Goal: Task Accomplishment & Management: Complete application form

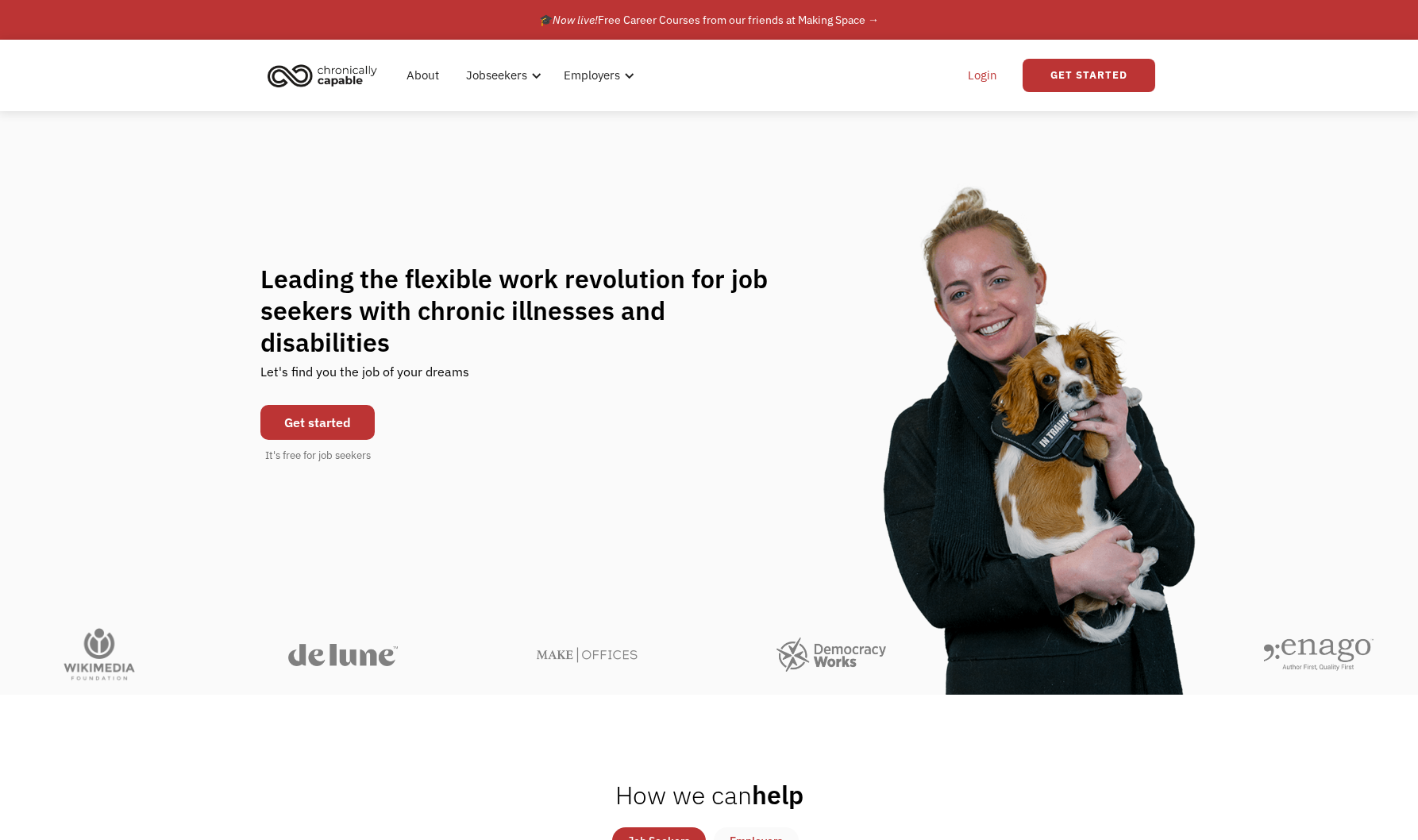
click at [980, 80] on link "Login" at bounding box center [982, 76] width 48 height 51
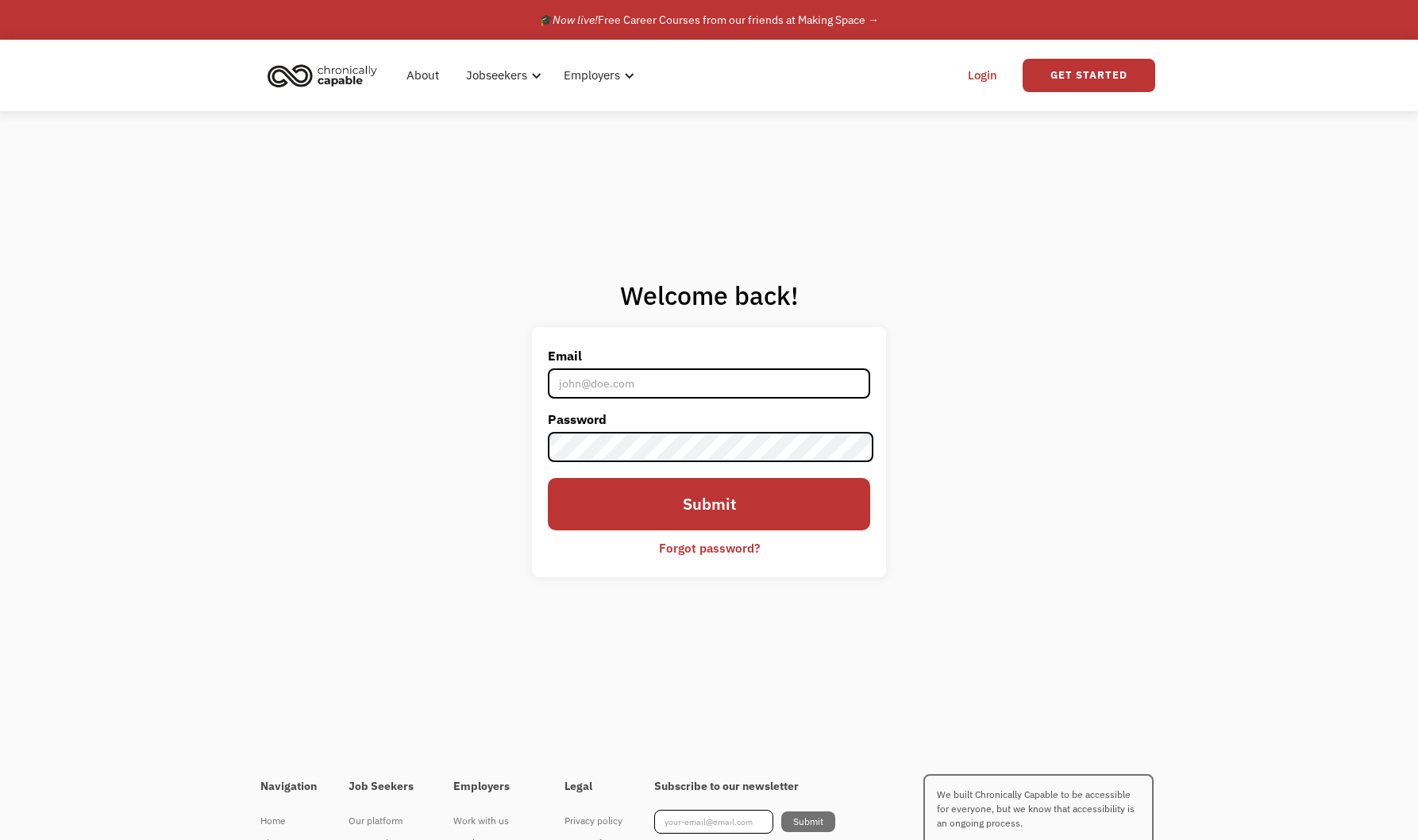
click at [677, 378] on input "Email" at bounding box center [709, 384] width 323 height 31
type input "esimmank72@gmail.com"
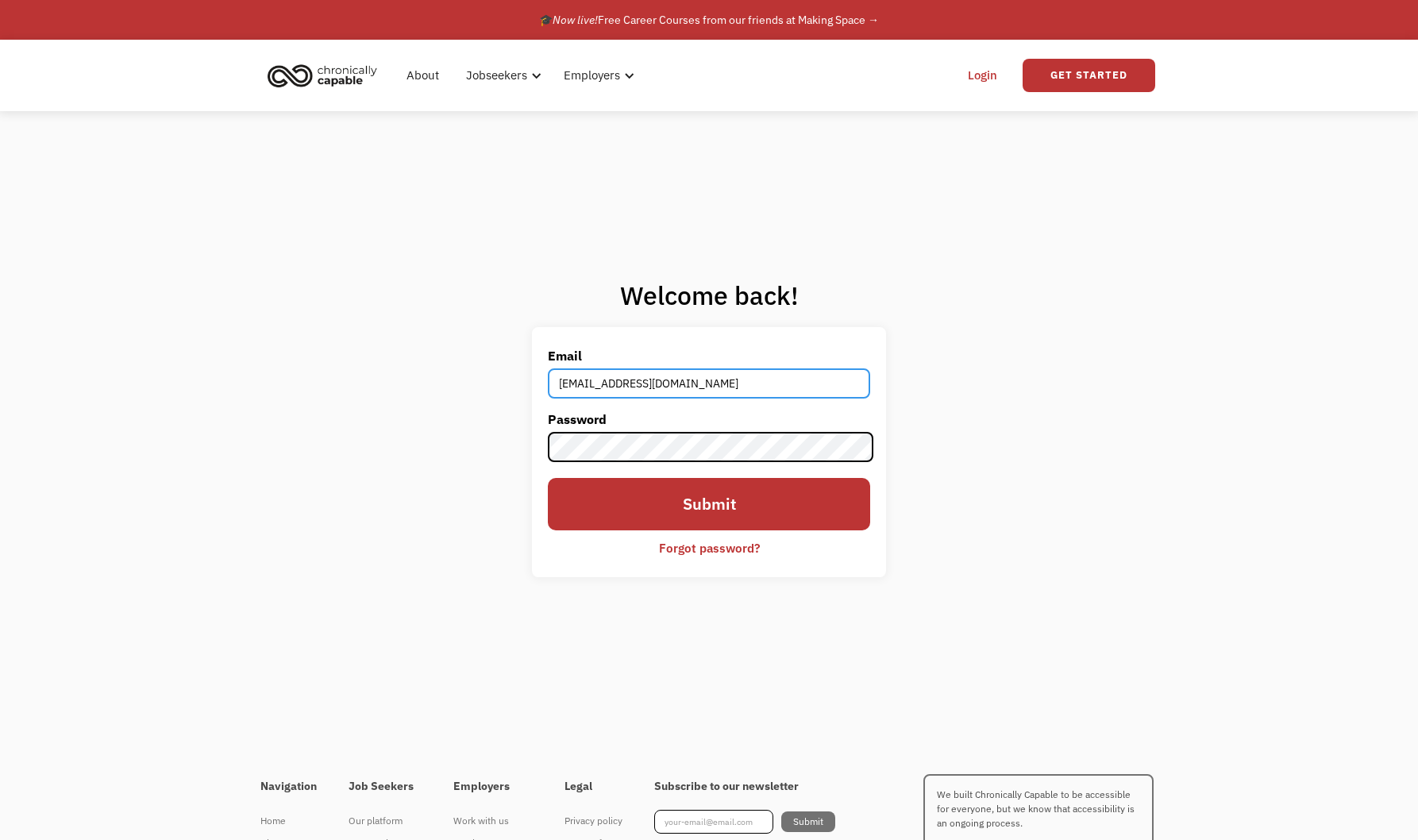
click at [675, 390] on input "esimmank72@gmail.com" at bounding box center [709, 384] width 323 height 31
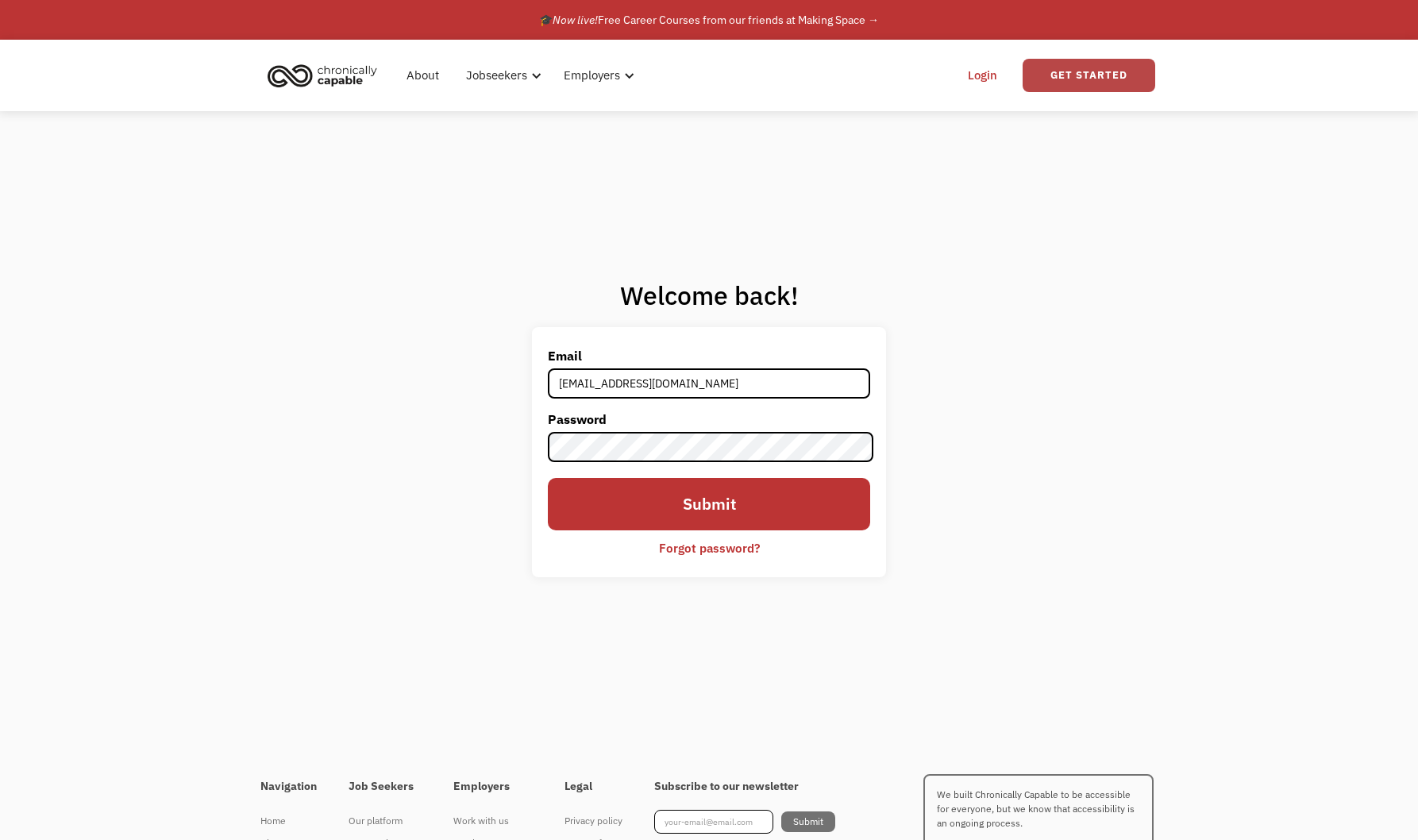
click at [1054, 74] on link "Get Started" at bounding box center [1089, 75] width 132 height 33
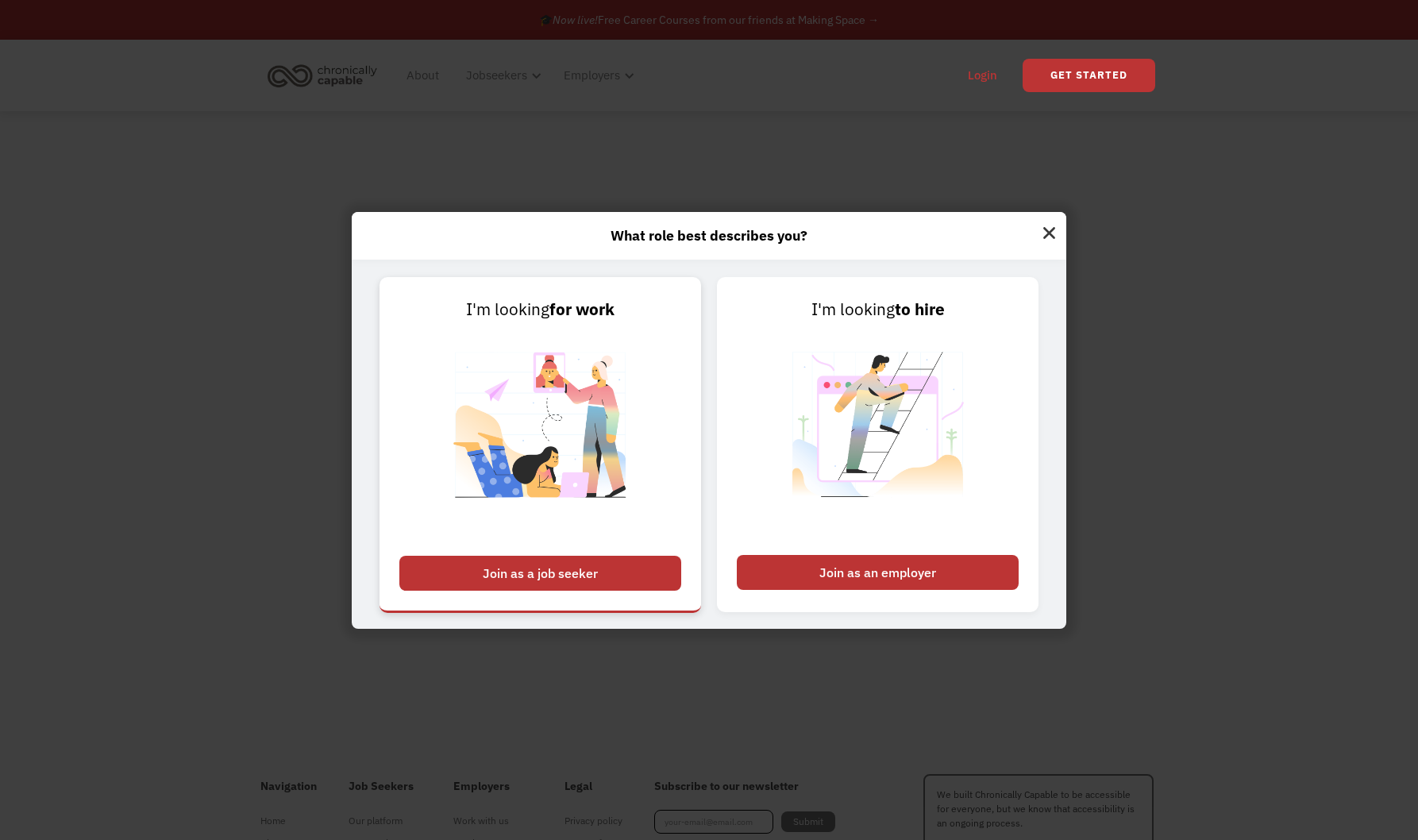
click at [653, 579] on div "Join as a job seeker" at bounding box center [541, 573] width 282 height 35
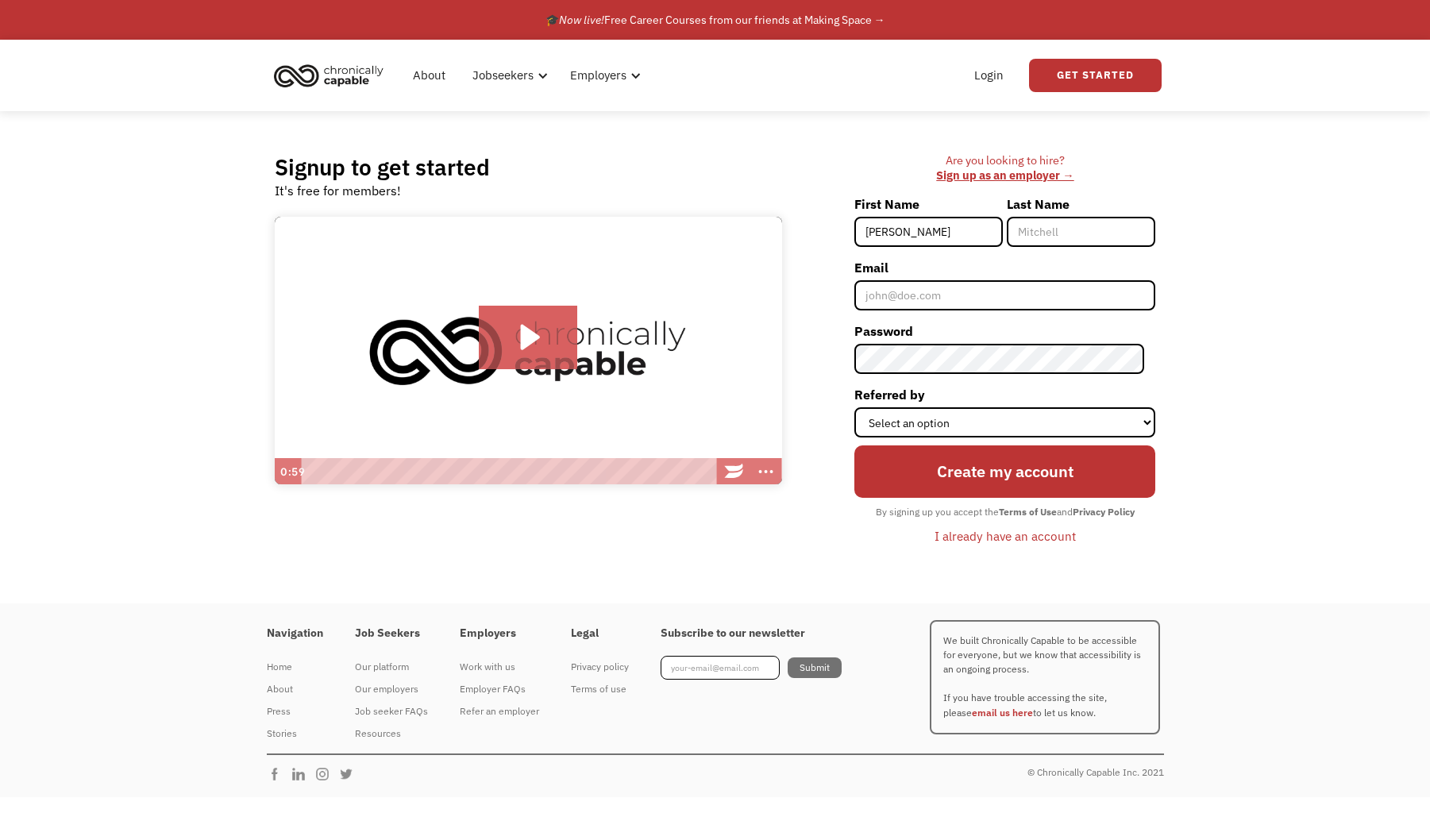
type input "EMily"
type input "Simmank"
type input "[EMAIL_ADDRESS][DOMAIN_NAME]"
click at [889, 231] on input "EMily" at bounding box center [928, 232] width 149 height 31
type input "[PERSON_NAME]"
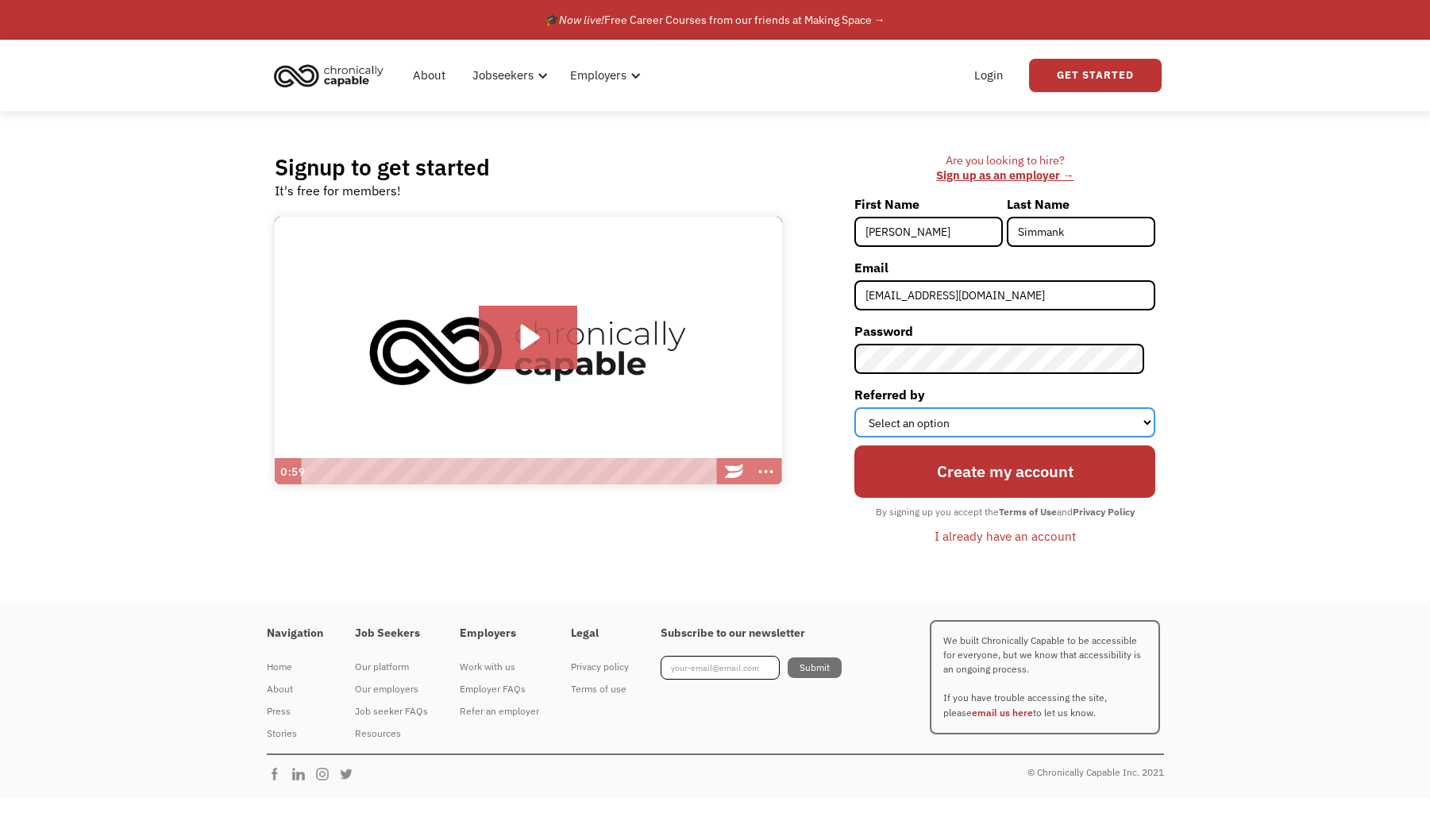
click at [994, 412] on select "Select an option Instagram Facebook Twitter Search Engine News Article Word of …" at bounding box center [1005, 423] width 301 height 31
select select "Other"
click at [866, 407] on select "Select an option Instagram Facebook Twitter Search Engine News Article Word of …" at bounding box center [1005, 423] width 301 height 31
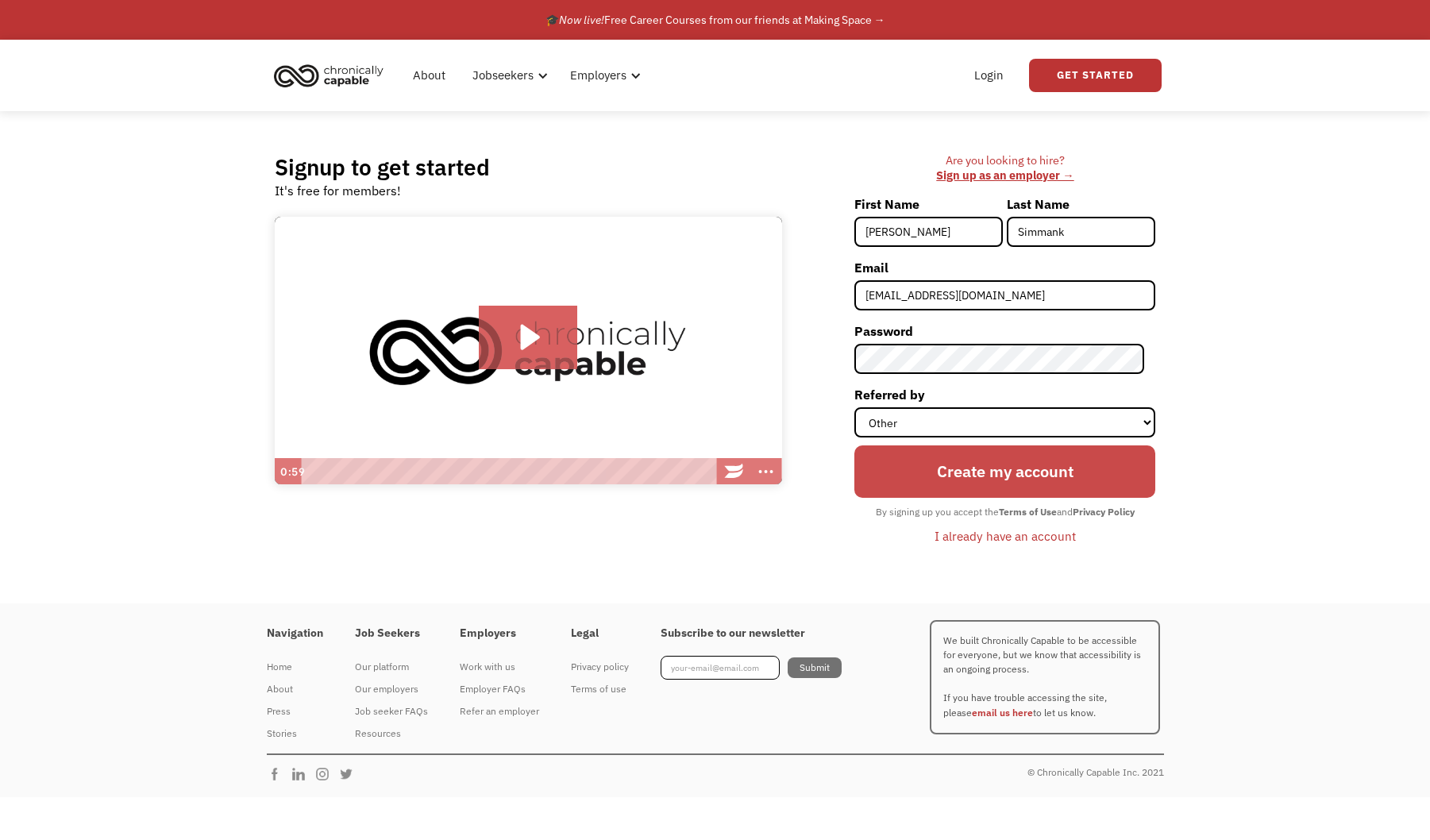
click at [962, 491] on input "Create my account" at bounding box center [1005, 472] width 301 height 53
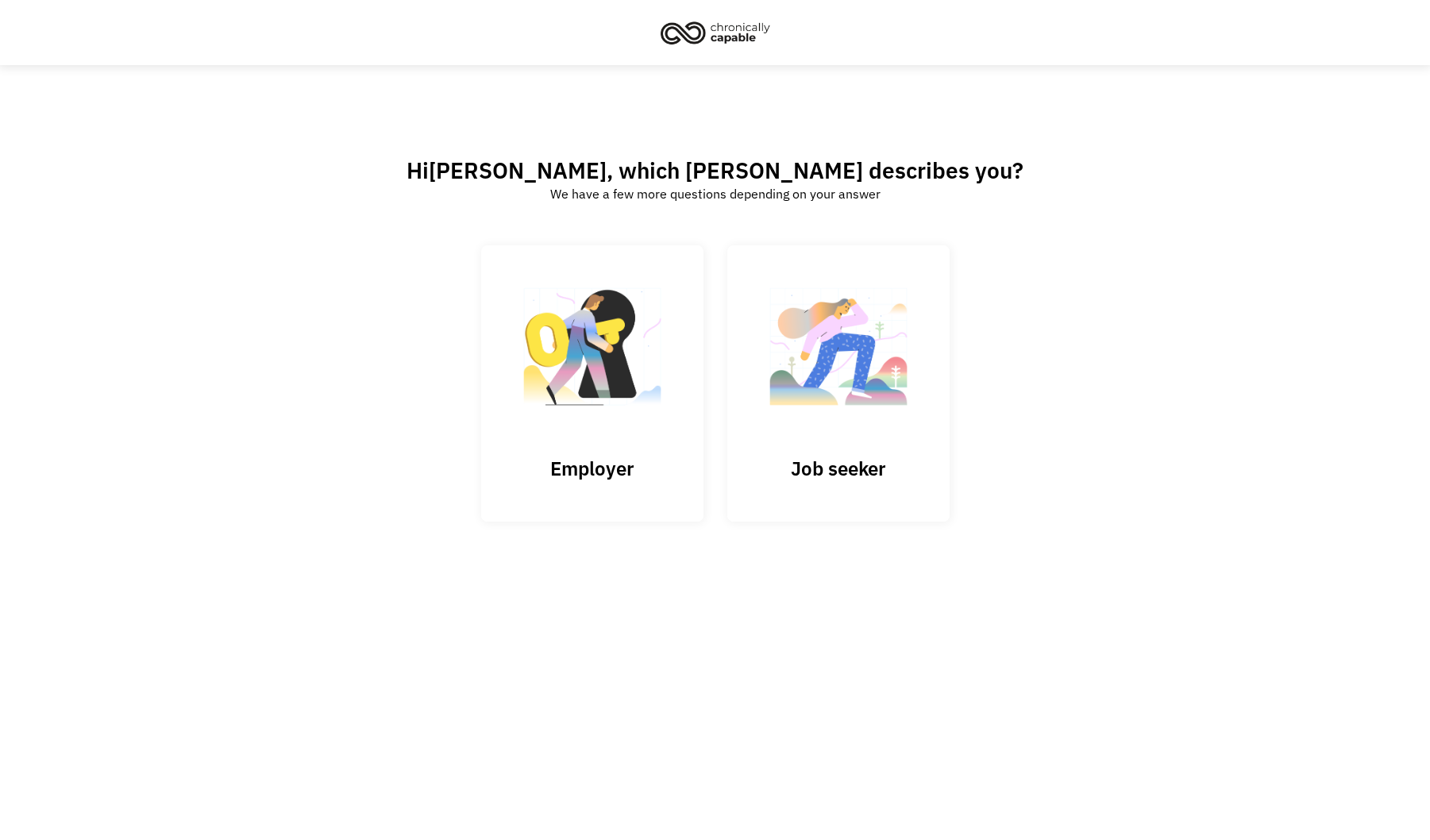
click at [457, 544] on div "Hi Emily , which best describes you? We have a few more questions depending on …" at bounding box center [715, 371] width 897 height 430
click at [808, 425] on img at bounding box center [838, 355] width 159 height 154
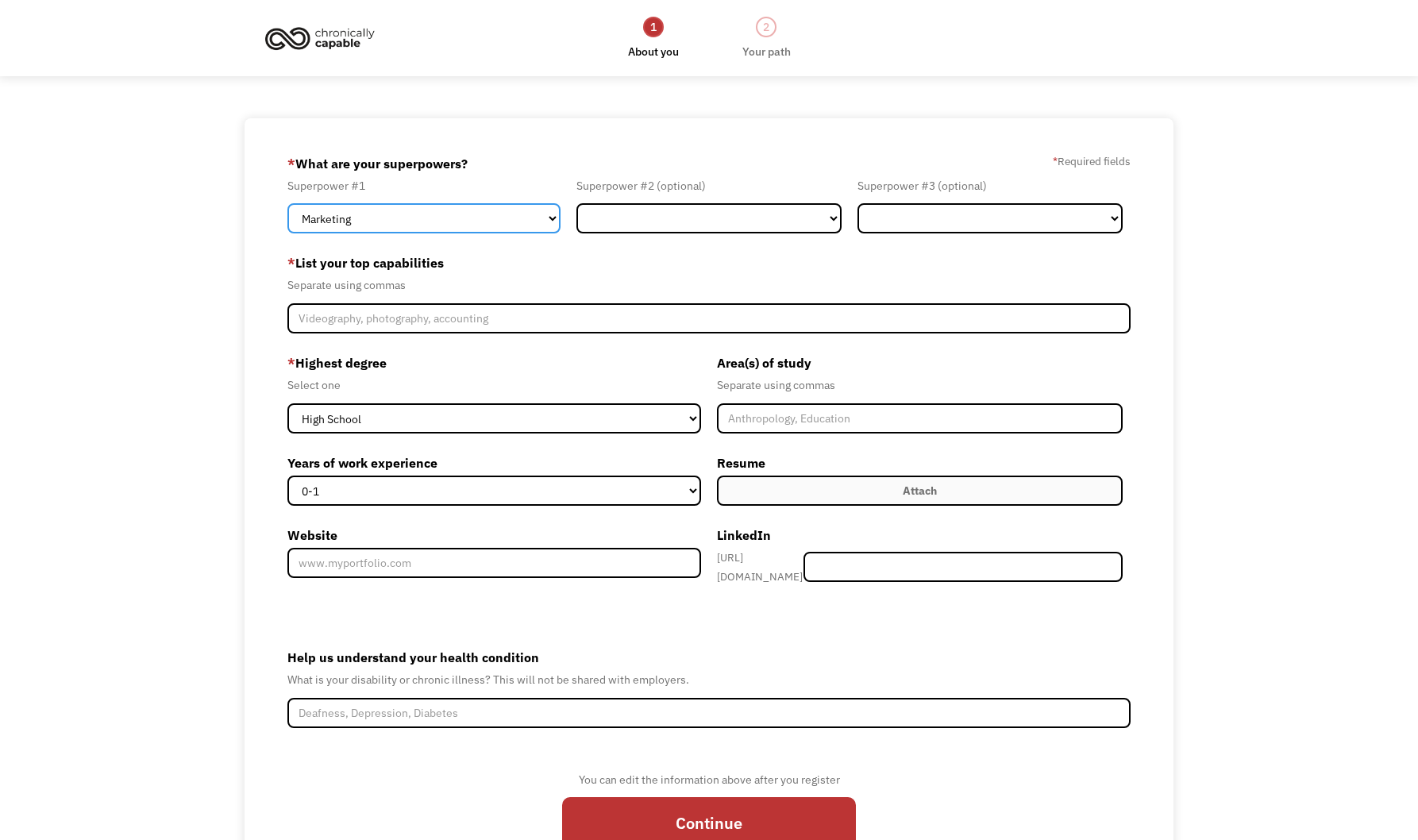
click at [369, 221] on select "Marketing Human Resources Finance Technology Operations Sales Industrial & Manu…" at bounding box center [424, 219] width 273 height 31
select select "Design"
click at [288, 204] on select "Marketing Human Resources Finance Technology Operations Sales Industrial & Manu…" at bounding box center [424, 219] width 273 height 31
click at [765, 218] on select "Marketing Human Resources Finance Technology Operations Sales Industrial & Manu…" at bounding box center [709, 219] width 265 height 31
select select "Other"
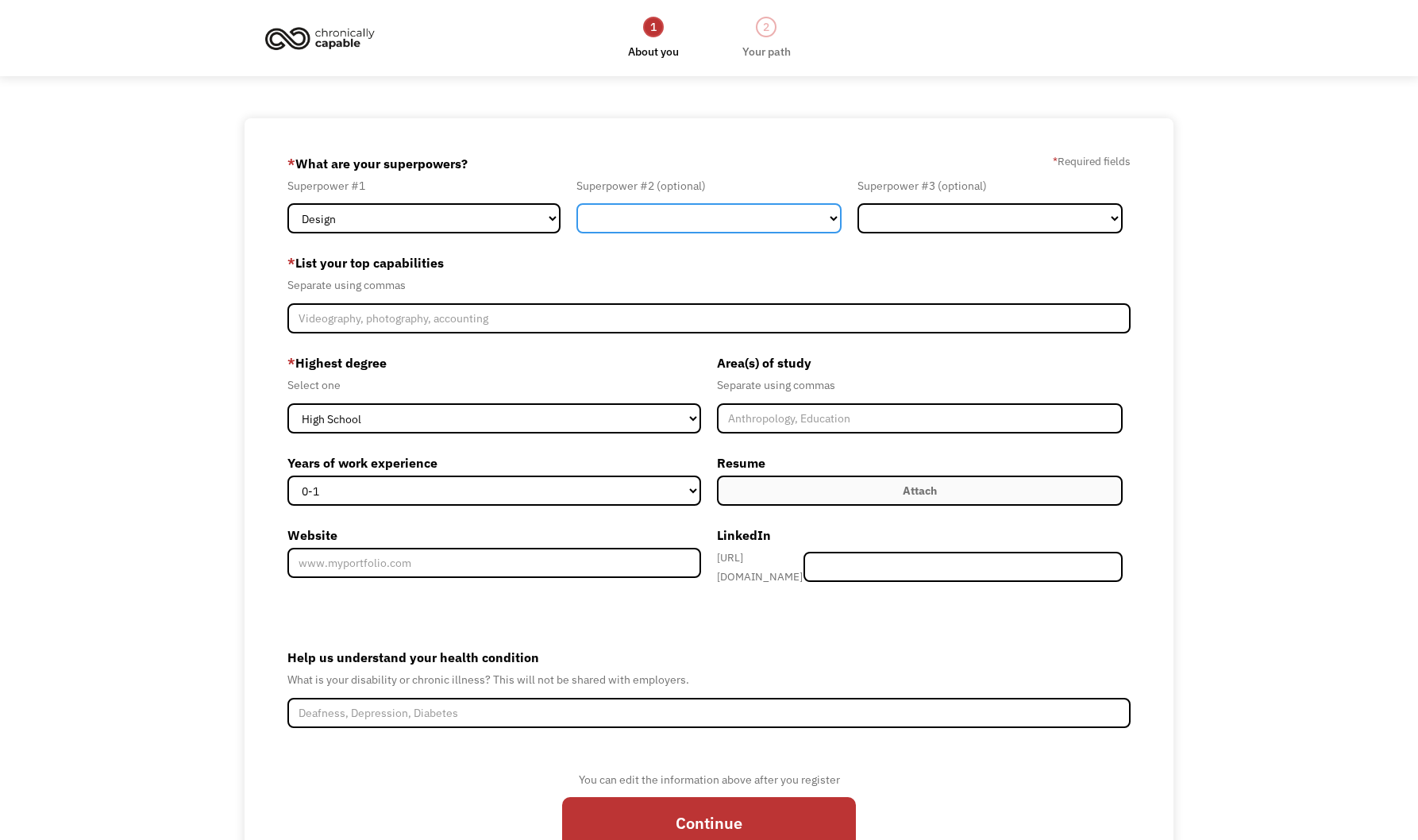
click at [576, 204] on select "Marketing Human Resources Finance Technology Operations Sales Industrial & Manu…" at bounding box center [709, 219] width 265 height 31
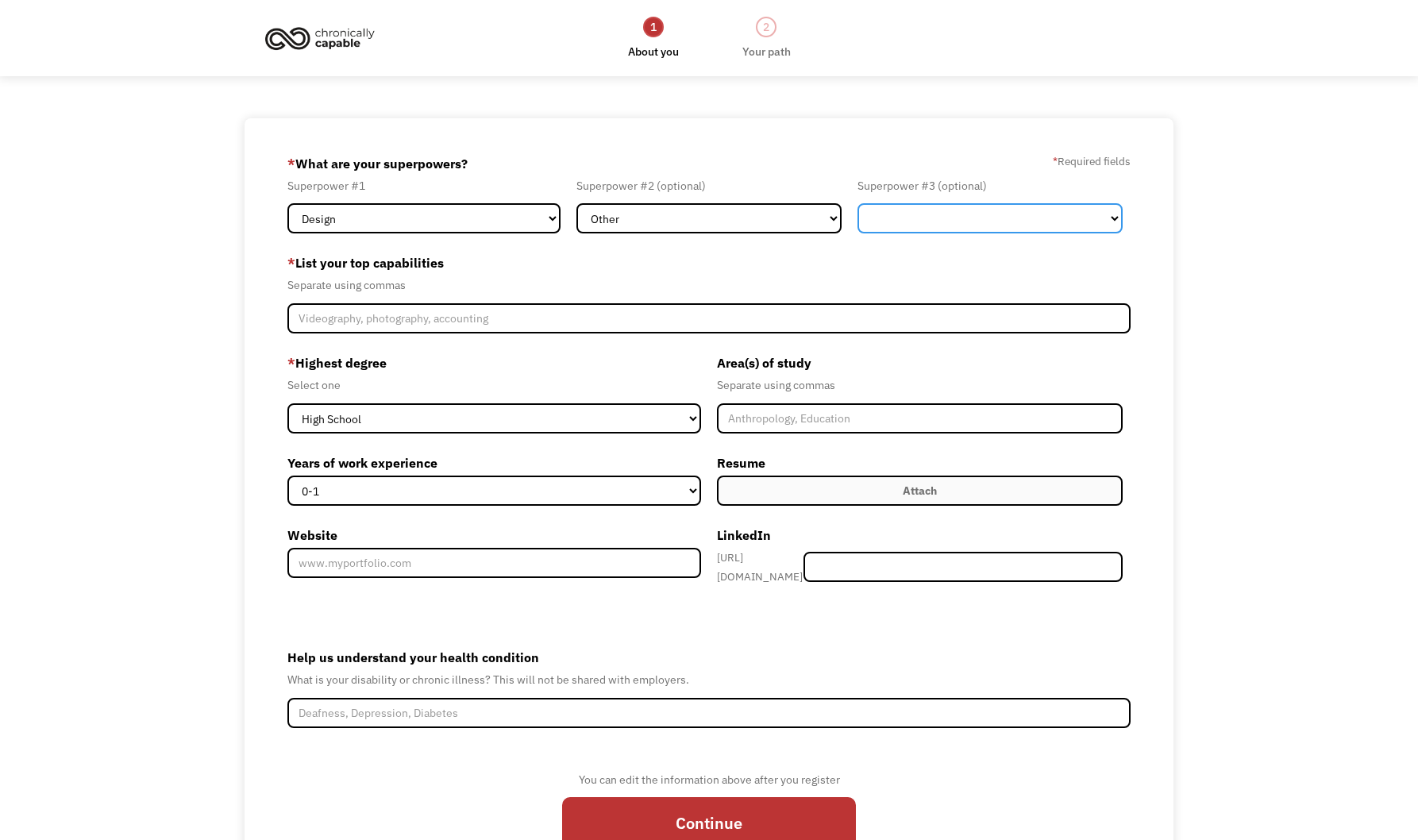
click at [947, 226] on select "Marketing Human Resources Finance Technology Operations Sales Industrial & Manu…" at bounding box center [989, 219] width 265 height 31
click at [941, 80] on body "1 About you 2 Your path Dashboard 68e6c4ccf1f918b3123f1d66 emmotionily@gmail.co…" at bounding box center [709, 470] width 1418 height 941
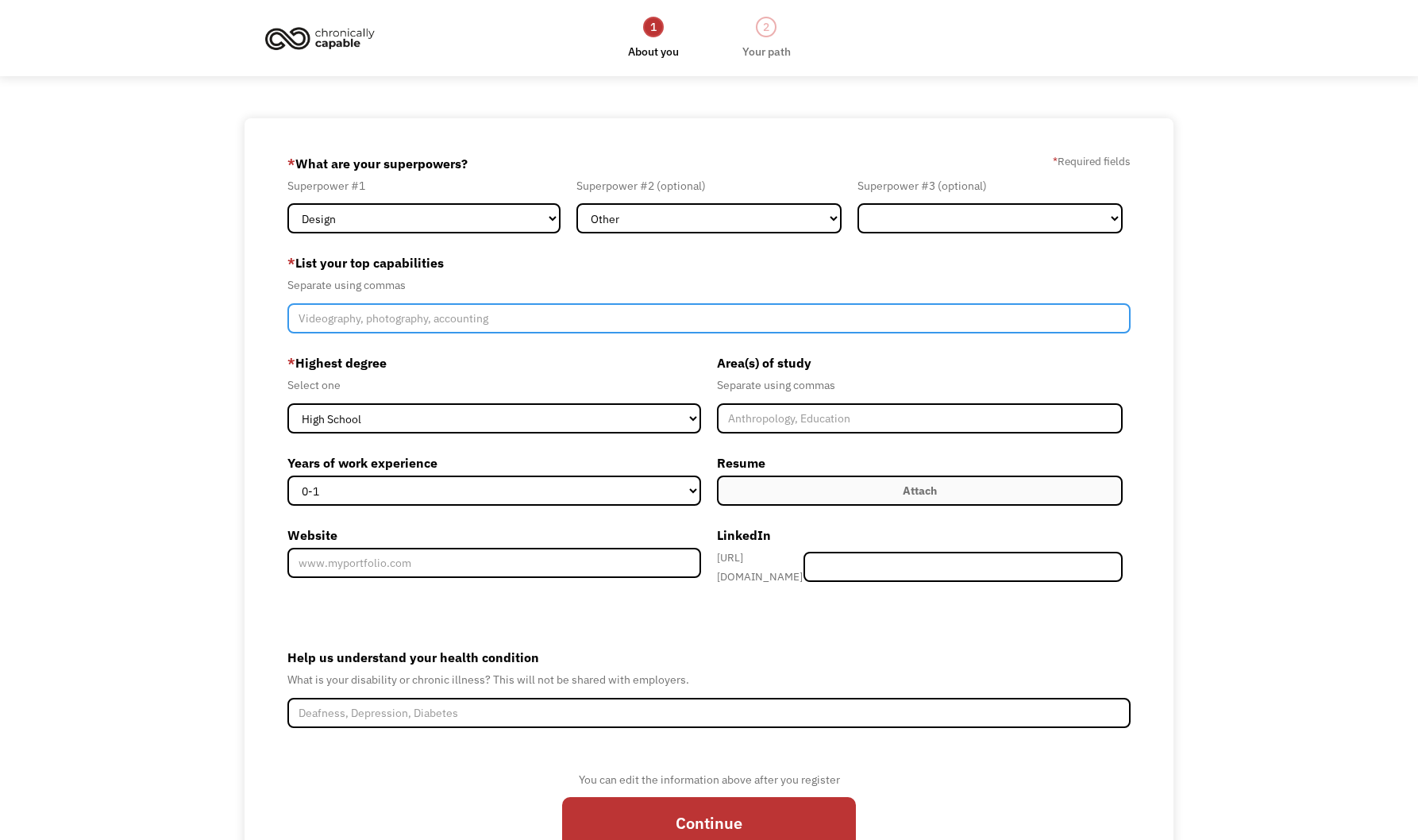
click at [472, 332] on input "Member-Create-Step1" at bounding box center [709, 318] width 844 height 31
click at [716, 316] on input "Motion Design, graphic design, animation, 2d animation, branding, photography," at bounding box center [709, 318] width 844 height 31
type input "Motion Design, graphic design, animation, 2d animation, branding, photography, …"
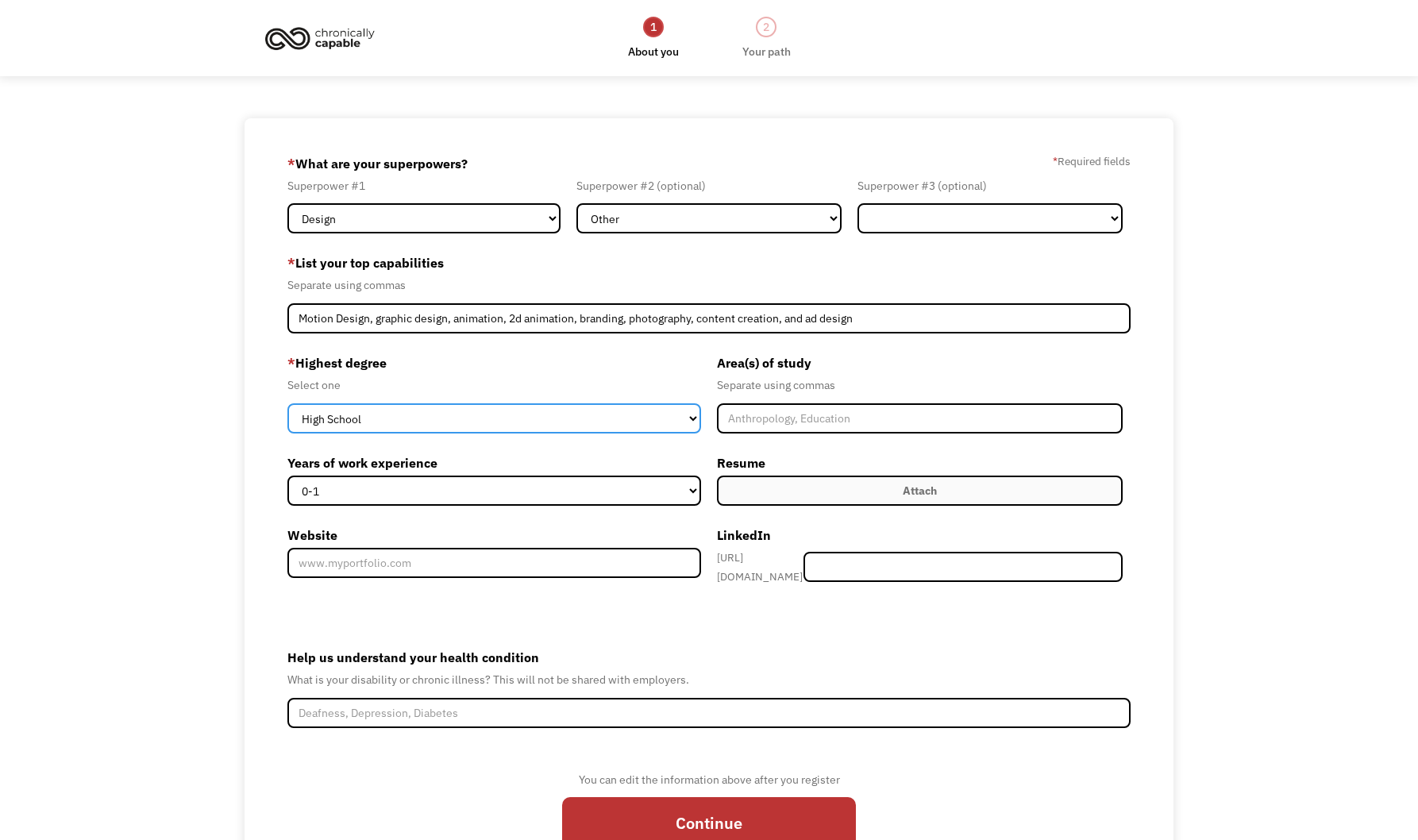
click at [341, 405] on select "High School Associates Bachelors Master's PhD" at bounding box center [494, 418] width 413 height 31
select select "bachelors"
click at [288, 403] on select "High School Associates Bachelors Master's PhD" at bounding box center [494, 418] width 413 height 31
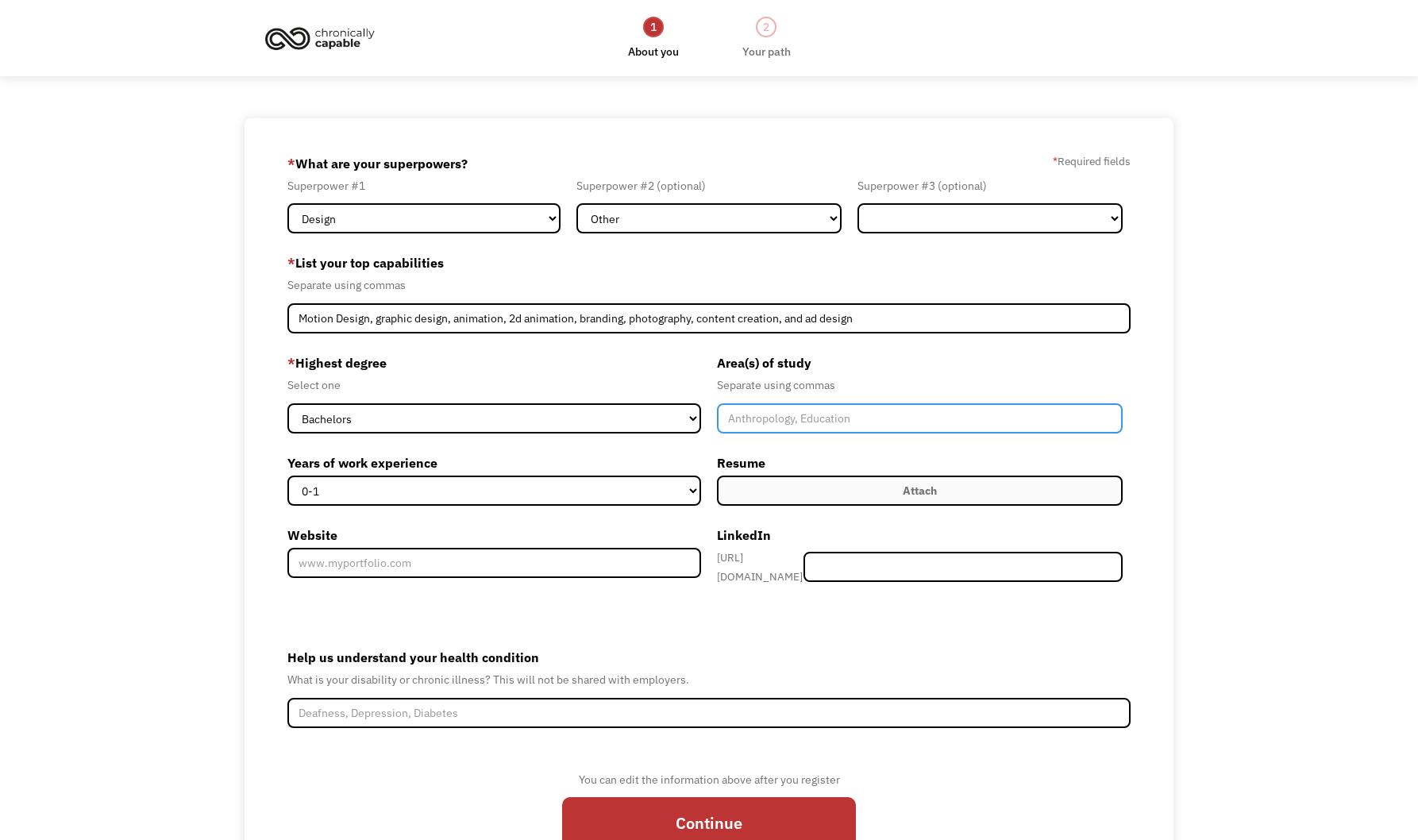
click at [815, 416] on input "Member-Create-Step1" at bounding box center [920, 418] width 406 height 31
type input "M"
type input "BFA in Motion Design, Minor in ArtHistory"
click at [858, 482] on label "Attach" at bounding box center [920, 490] width 406 height 31
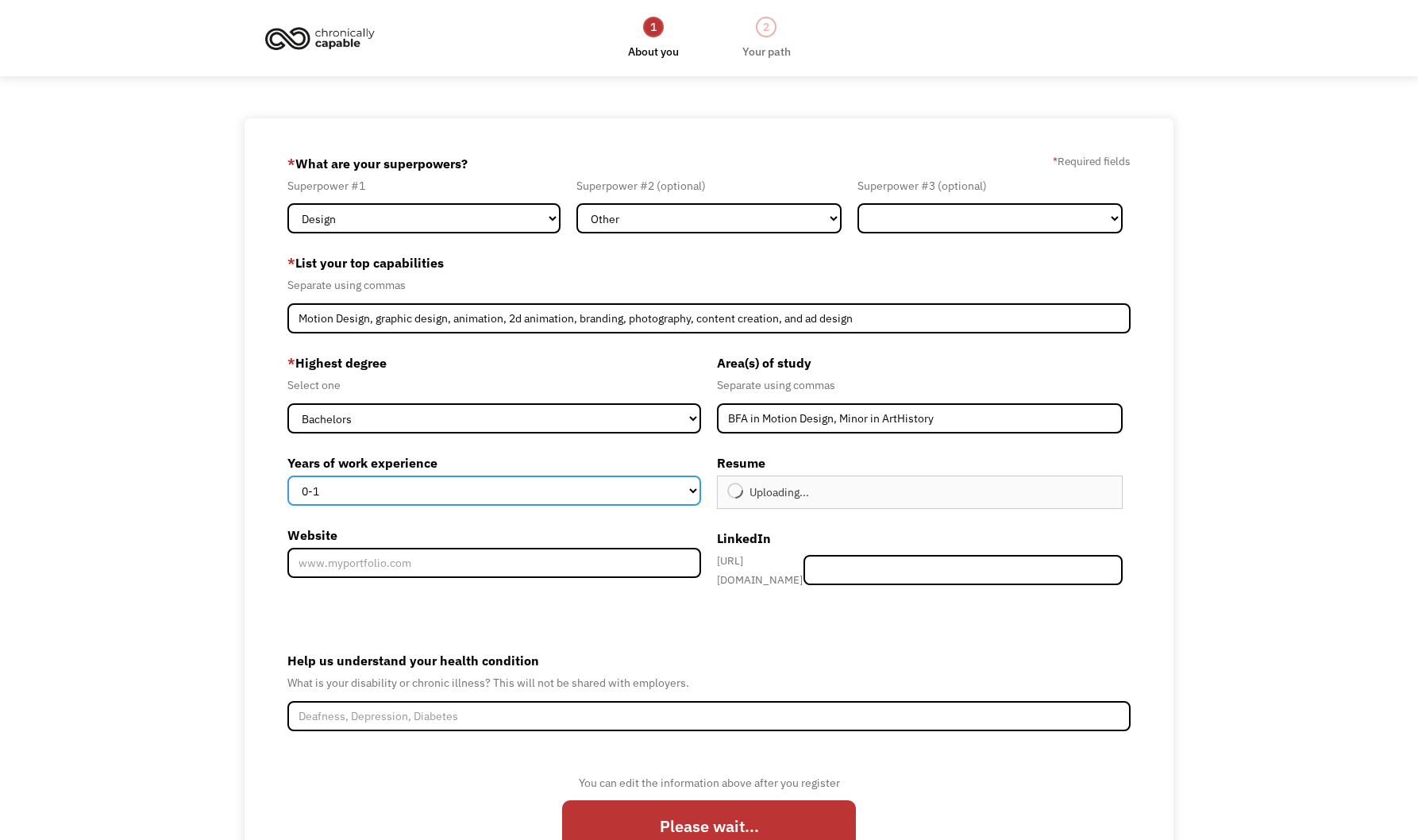
type input "Continue"
click at [658, 479] on select "0-1 2-4 5-10 11-15 15+" at bounding box center [494, 490] width 413 height 31
select select "2-4"
click at [288, 475] on select "0-1 2-4 5-10 11-15 15+" at bounding box center [494, 490] width 413 height 31
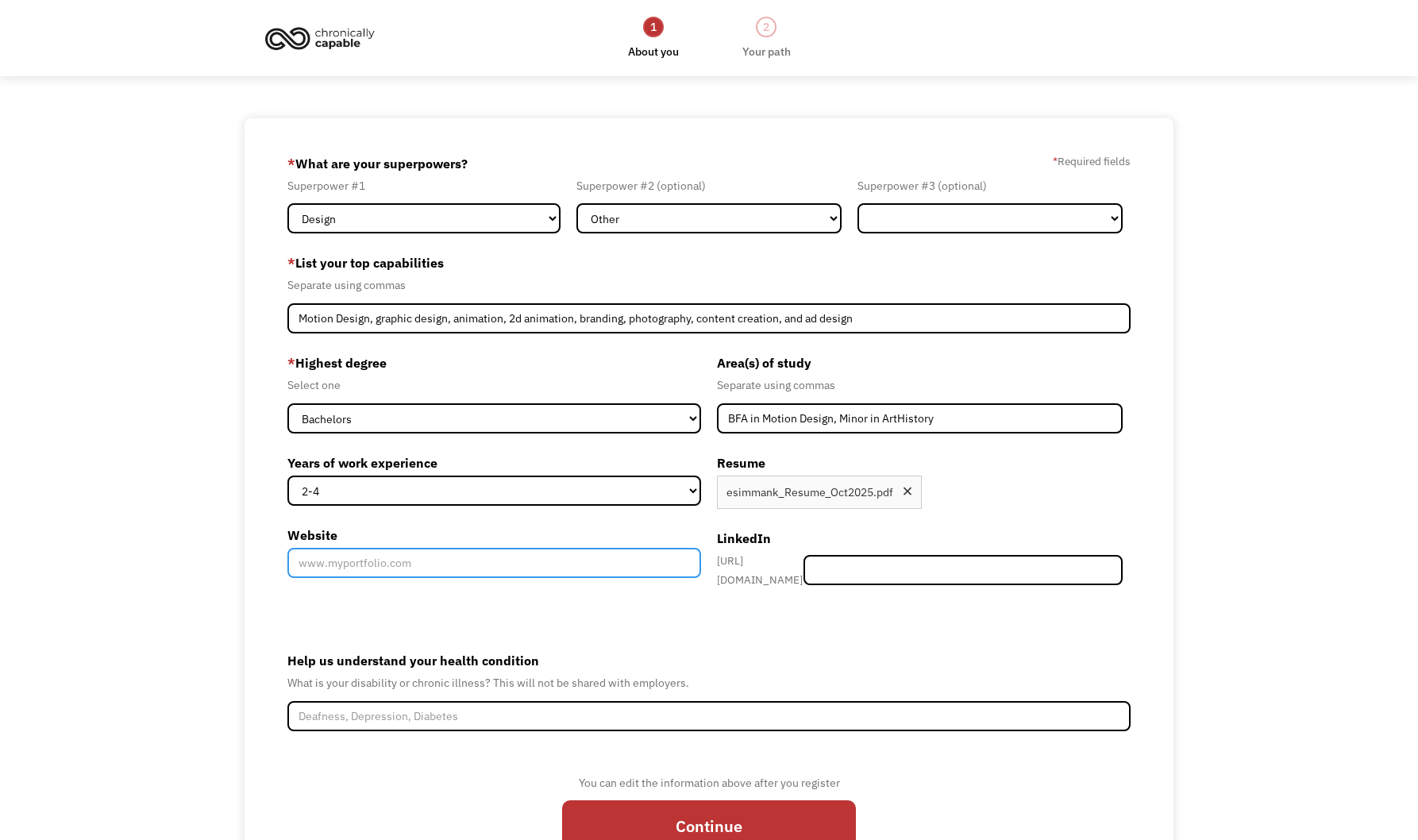
click at [441, 560] on input "Website" at bounding box center [494, 563] width 413 height 31
paste input "https://emmotionily.com/"
type input "https://emmotionily.com/"
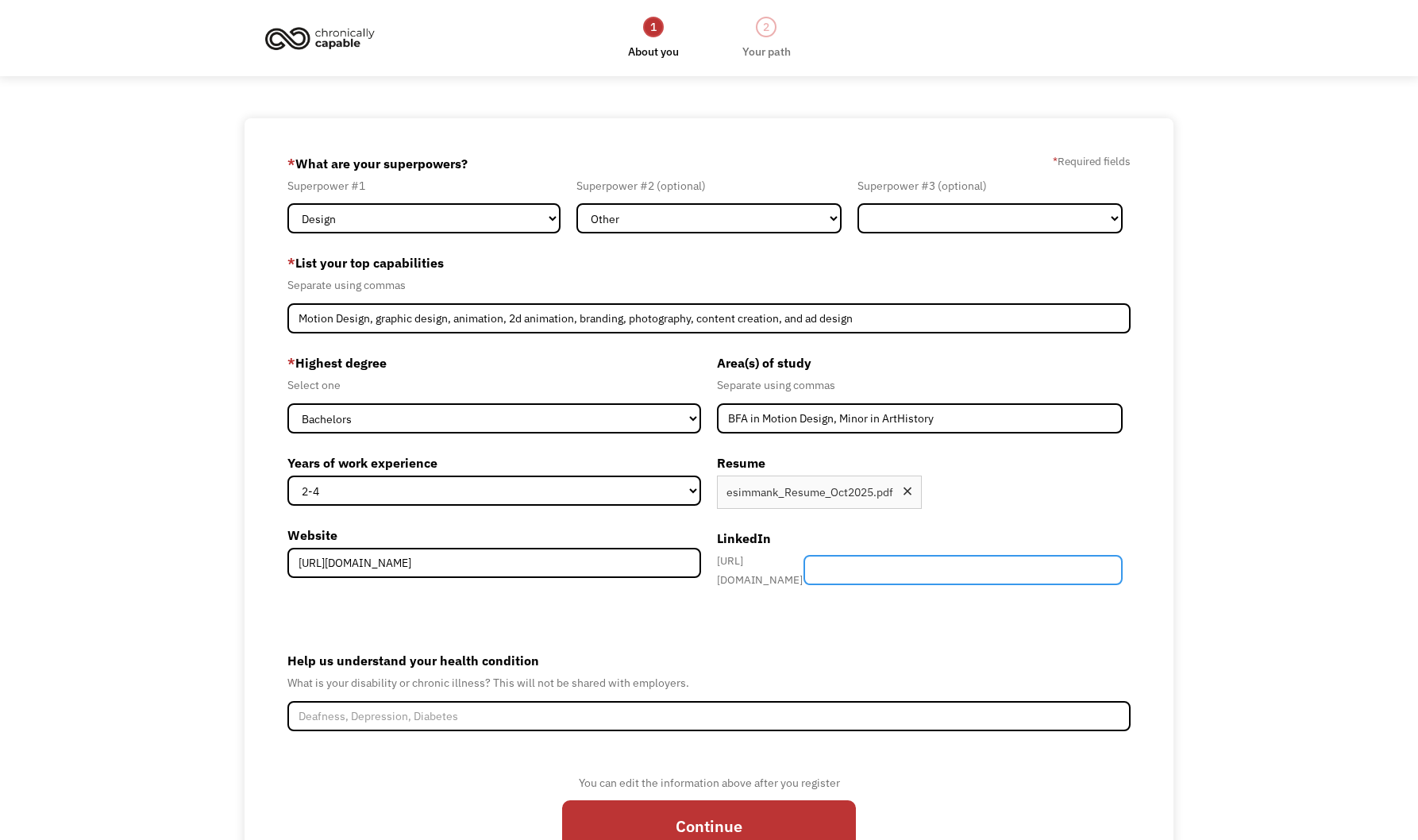
click at [1009, 568] on input "Member-Create-Step1" at bounding box center [963, 570] width 319 height 31
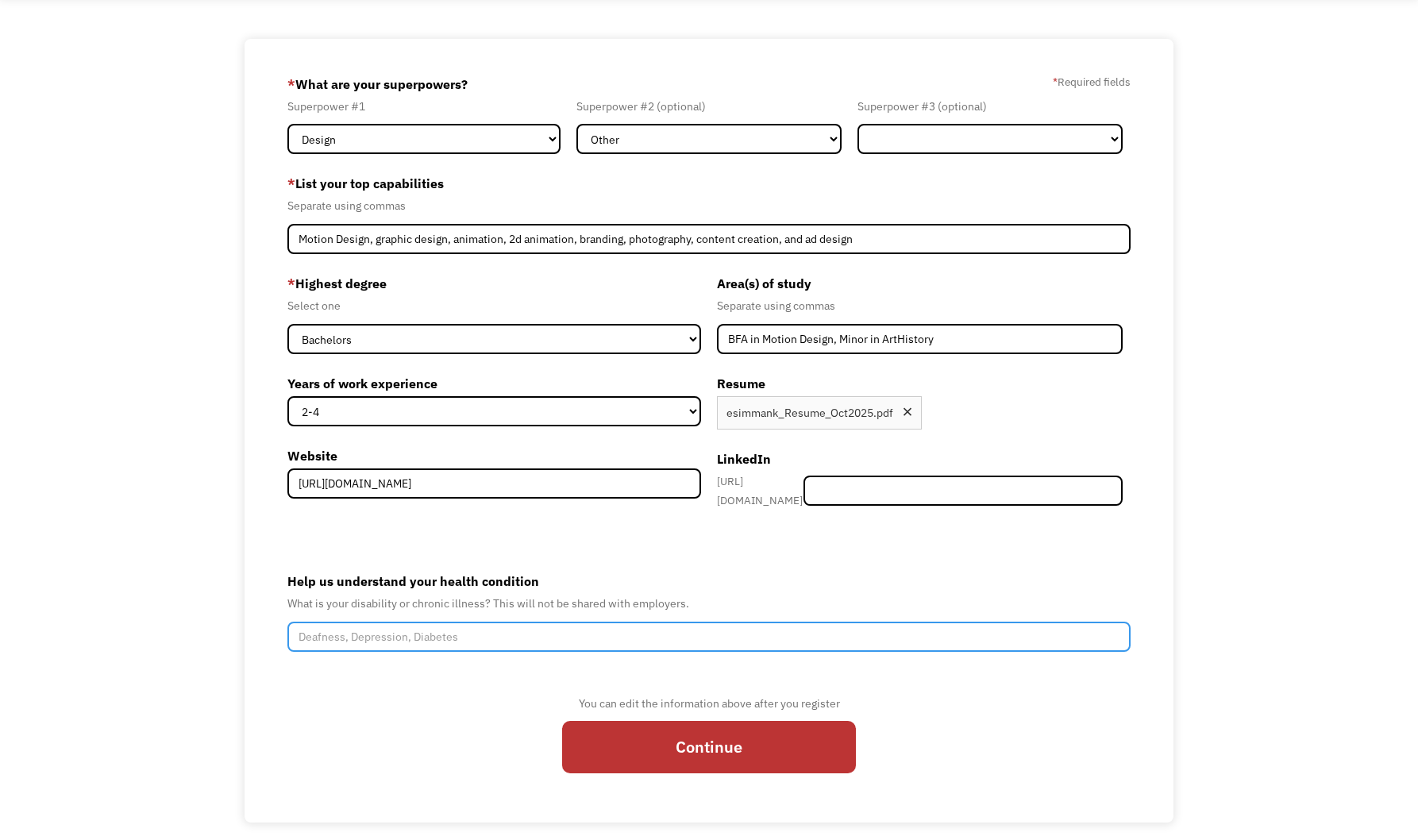
click at [450, 636] on input "Help us understand your health condition" at bounding box center [709, 637] width 844 height 31
click at [651, 630] on input "Hypermobile Ehlers-Danlos Syndrome" at bounding box center [709, 637] width 844 height 31
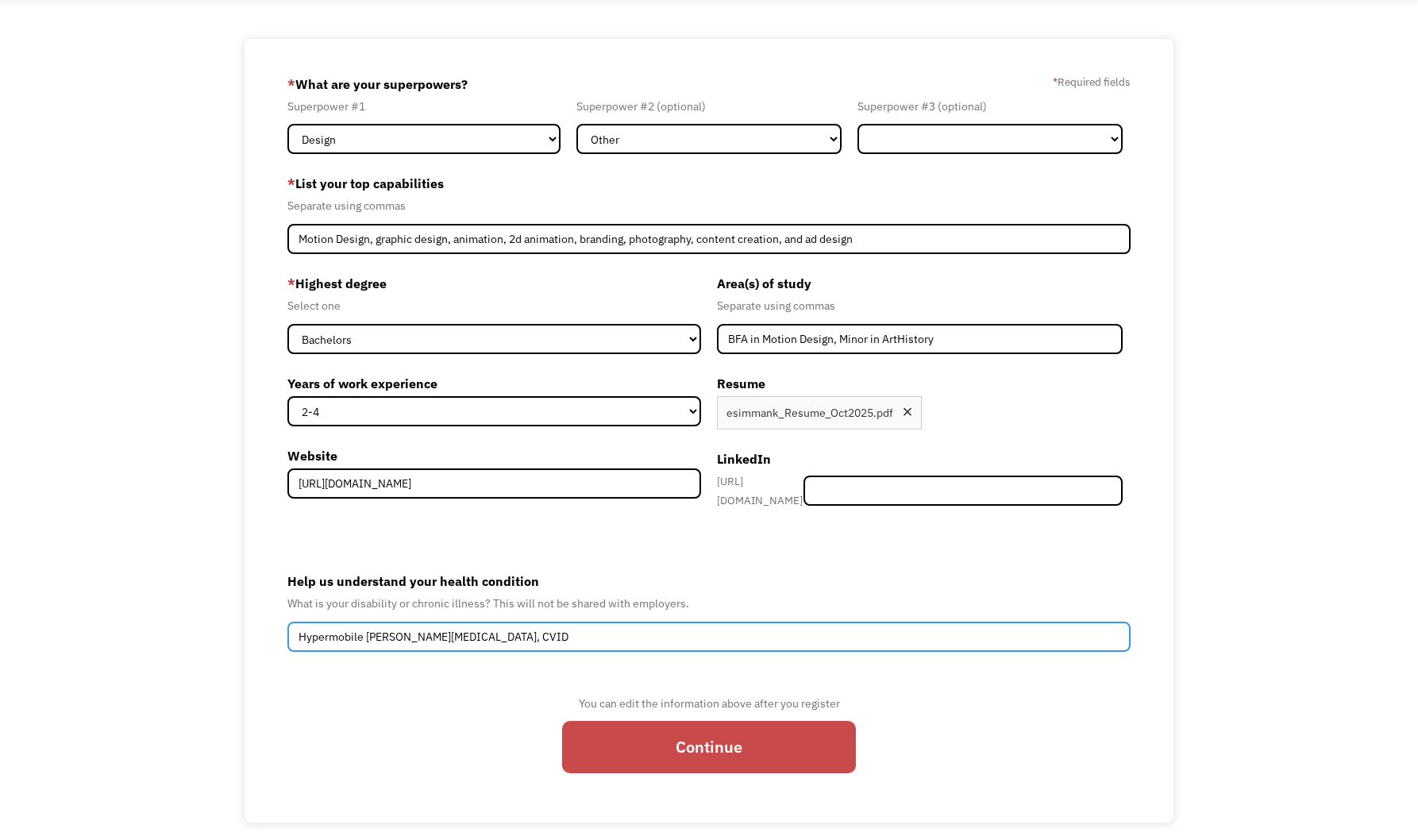
type input "Hypermobile Ehlers-Danlos Syndrome, CVID"
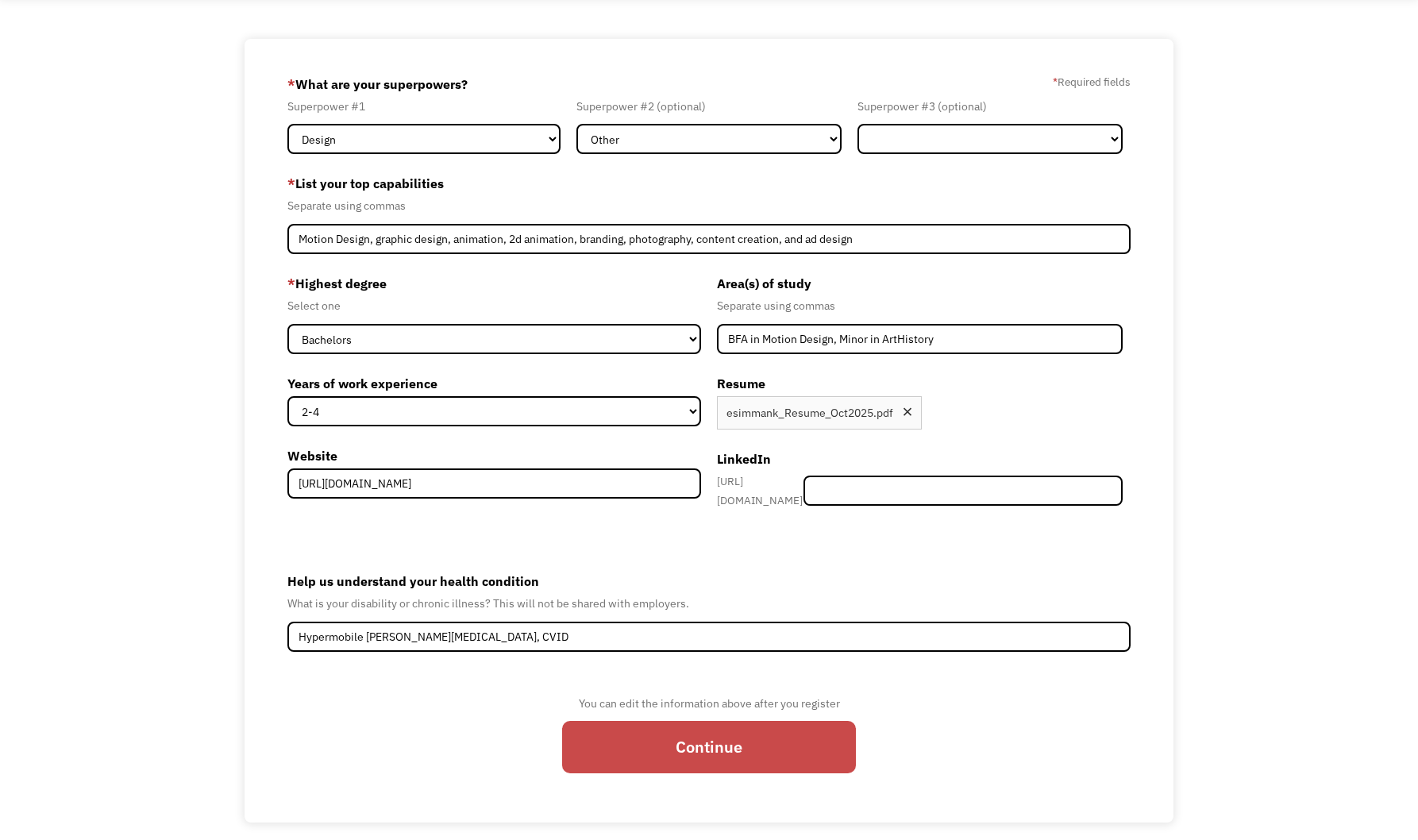
click at [698, 721] on input "Continue" at bounding box center [709, 748] width 294 height 53
type input "Please wait..."
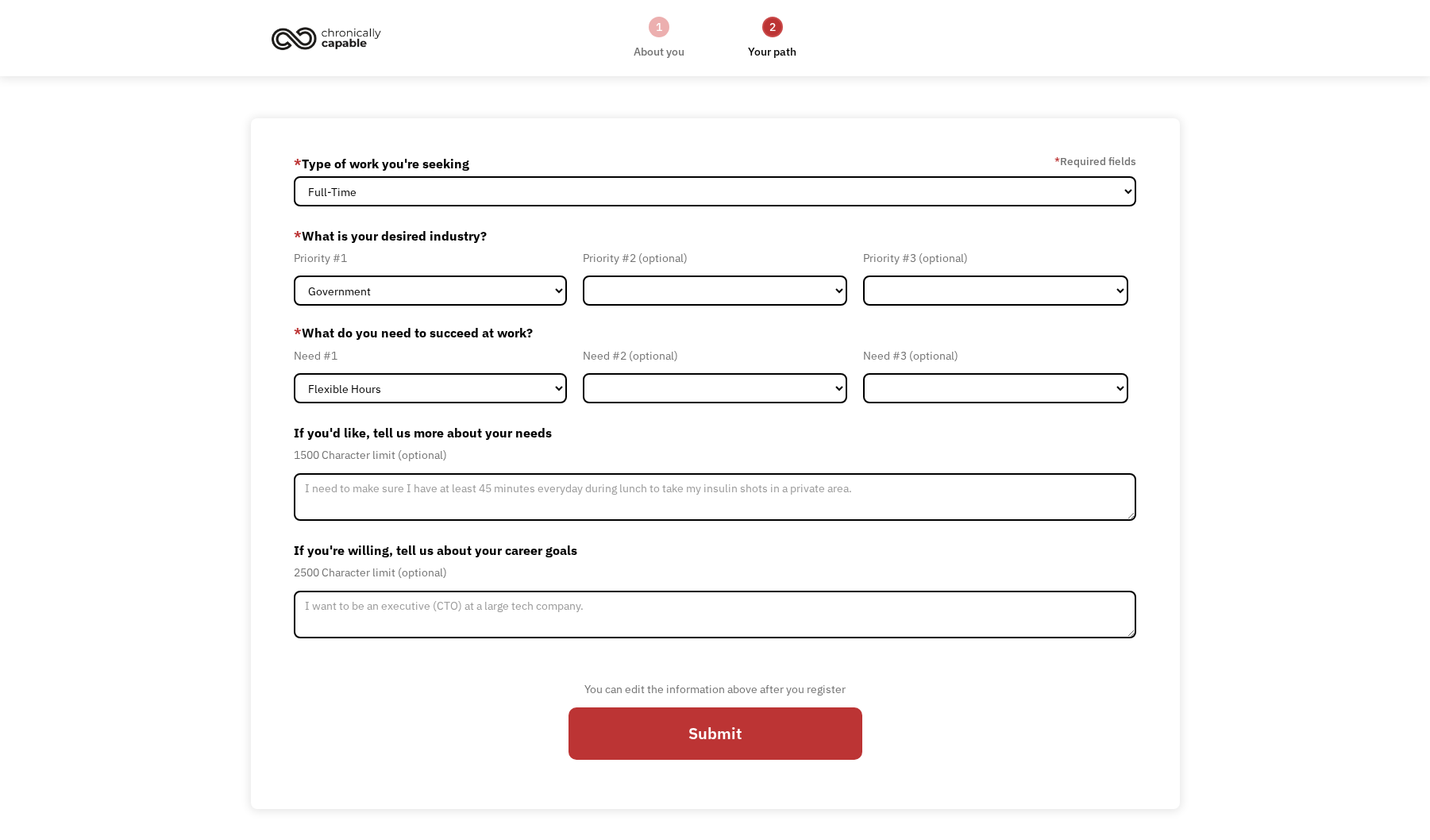
click at [428, 176] on label "* Type of work you're seeking" at bounding box center [381, 164] width 176 height 25
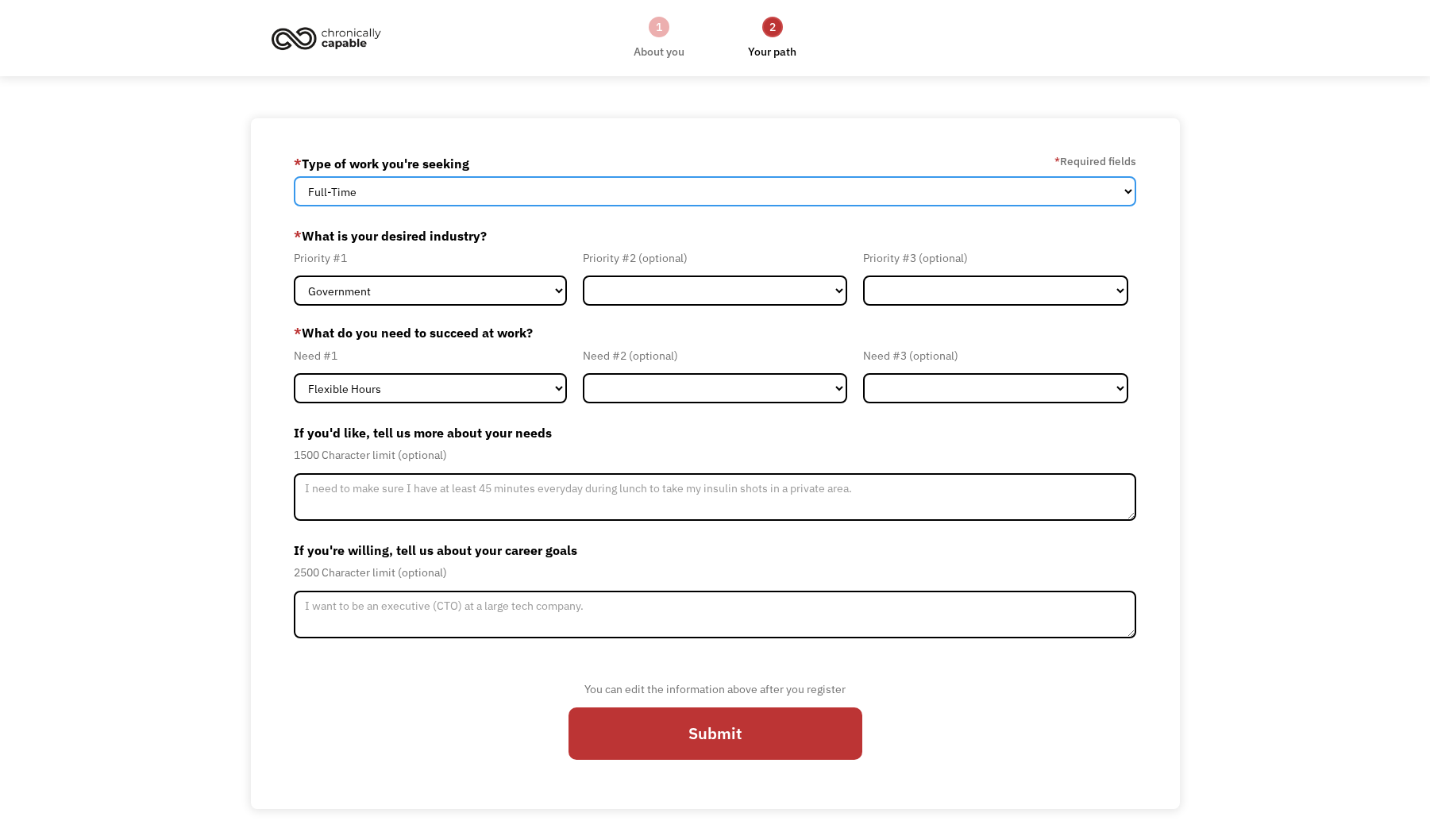
click at [434, 191] on select "Full-Time Part-Time Both Full-Time and Part-Time" at bounding box center [715, 192] width 844 height 31
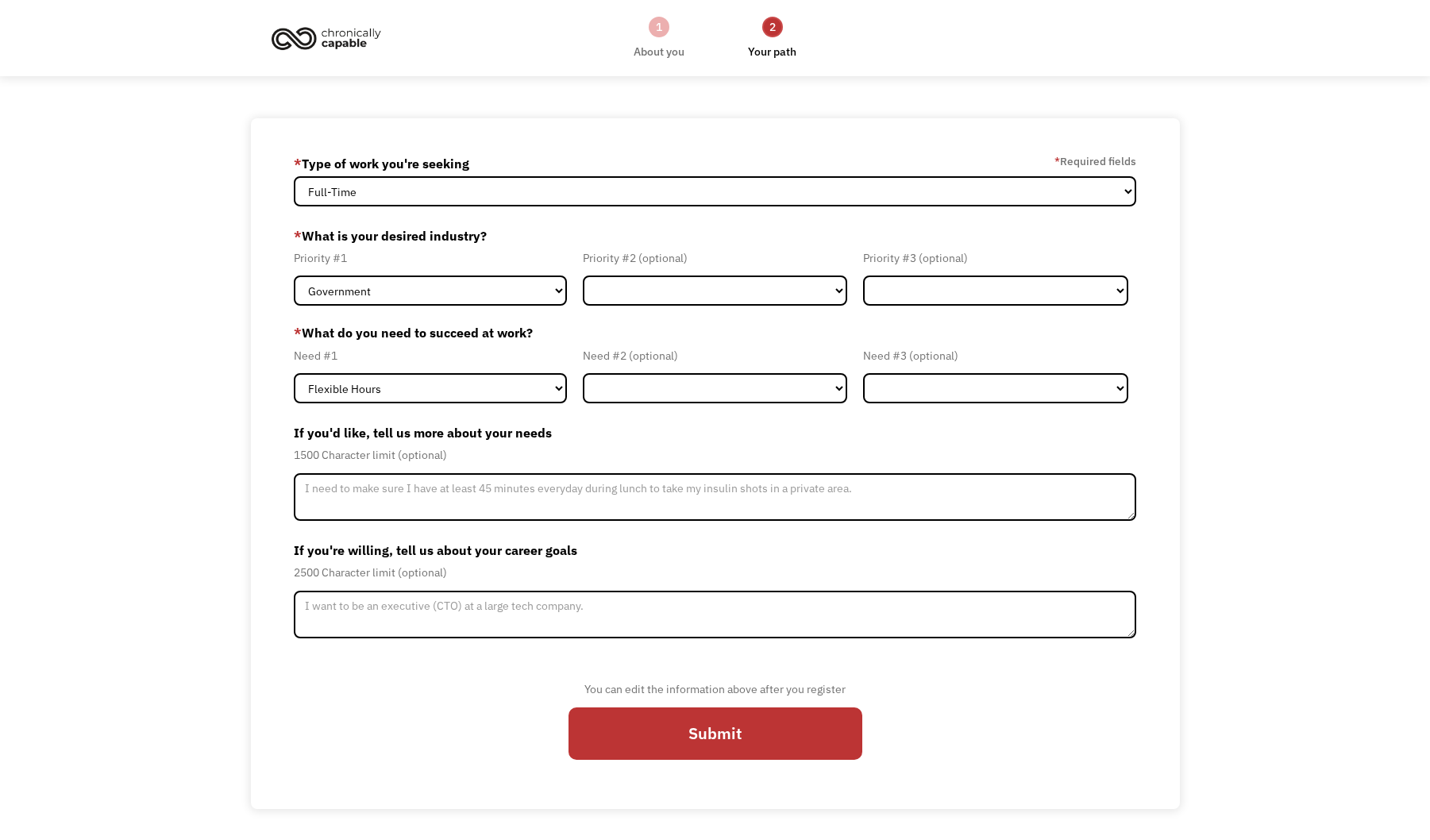
click at [240, 108] on body "1 About you 2 Your path Dashboard 68e6c4ccf1f918b3123f1d66 [EMAIL_ADDRESS][DOMA…" at bounding box center [715, 420] width 1430 height 840
click at [450, 297] on select "Government Finance & Insurance Health & Social Care Tech & Engineering Creative…" at bounding box center [430, 291] width 273 height 31
select select "Creative & Design"
click at [294, 276] on select "Government Finance & Insurance Health & Social Care Tech & Engineering Creative…" at bounding box center [430, 291] width 273 height 31
click at [696, 305] on select "Government Finance & Insurance Health & Social Care Tech & Engineering Creative…" at bounding box center [715, 291] width 265 height 31
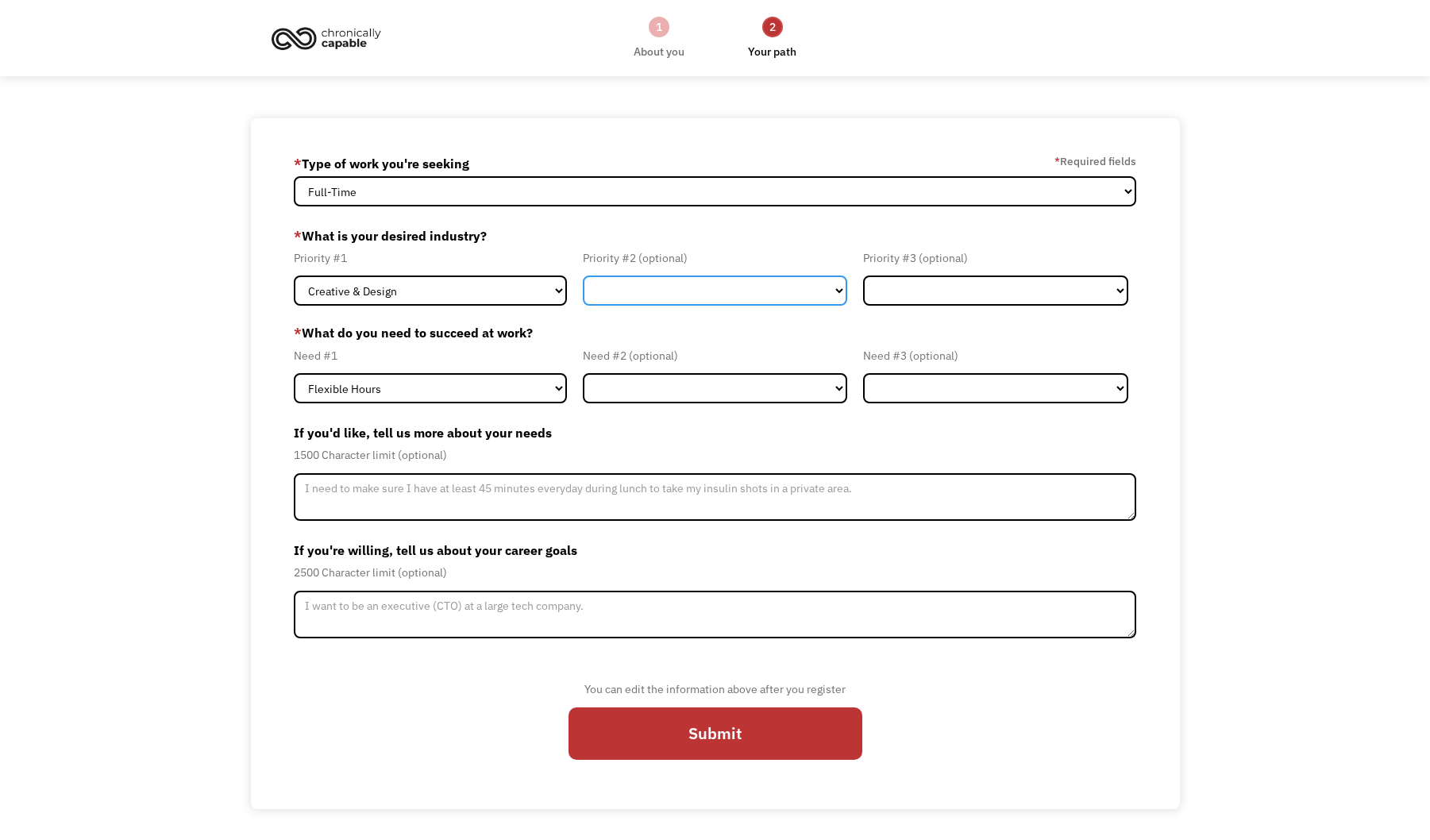
select select "Tech & Engineering"
click at [583, 276] on select "Government Finance & Insurance Health & Social Care Tech & Engineering Creative…" at bounding box center [715, 291] width 265 height 31
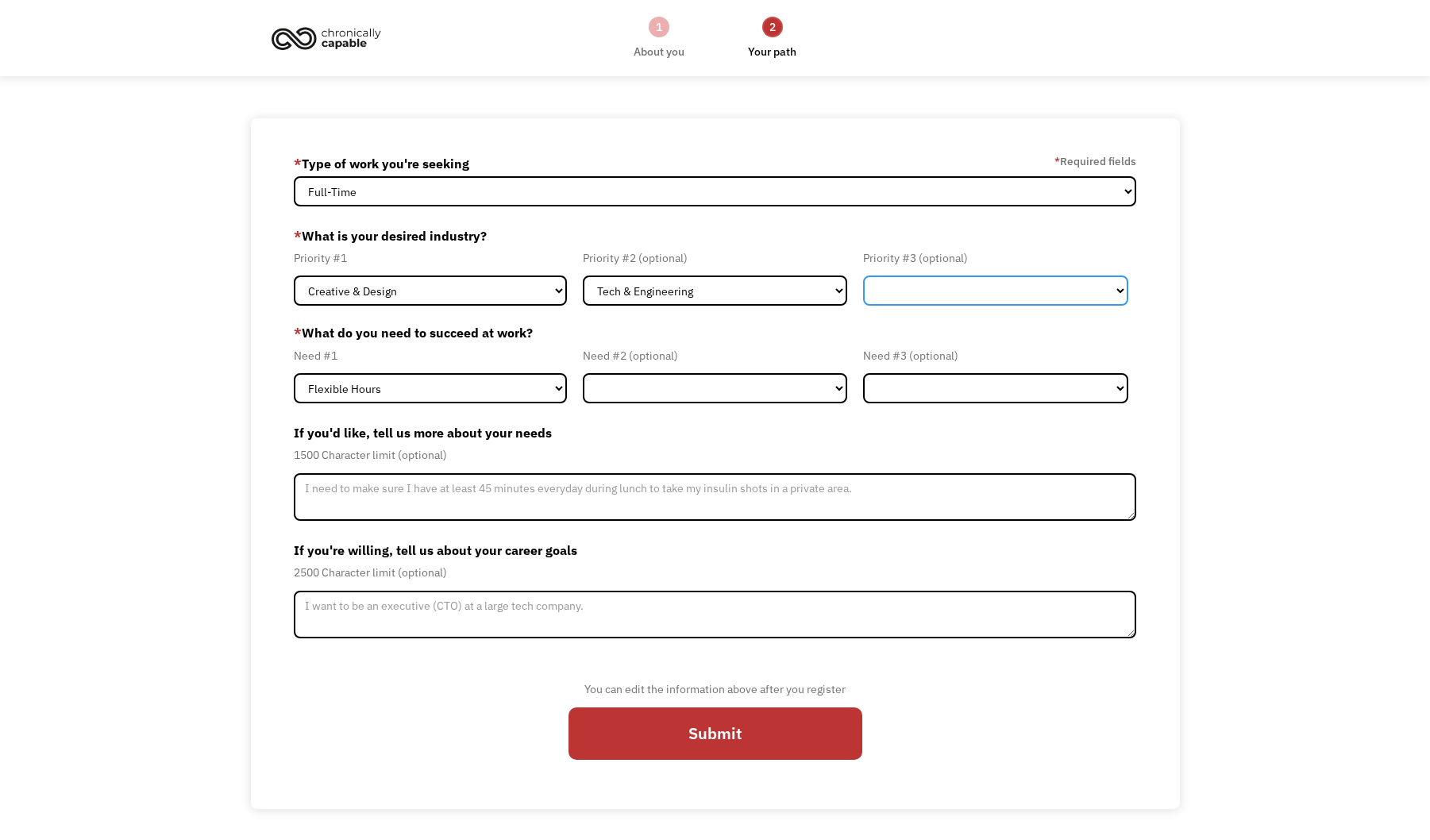
click at [909, 304] on select "Government Finance & Insurance Health & Social Care Tech & Engineering Creative…" at bounding box center [995, 291] width 265 height 31
select select "Other"
click at [863, 276] on select "Government Finance & Insurance Health & Social Care Tech & Engineering Creative…" at bounding box center [995, 291] width 265 height 31
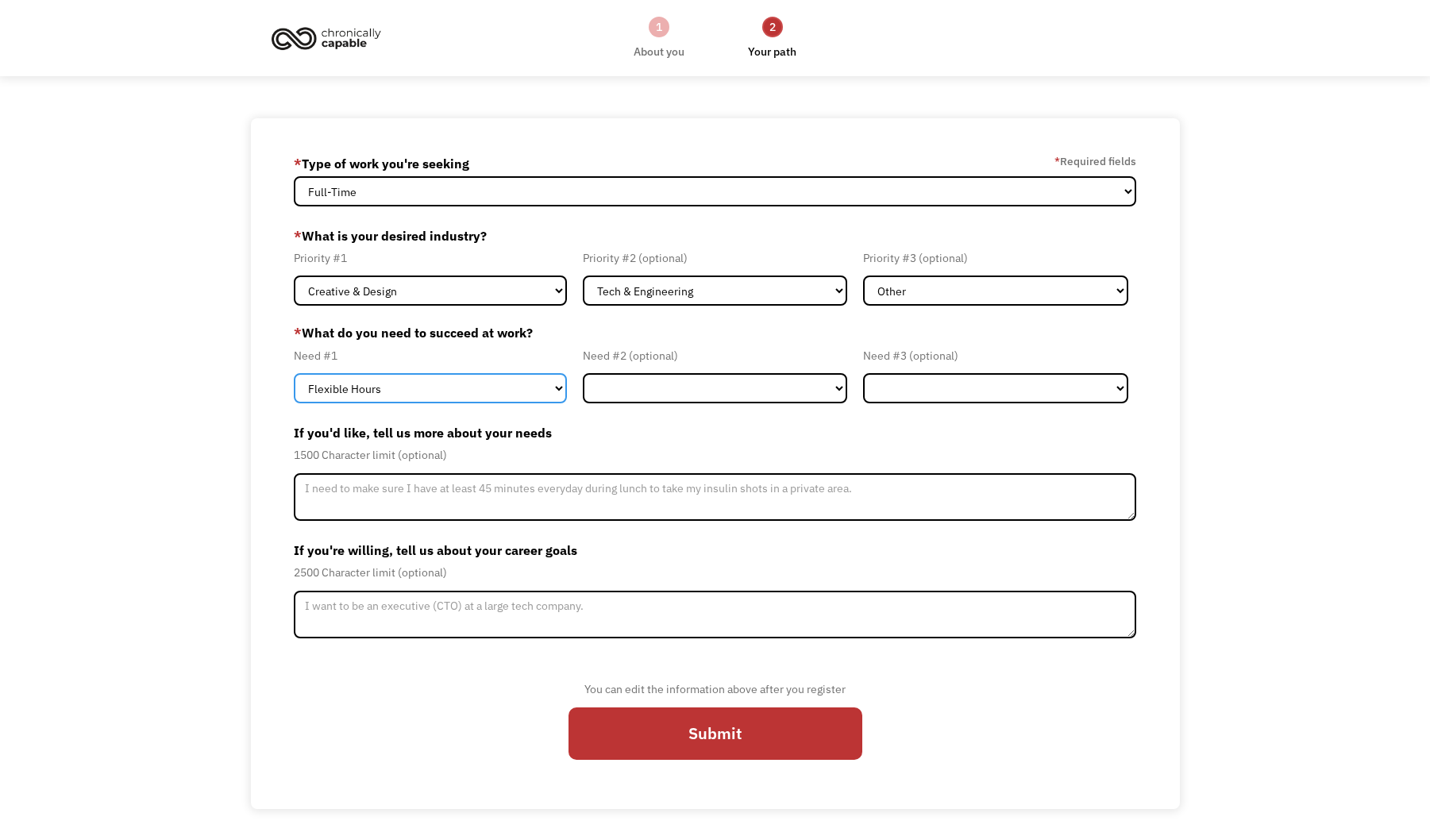
click at [534, 387] on select "Flexible Hours Remote Work Service Animal On-site Accommodations Visual Support…" at bounding box center [430, 389] width 273 height 31
select select "Remote Work"
click at [294, 373] on select "Flexible Hours Remote Work Service Animal On-site Accommodations Visual Support…" at bounding box center [430, 389] width 273 height 31
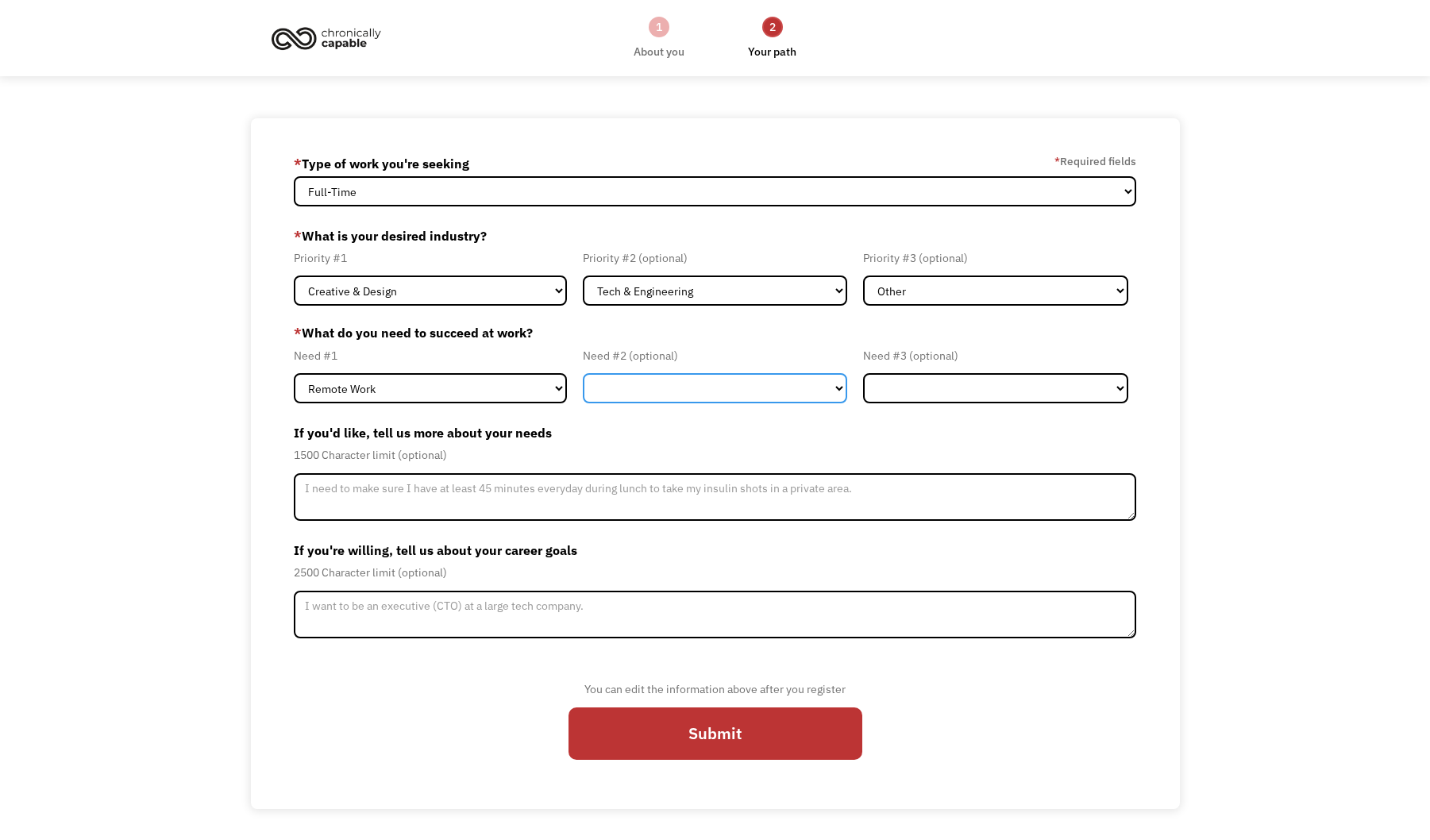
click at [714, 388] on select "Flexible Hours Remote Work Service Animal On-site Accommodations Visual Support…" at bounding box center [715, 389] width 265 height 31
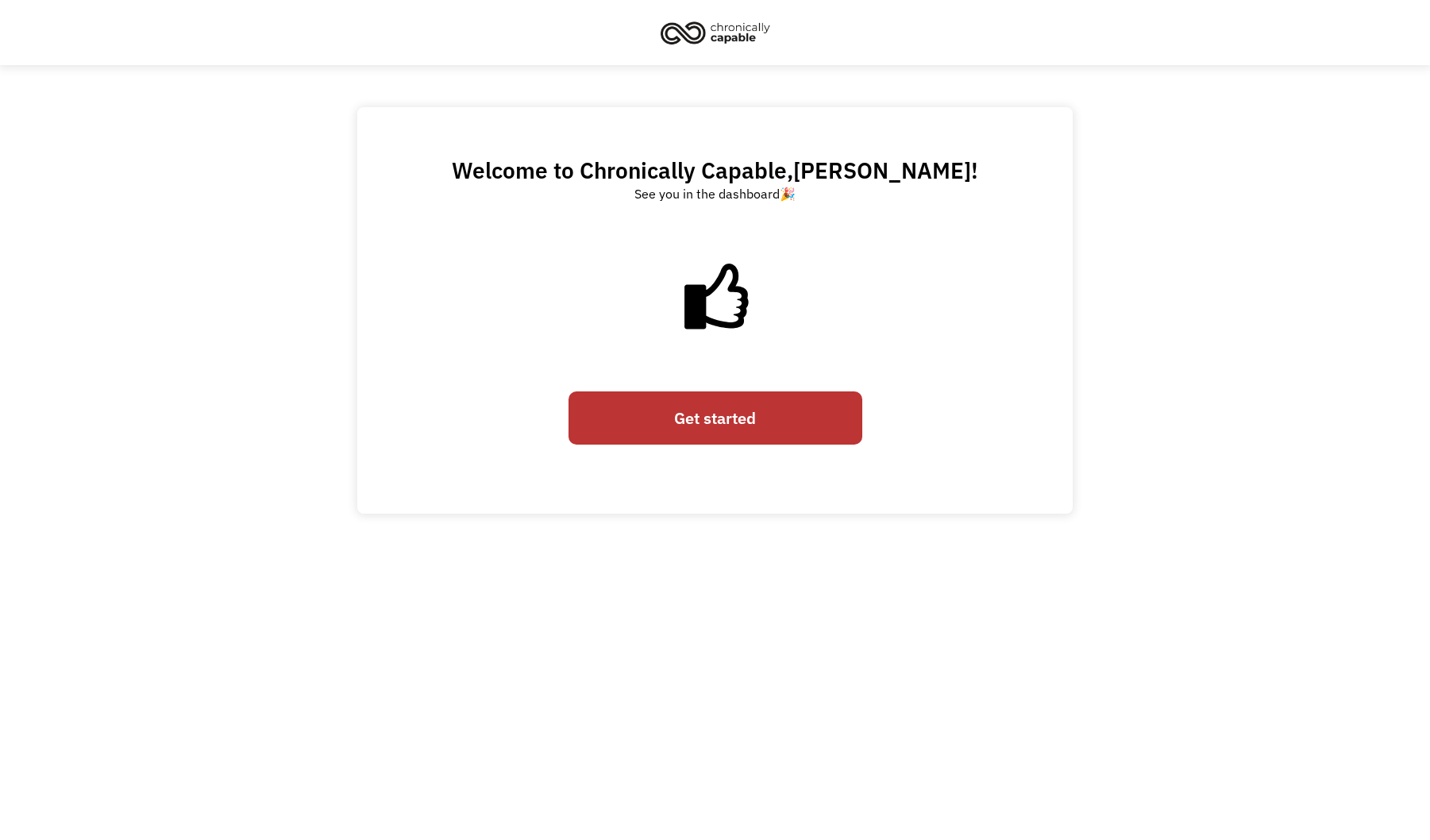
click at [763, 408] on link "Get started" at bounding box center [715, 417] width 294 height 53
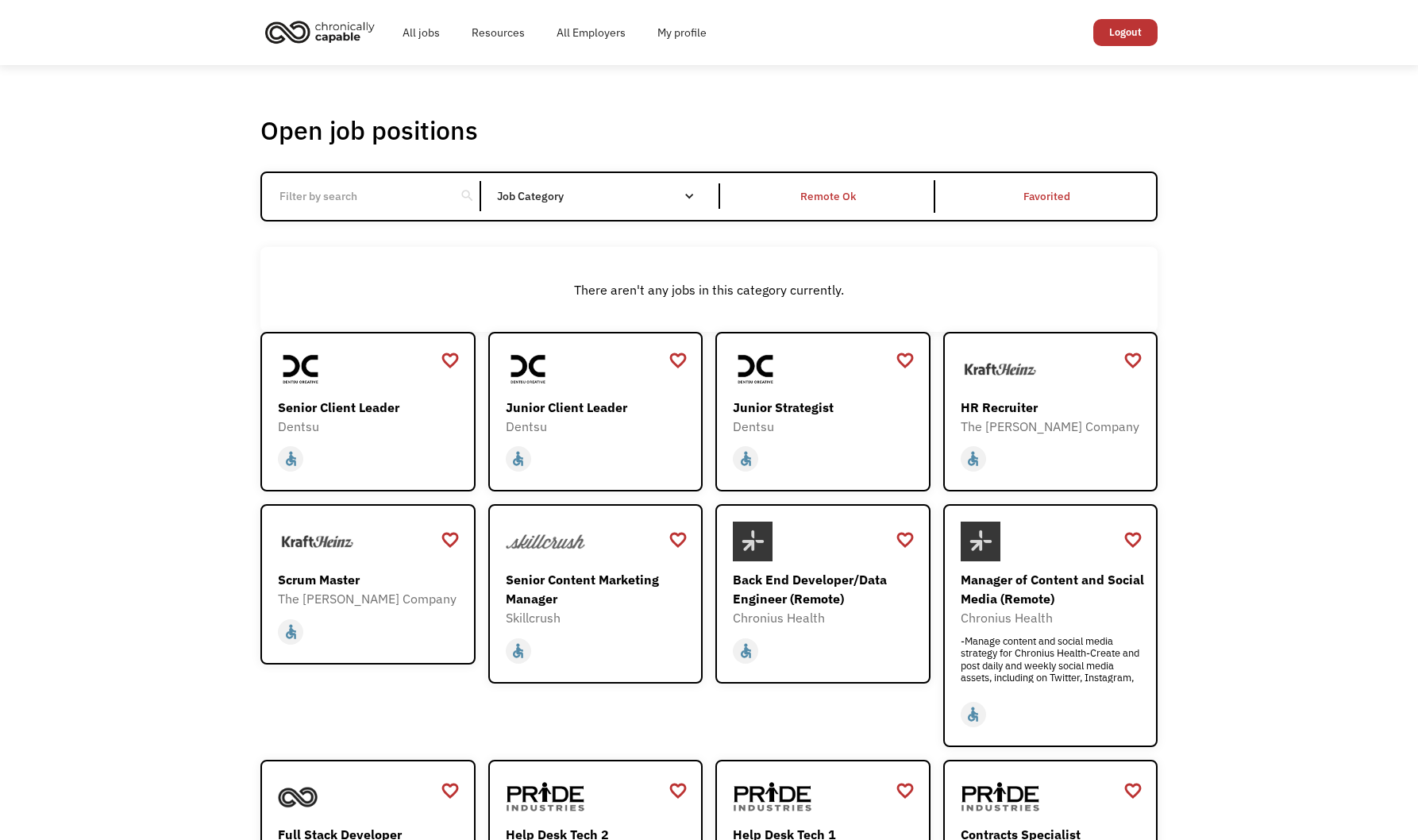
click at [402, 199] on input "Email Form" at bounding box center [358, 196] width 177 height 31
type input "motion"
click input "Email Form" at bounding box center [0, 0] width 0 height 0
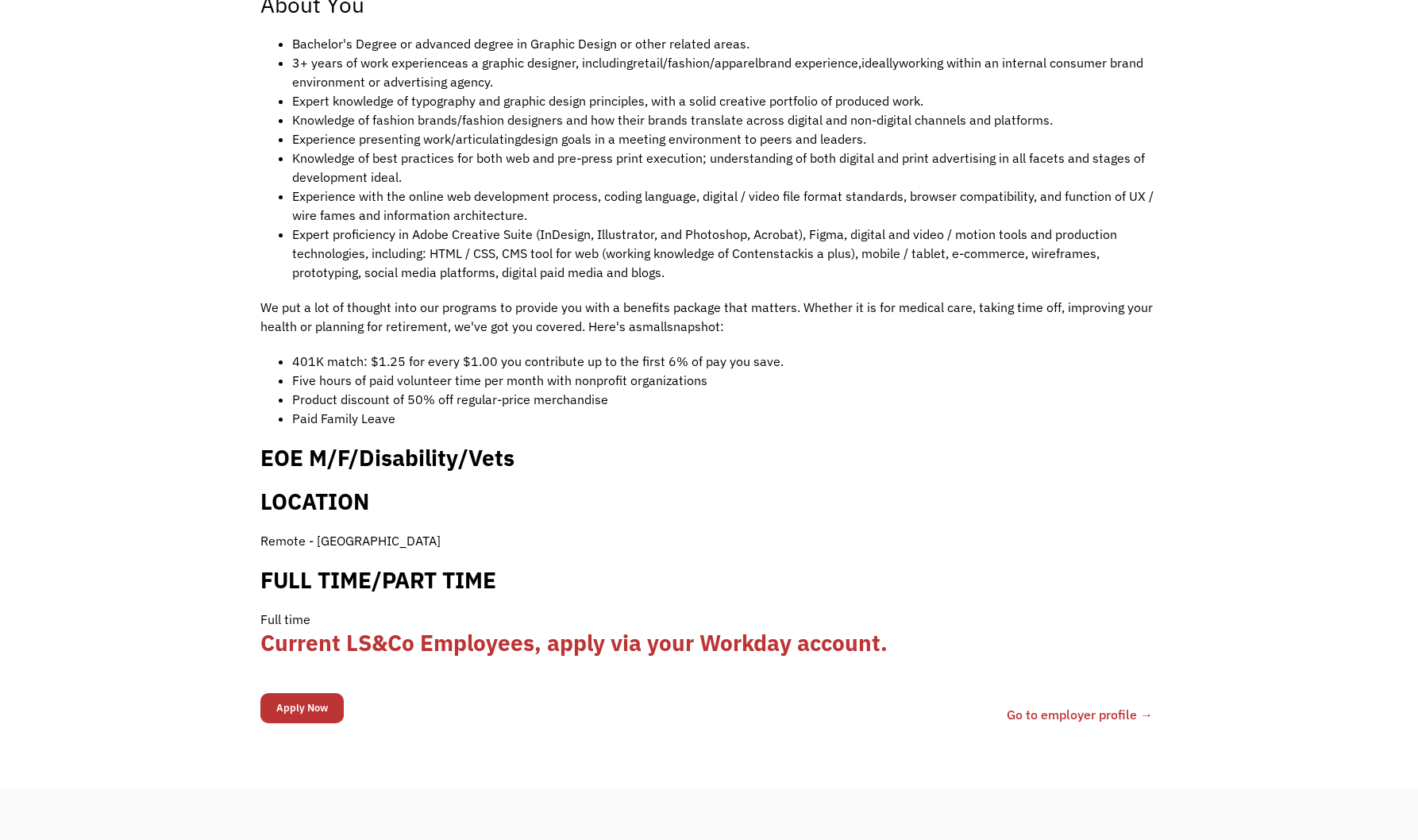
scroll to position [1190, 0]
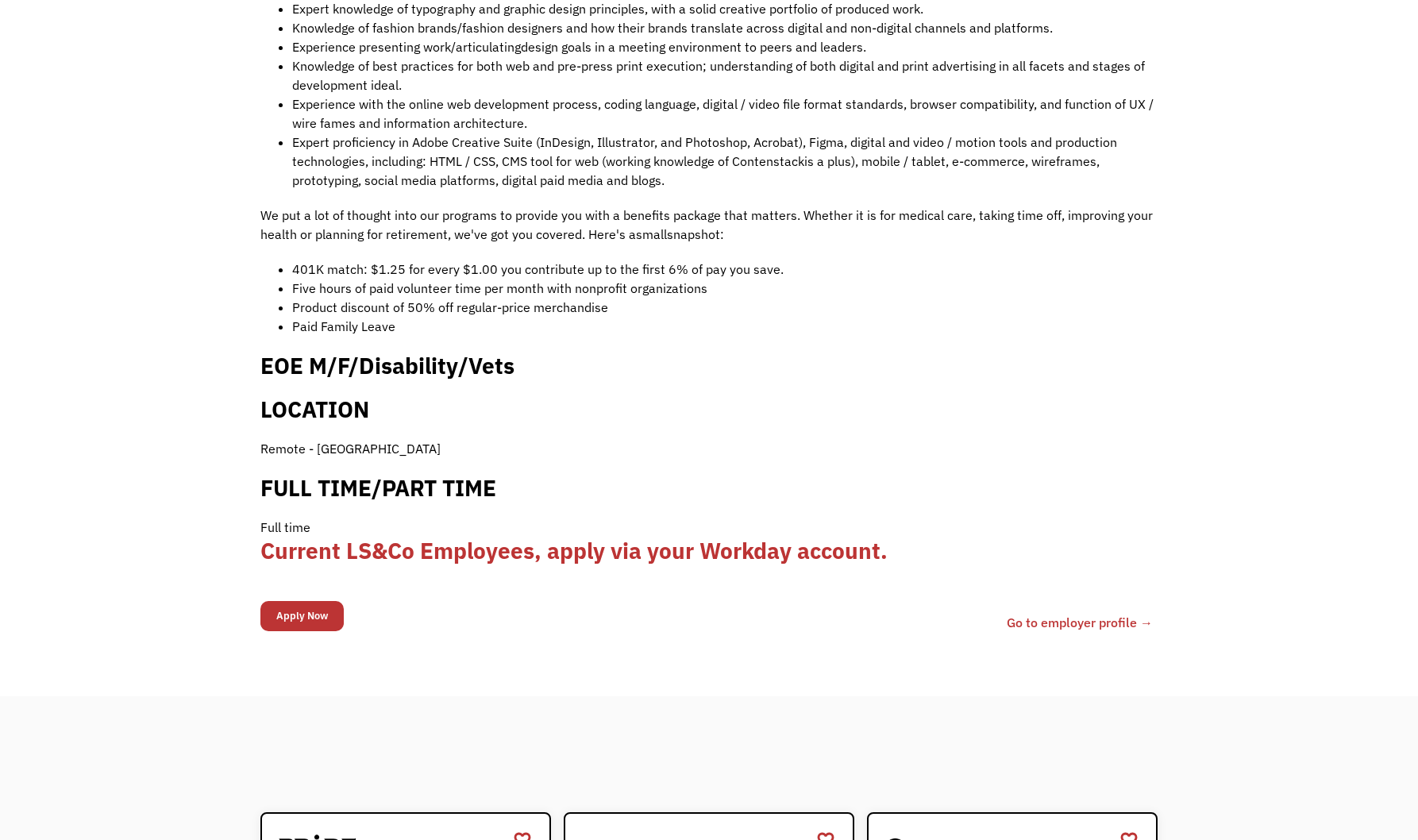
click at [318, 605] on input "Apply Now" at bounding box center [302, 616] width 83 height 31
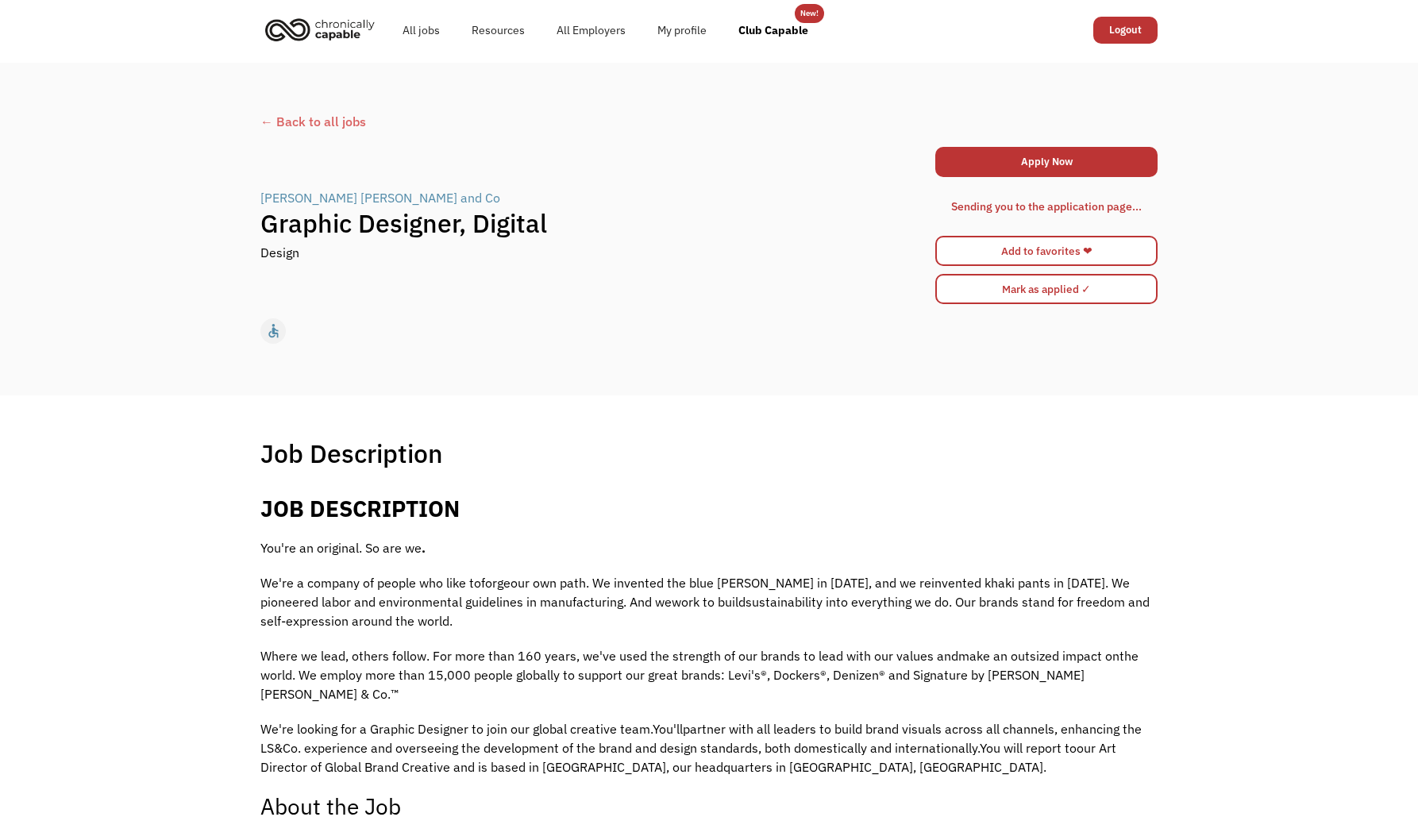
scroll to position [0, 0]
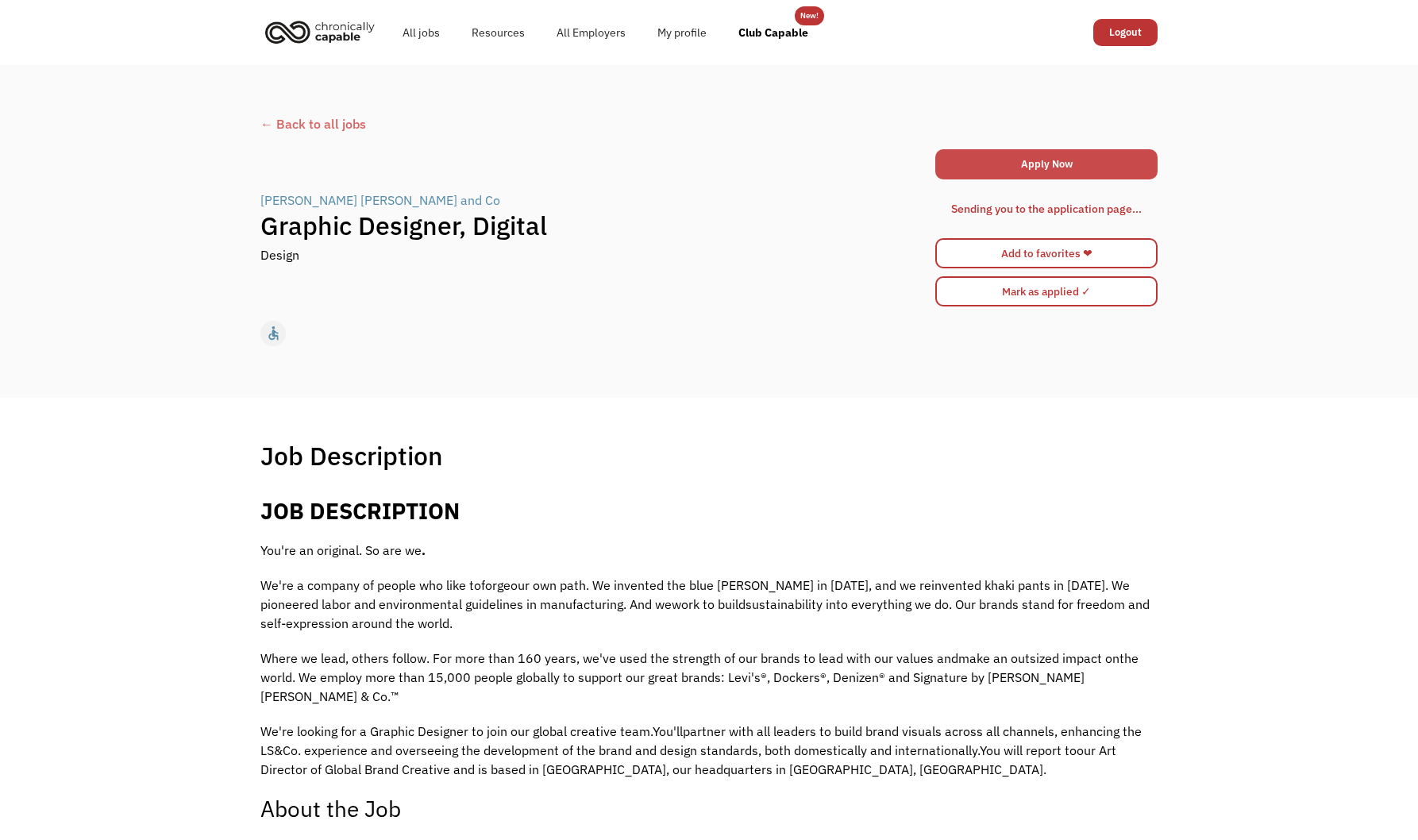
click at [1042, 174] on link "Apply Now" at bounding box center [1046, 165] width 222 height 31
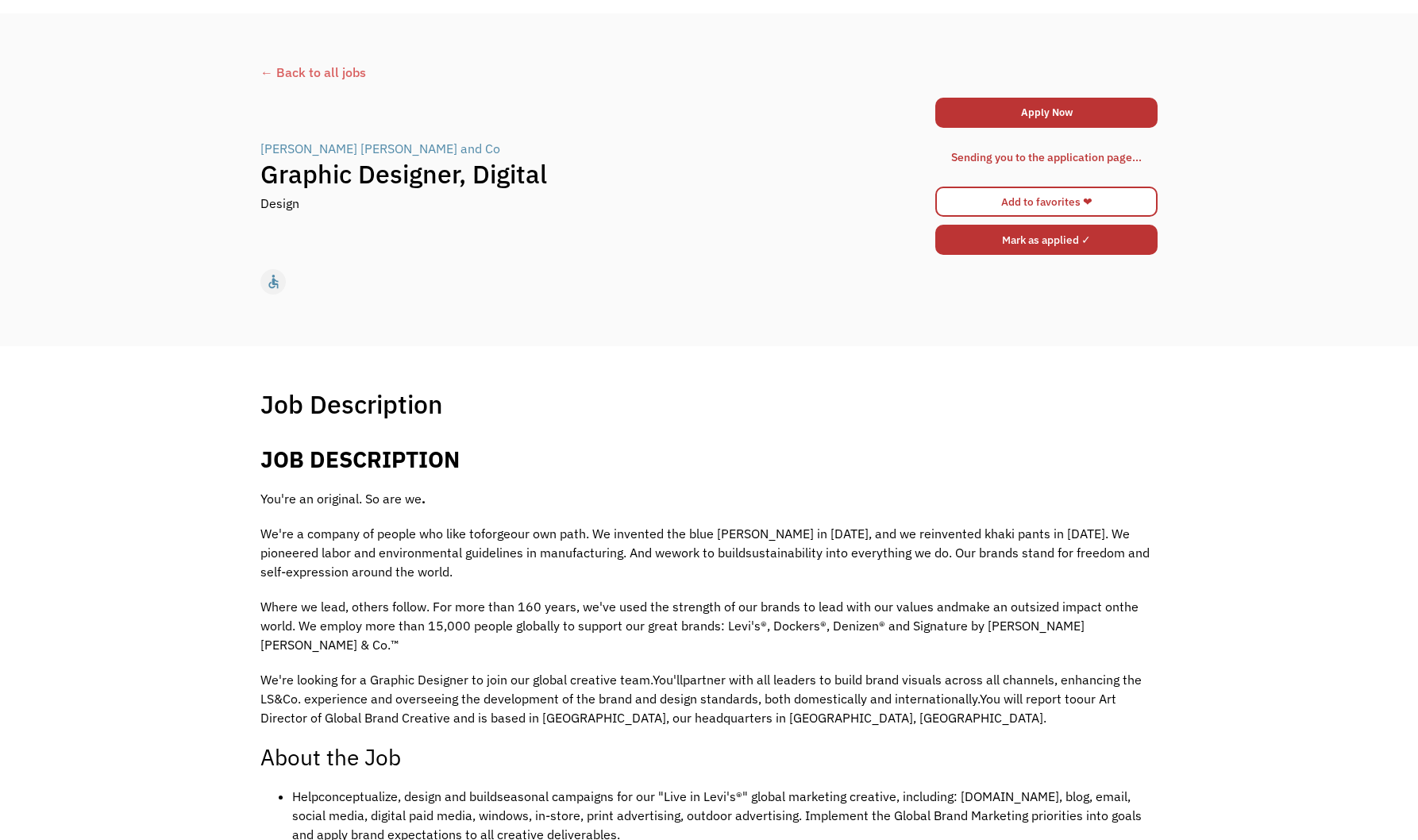
scroll to position [80, 0]
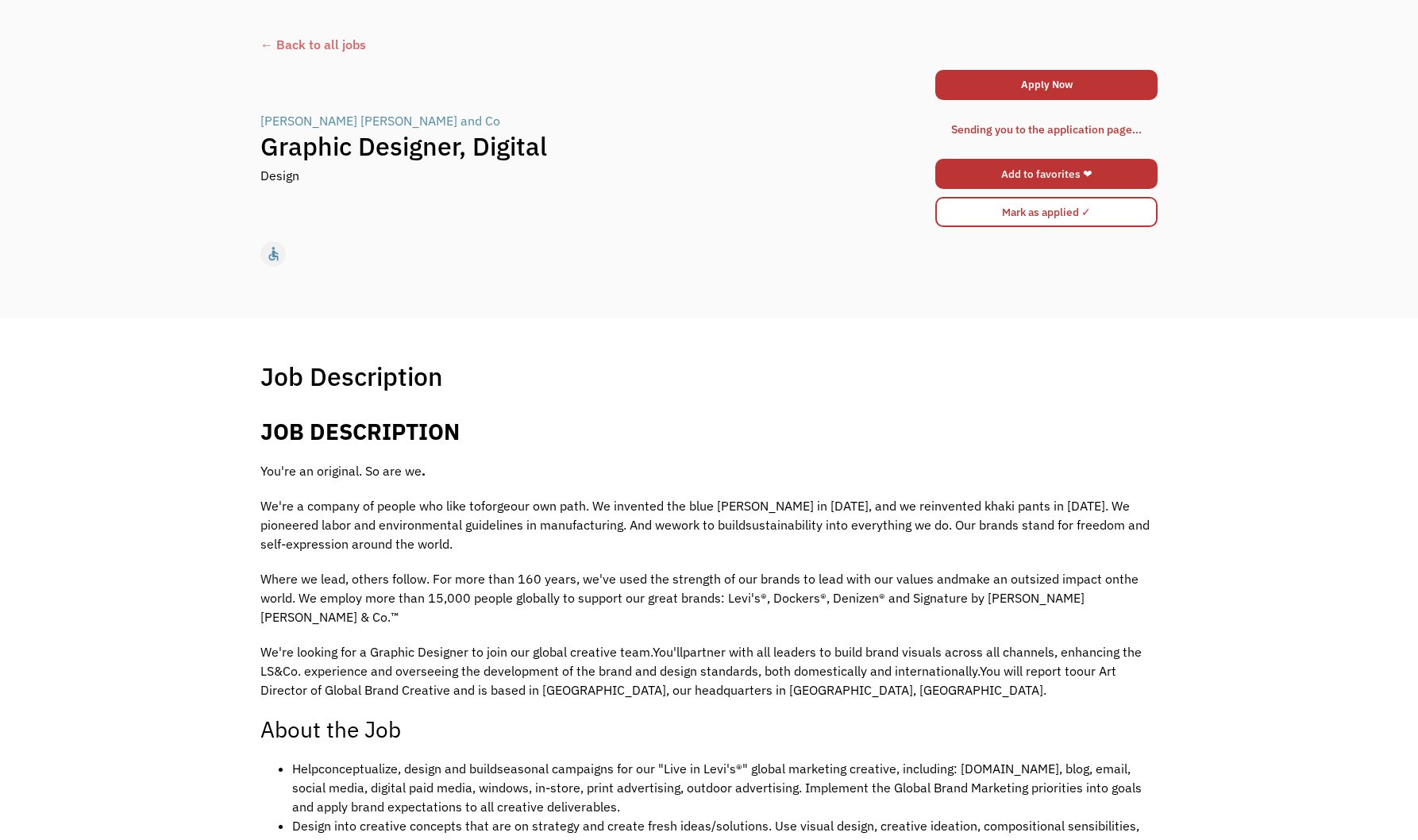
click at [1017, 171] on link "Add to favorites ❤" at bounding box center [1046, 174] width 222 height 31
click at [1012, 179] on link "Favorited ❤" at bounding box center [1046, 174] width 222 height 31
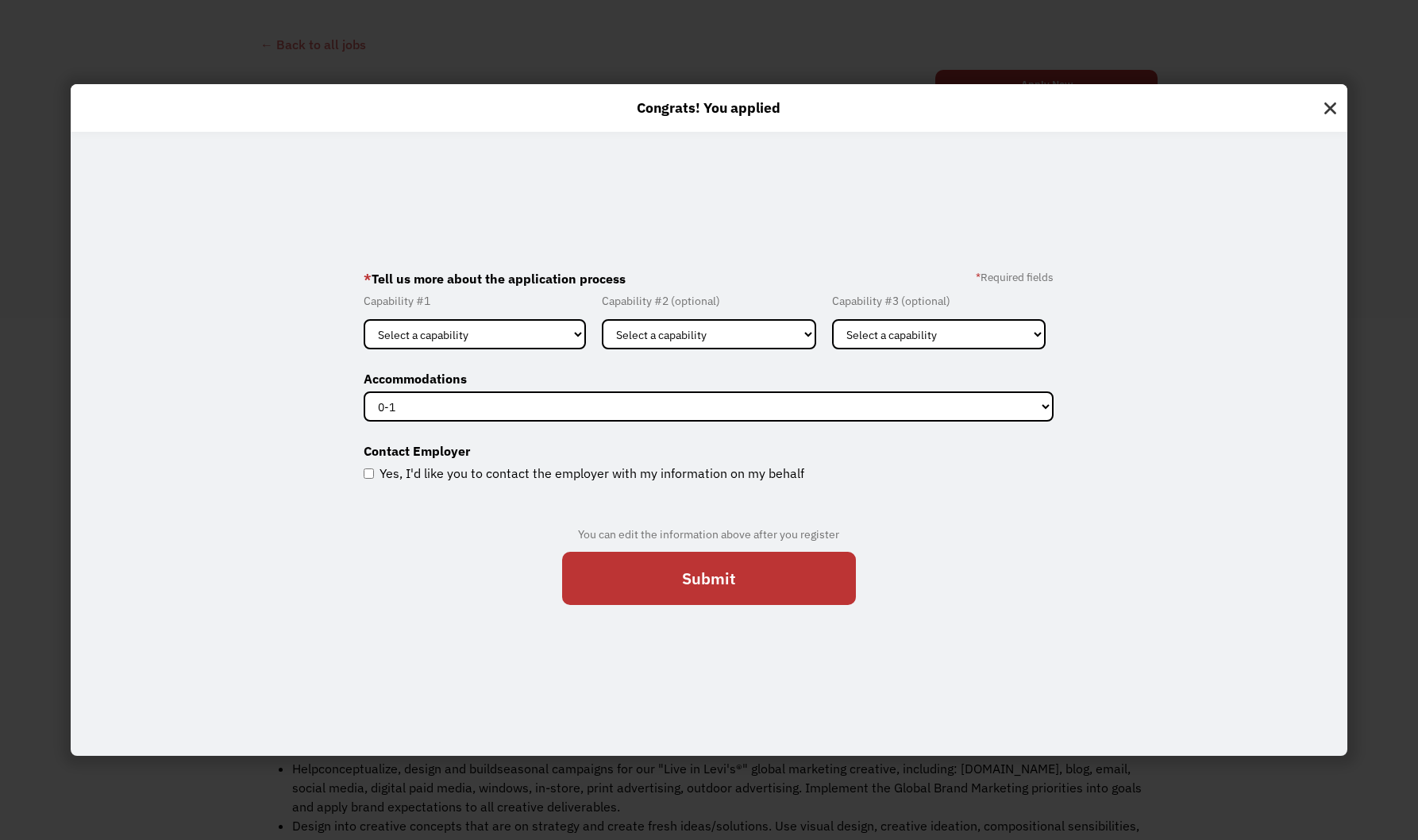
click at [1317, 100] on div "Congrats! You applied" at bounding box center [709, 108] width 1276 height 48
click at [1342, 100] on img at bounding box center [1330, 104] width 34 height 42
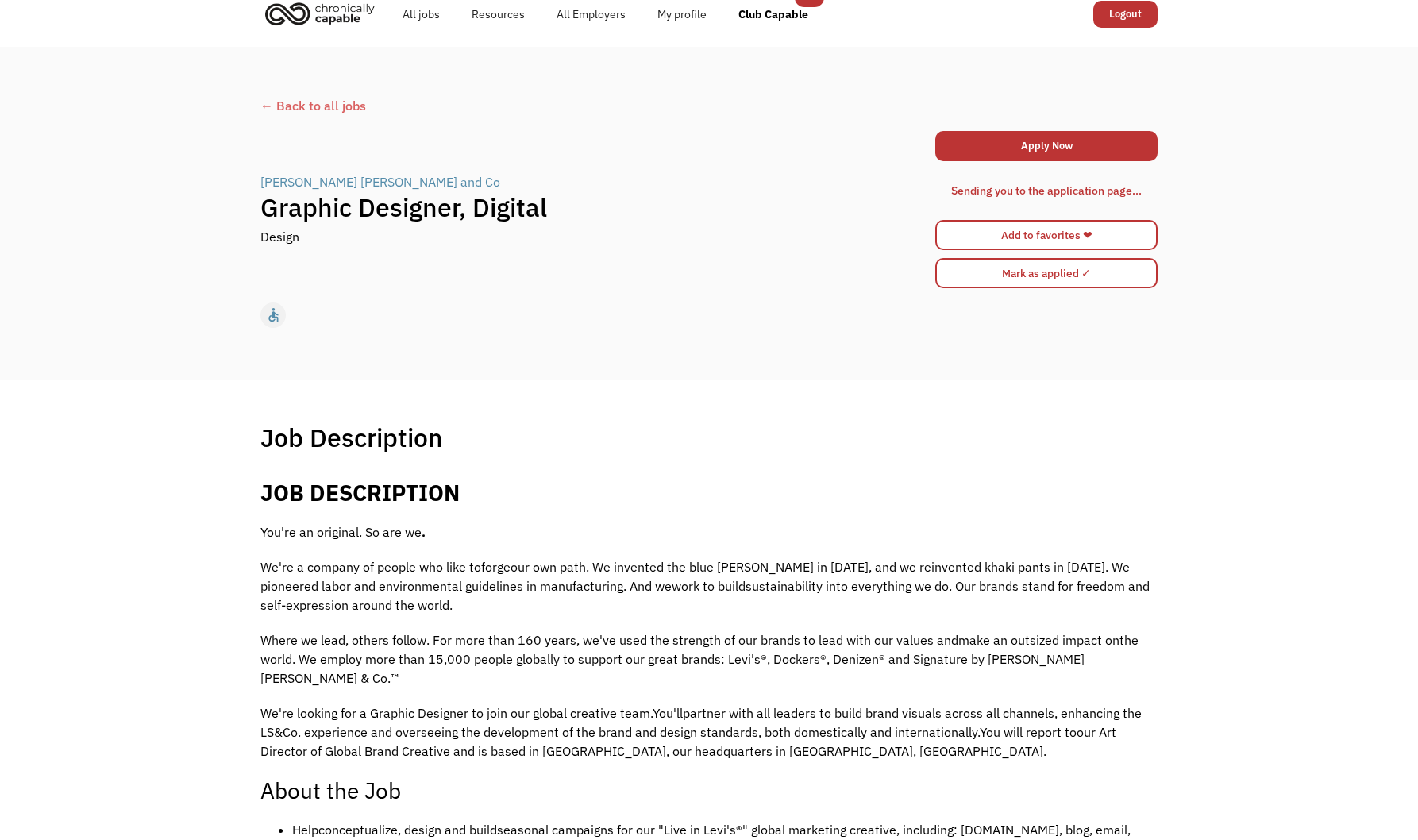
scroll to position [0, 0]
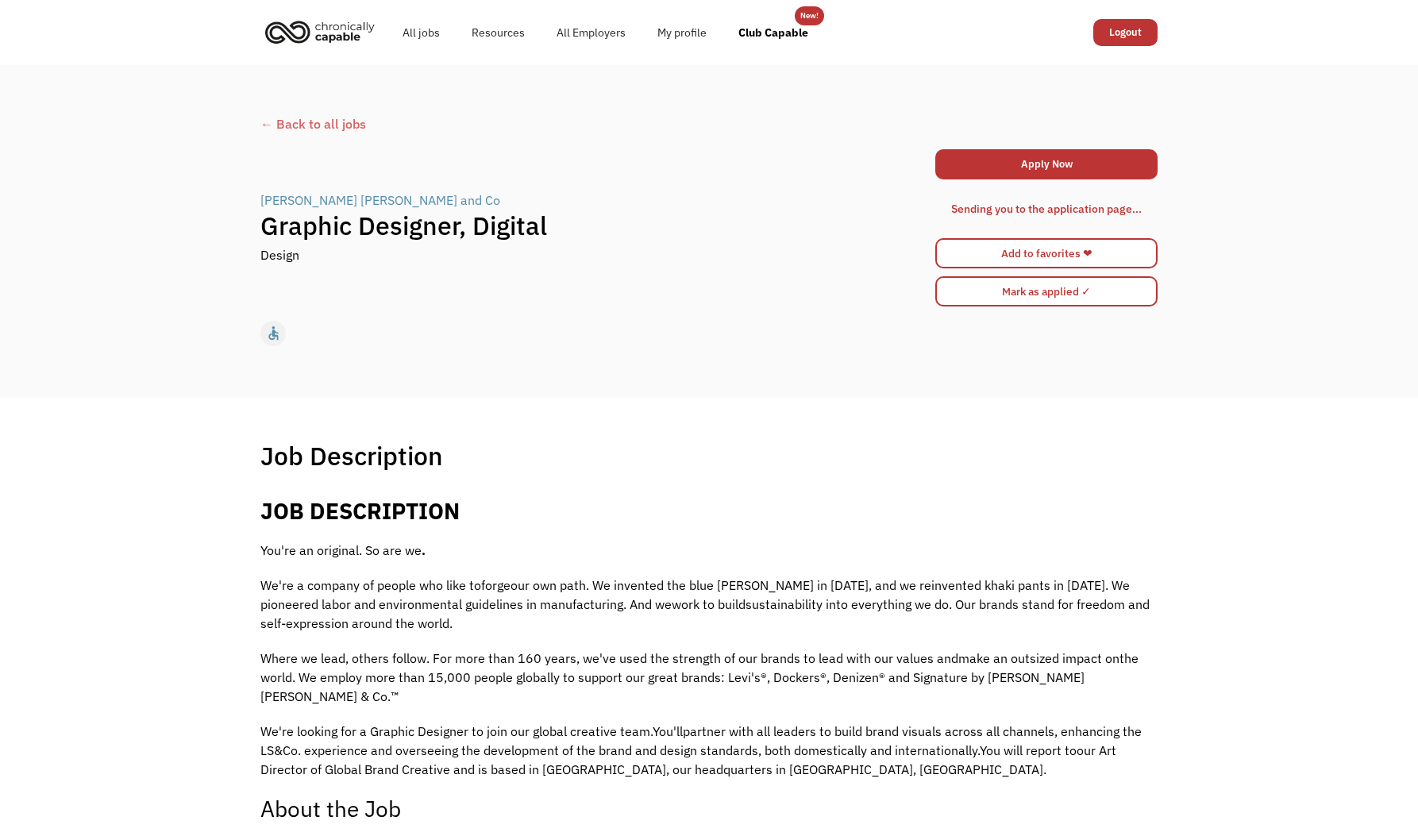
click at [329, 119] on div "← Back to all jobs" at bounding box center [709, 124] width 897 height 19
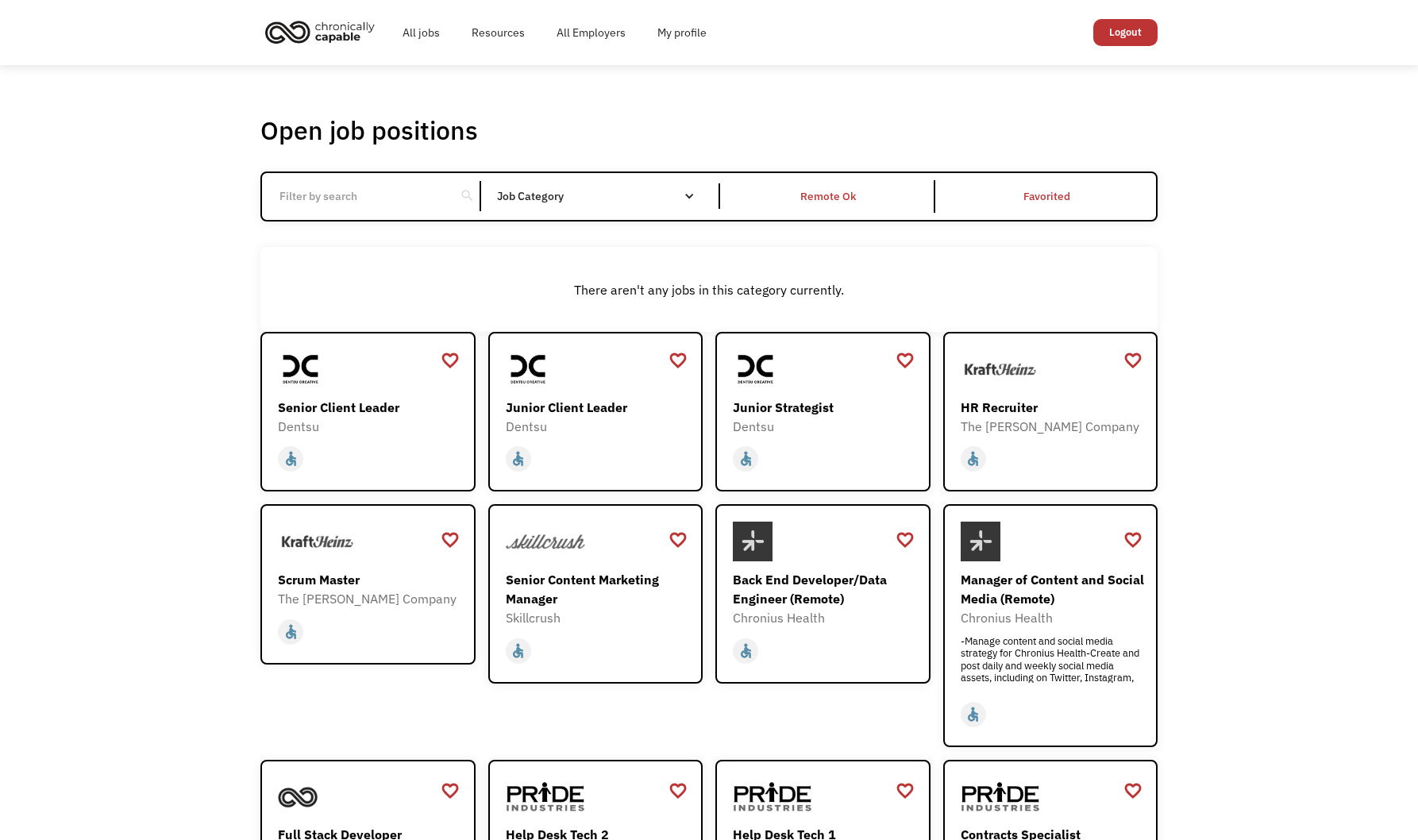
click at [194, 216] on div "Open job positions You have X liked items Search search Filter by category Admi…" at bounding box center [709, 569] width 1418 height 1009
click at [303, 206] on input "Email Form" at bounding box center [358, 196] width 177 height 31
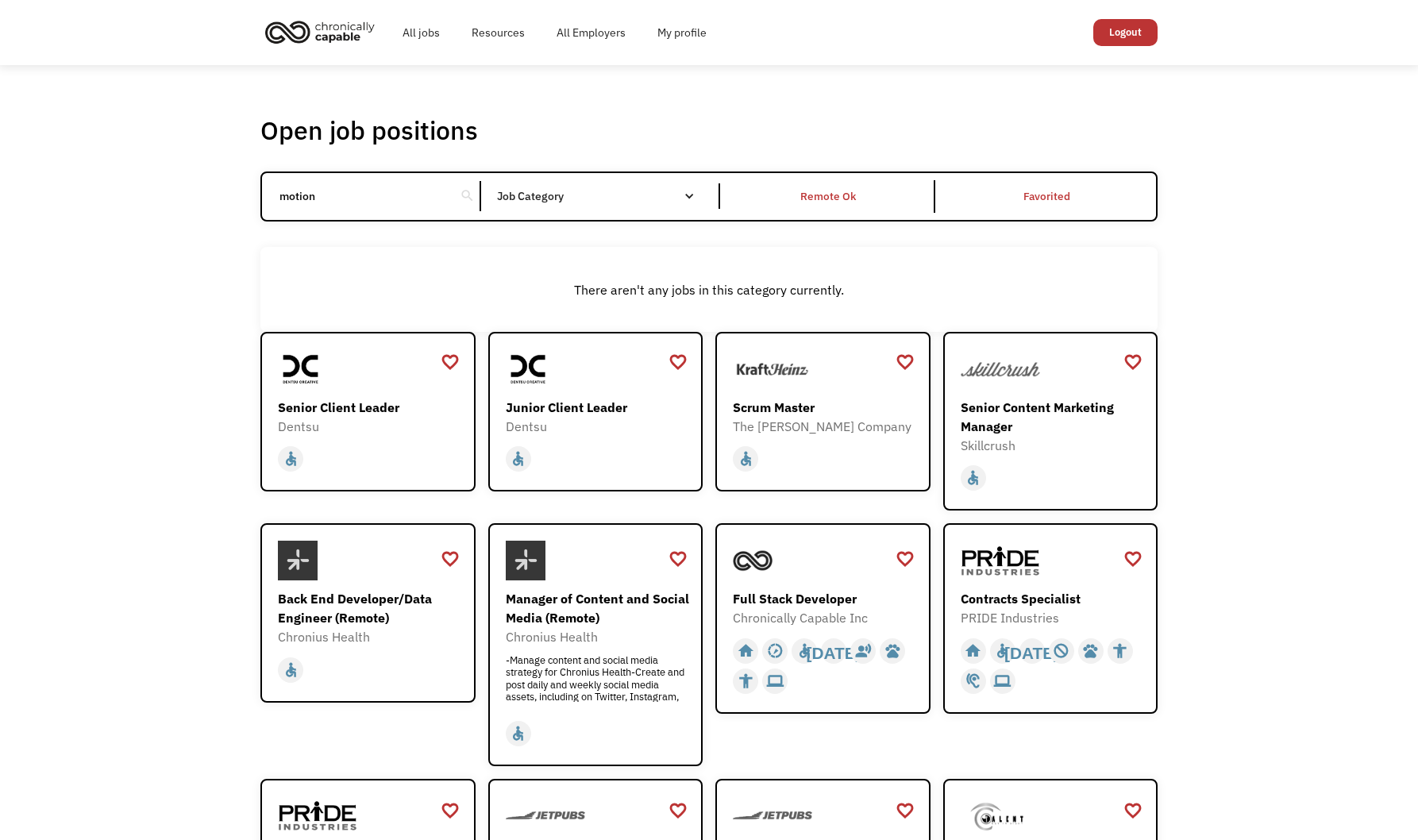
click input "Email Form" at bounding box center [0, 0] width 0 height 0
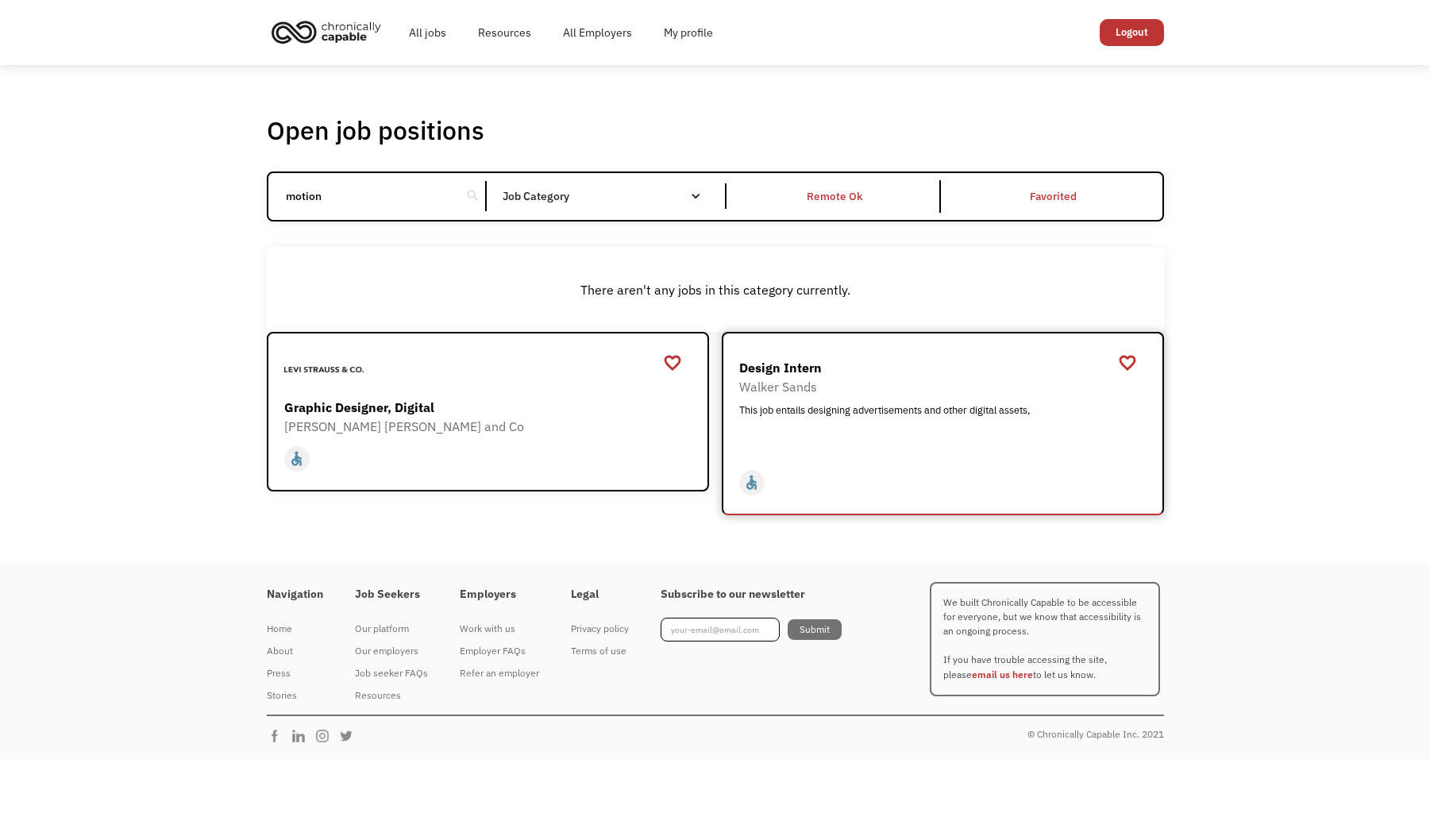
click at [854, 411] on div "This job entails designing advertisements and other digital assets," at bounding box center [945, 428] width 412 height 48
drag, startPoint x: 367, startPoint y: 182, endPoint x: 31, endPoint y: 215, distance: 337.6
click at [80, 207] on div "Open job positions You have X liked items Search motion search Filter by catego…" at bounding box center [715, 315] width 1430 height 499
type input "design"
click input "Email Form" at bounding box center [0, 0] width 0 height 0
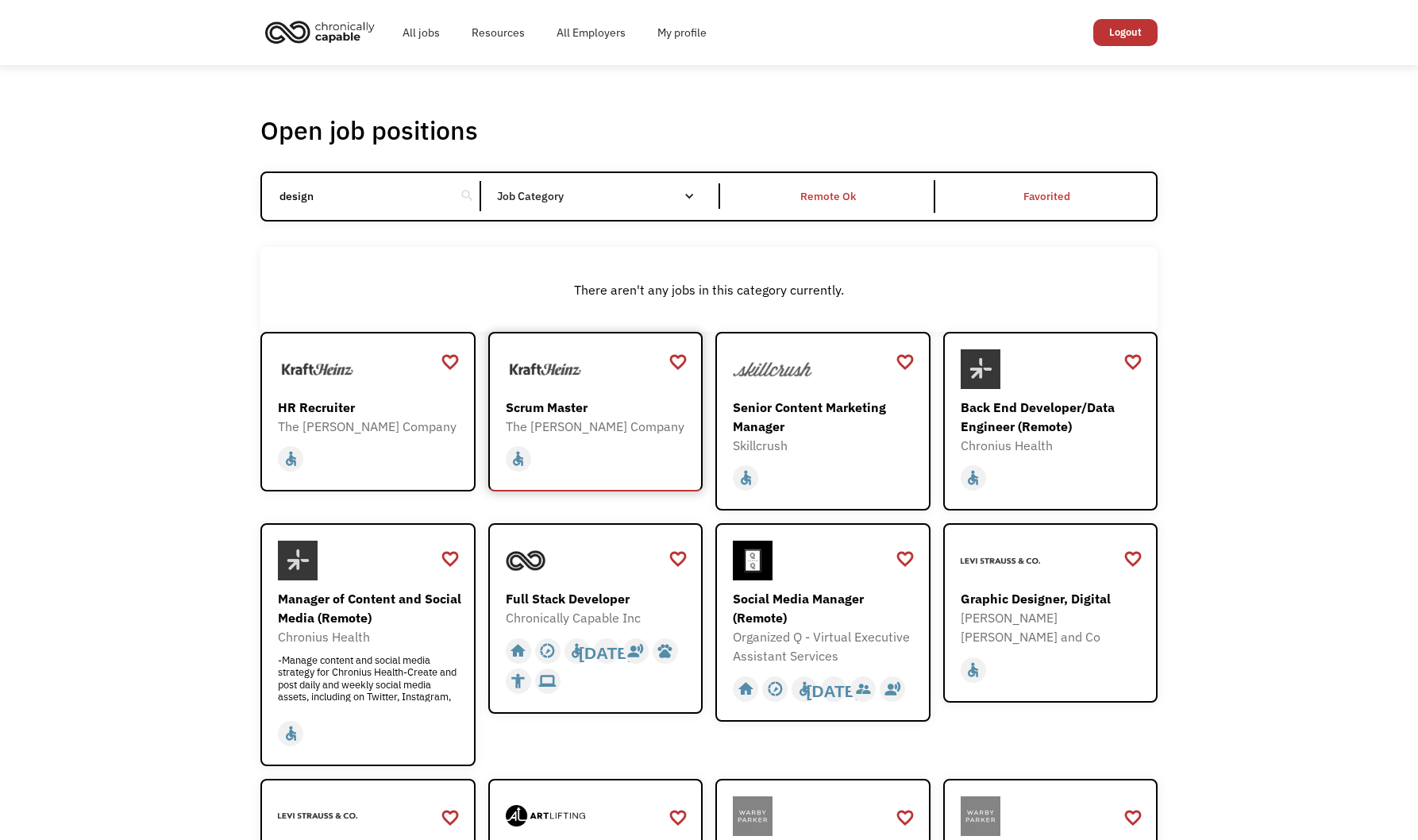
click at [586, 436] on div "home slow_motion_video accessible today not_interested supervisor_account recor…" at bounding box center [597, 456] width 184 height 39
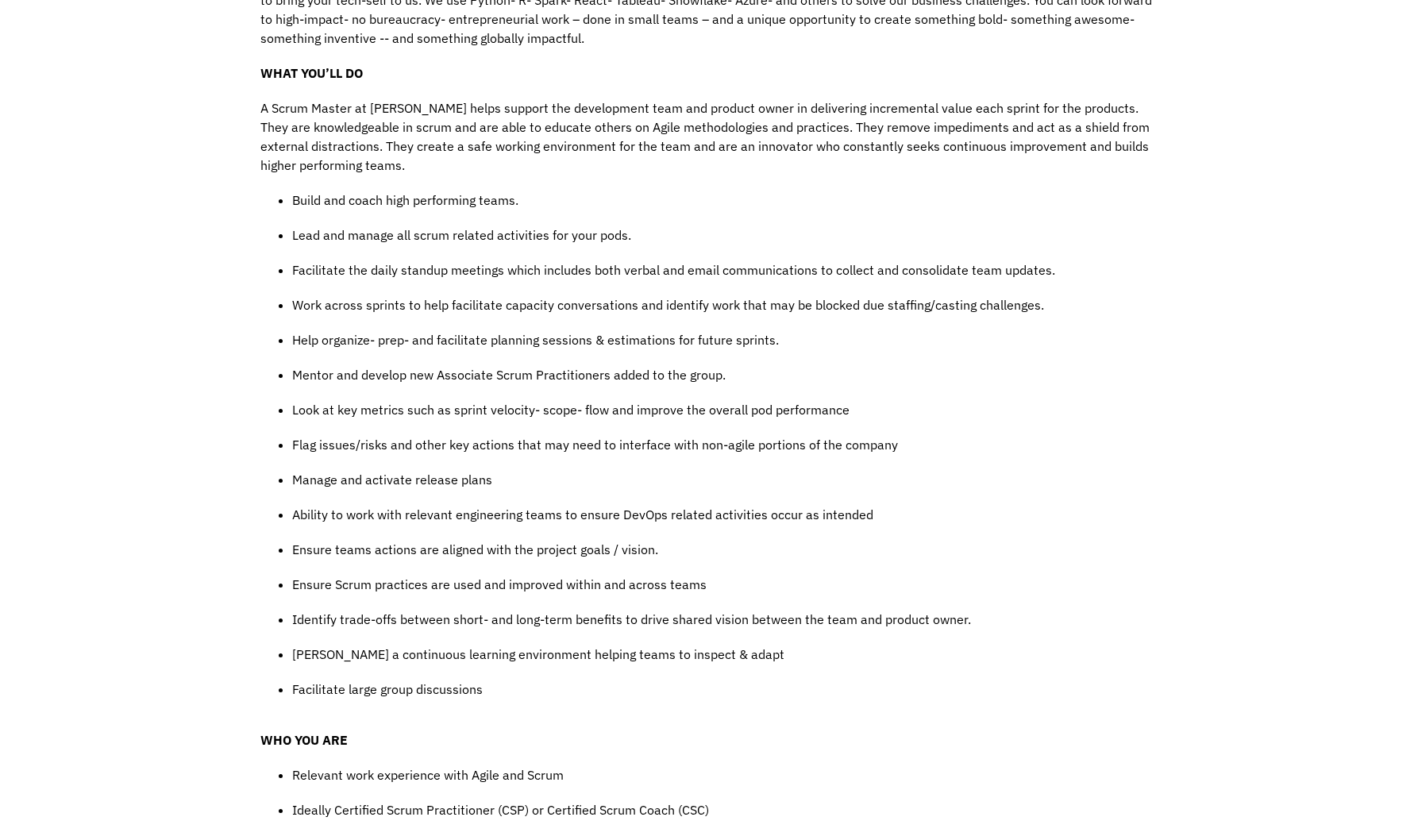
scroll to position [794, 0]
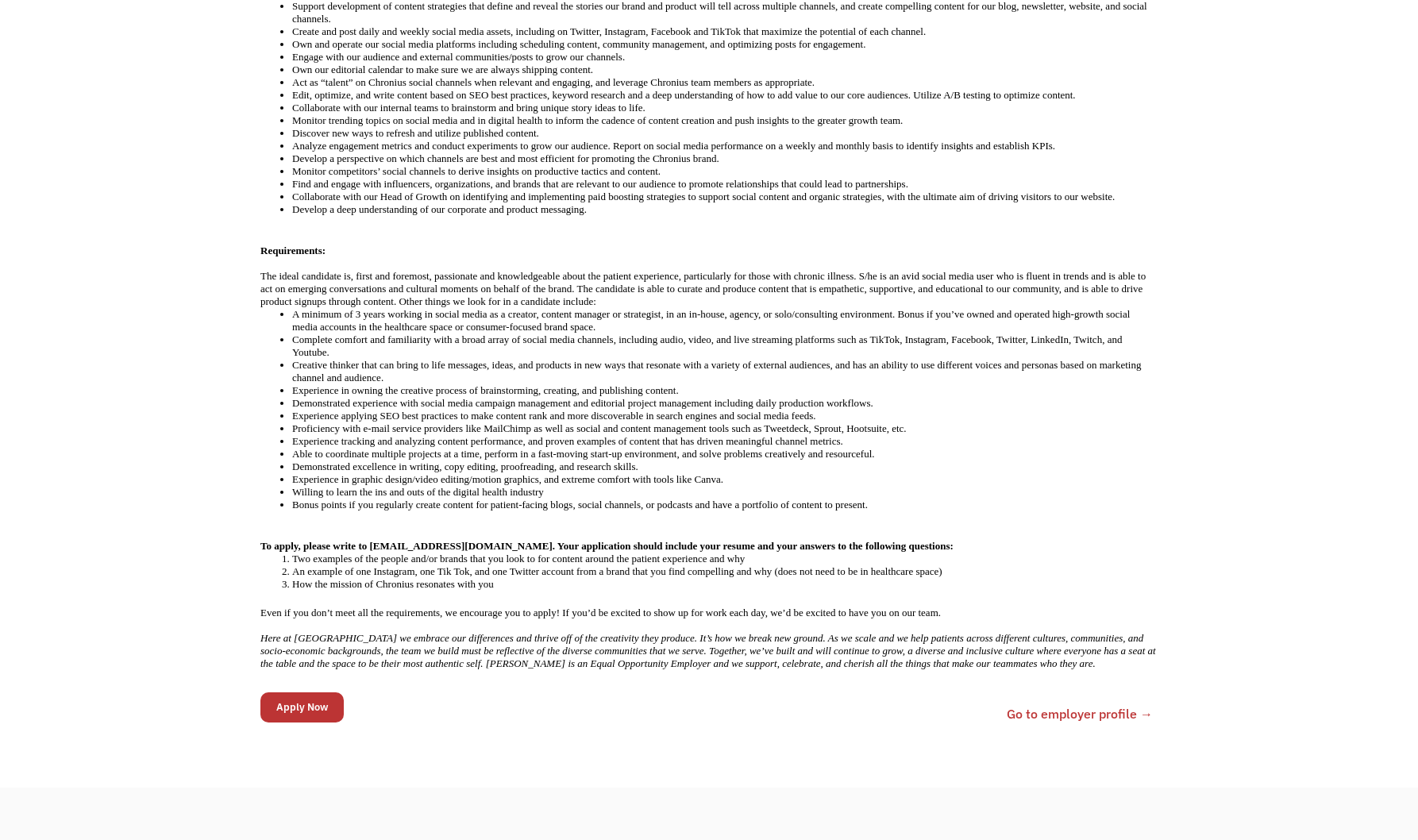
scroll to position [635, 0]
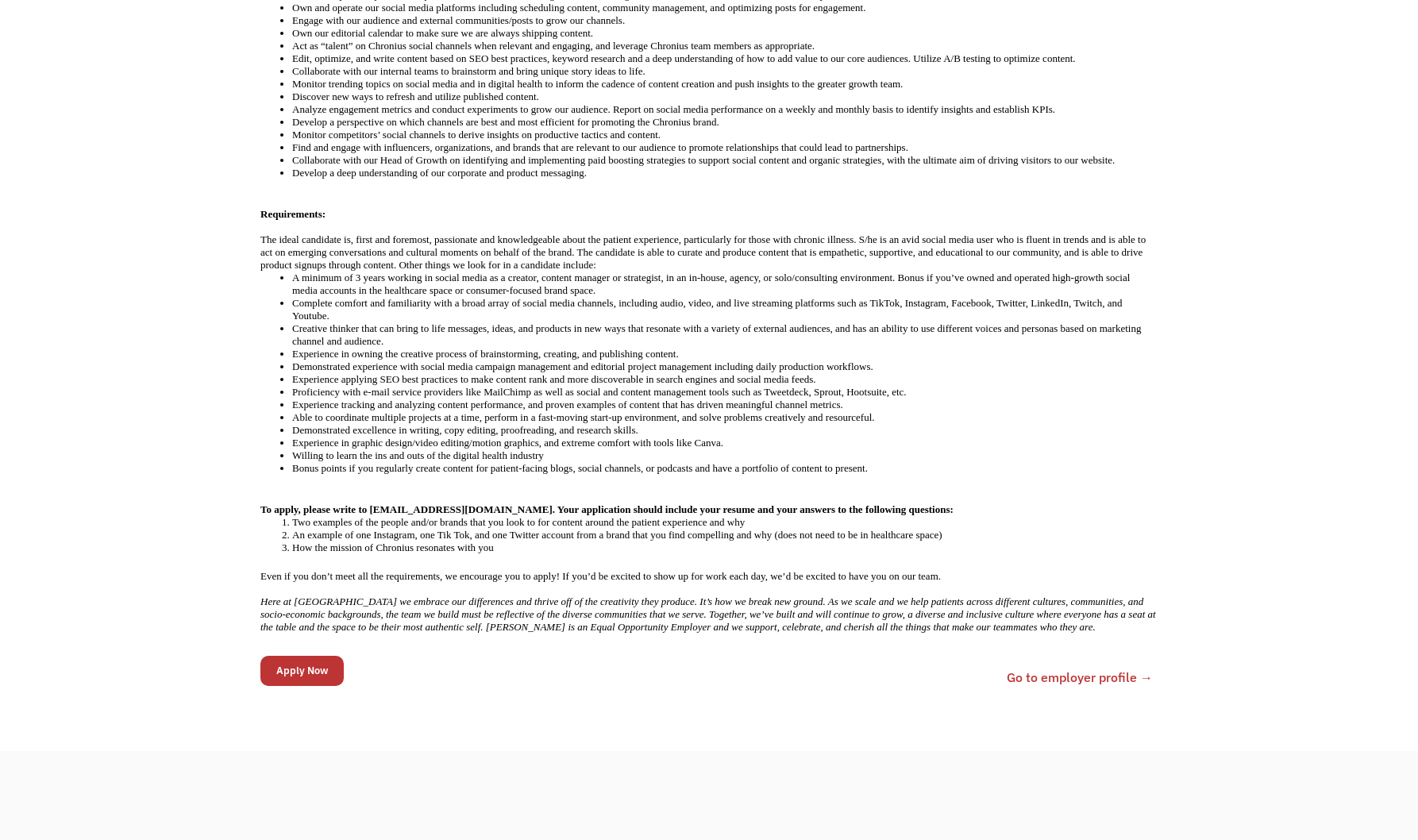
click at [305, 675] on input "Apply Now" at bounding box center [302, 671] width 83 height 31
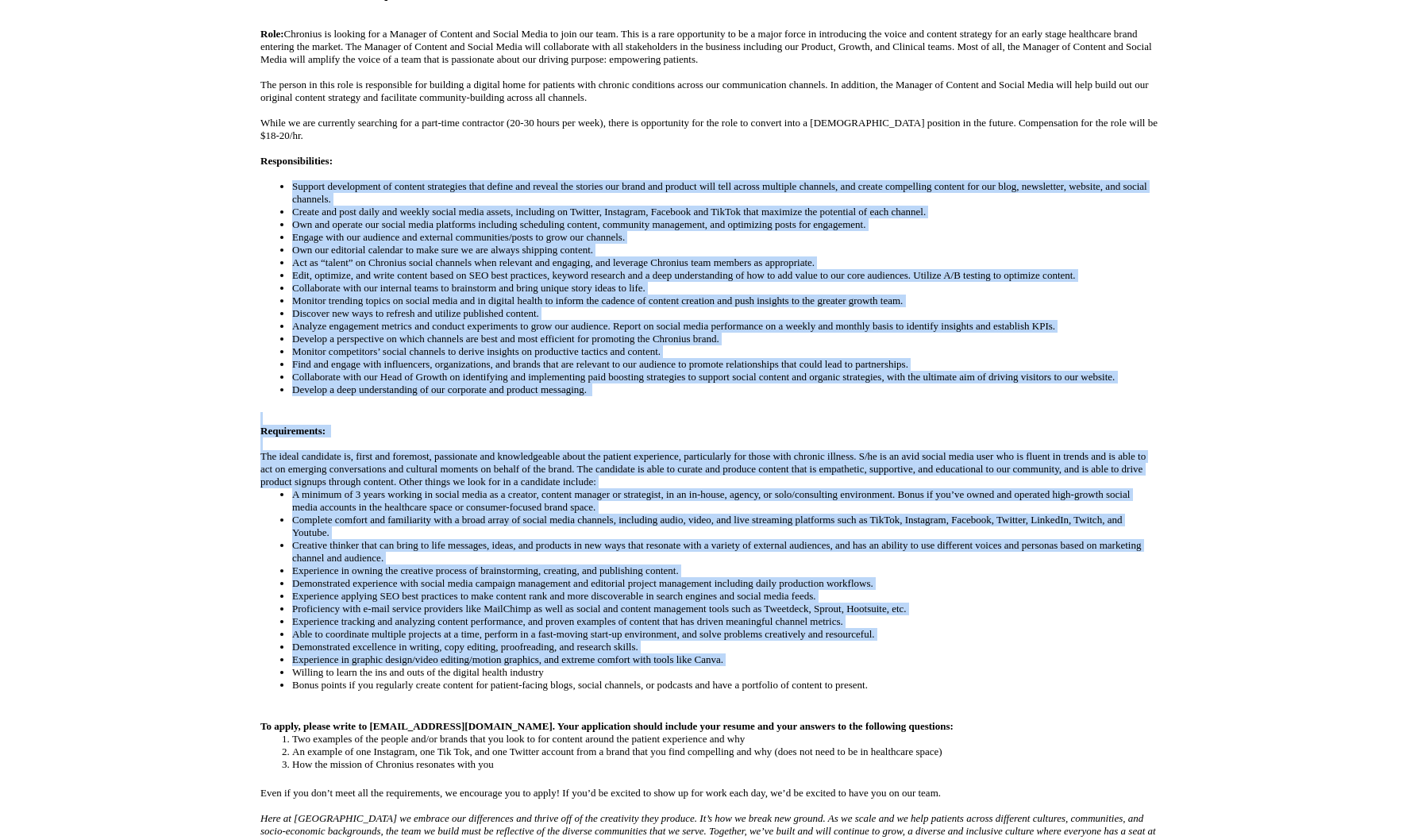
scroll to position [476, 0]
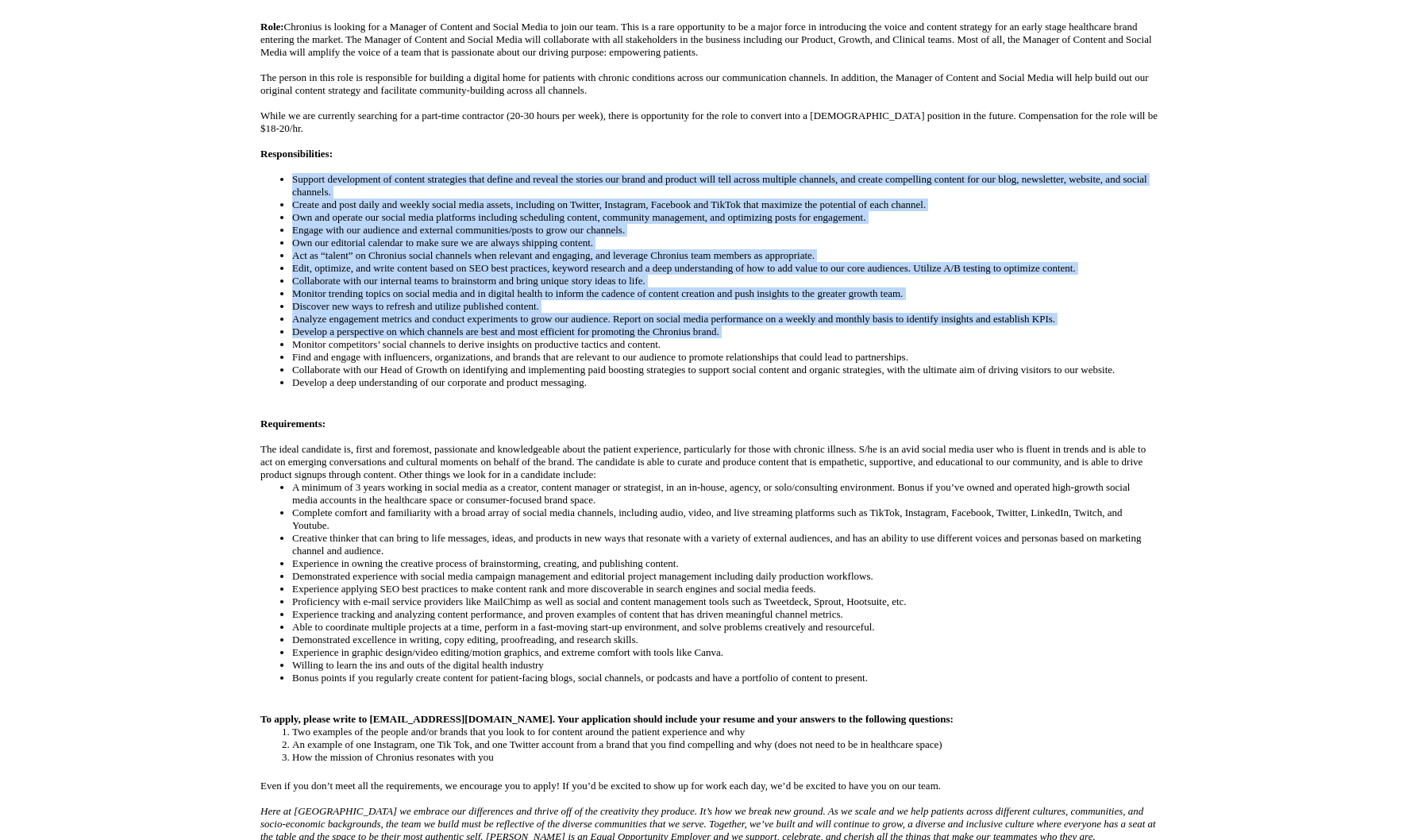
drag, startPoint x: 283, startPoint y: 338, endPoint x: 292, endPoint y: 343, distance: 10.3
click at [292, 343] on ul "Support development of content strategies that define and reveal the stories ou…" at bounding box center [709, 281] width 897 height 216
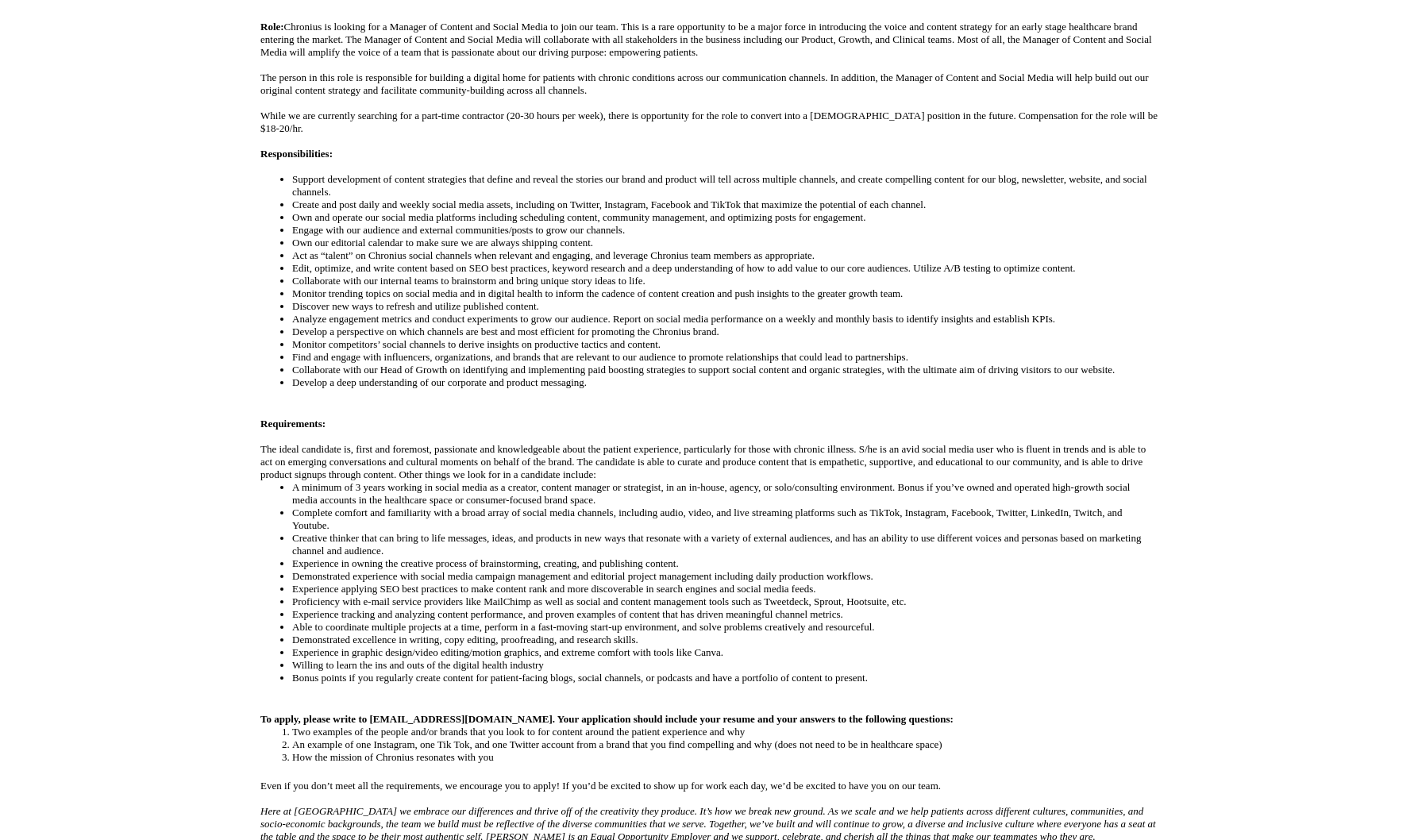
drag, startPoint x: 292, startPoint y: 343, endPoint x: 186, endPoint y: 383, distance: 113.3
click at [186, 383] on div "Job Description Filter using keywords Search Role: Chronius is looking for a Ma…" at bounding box center [709, 425] width 1418 height 1008
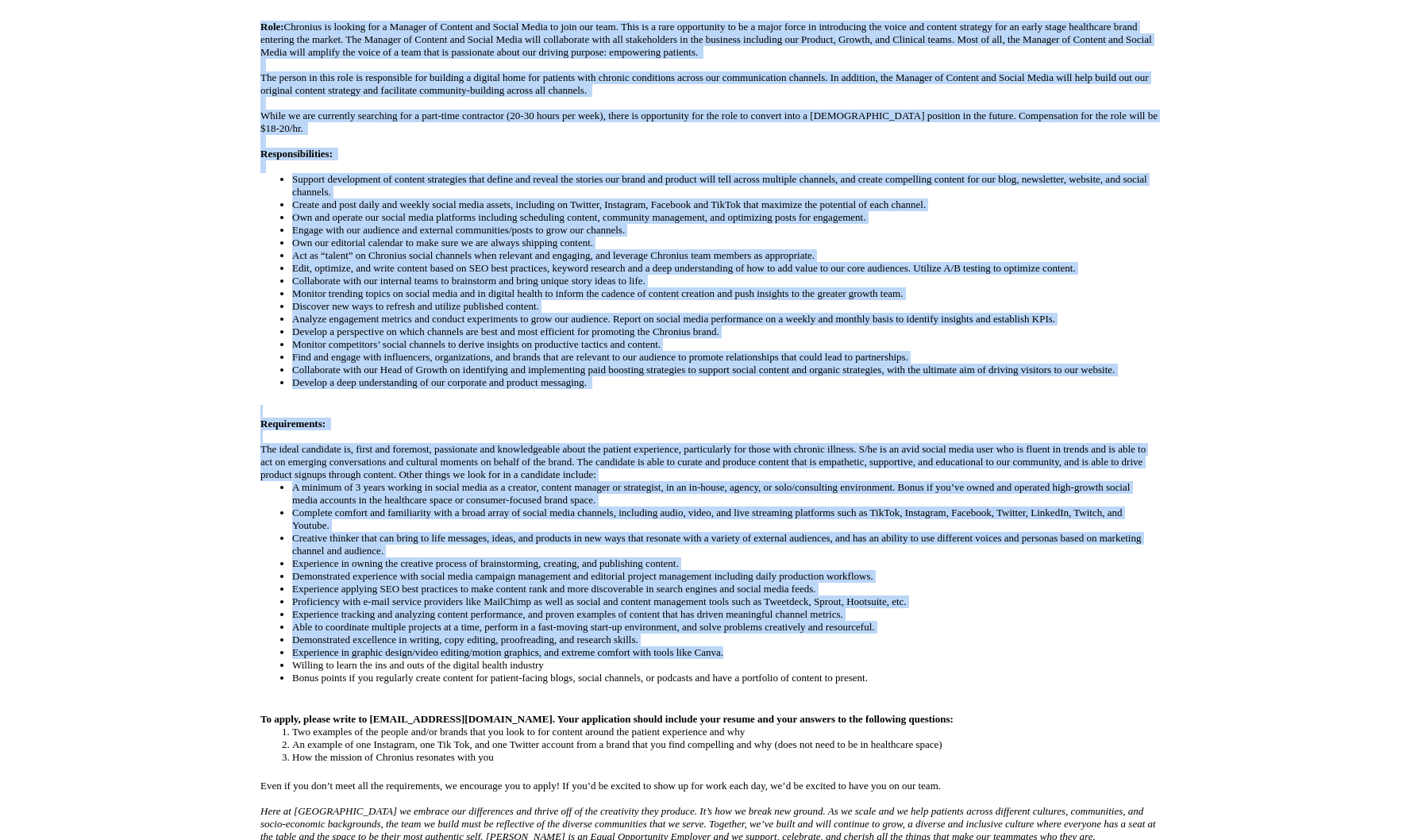
drag, startPoint x: 734, startPoint y: 653, endPoint x: 207, endPoint y: 653, distance: 527.0
click at [207, 653] on div "Job Description Filter using keywords Search Role: Chronius is looking for a Ma…" at bounding box center [709, 425] width 1418 height 1008
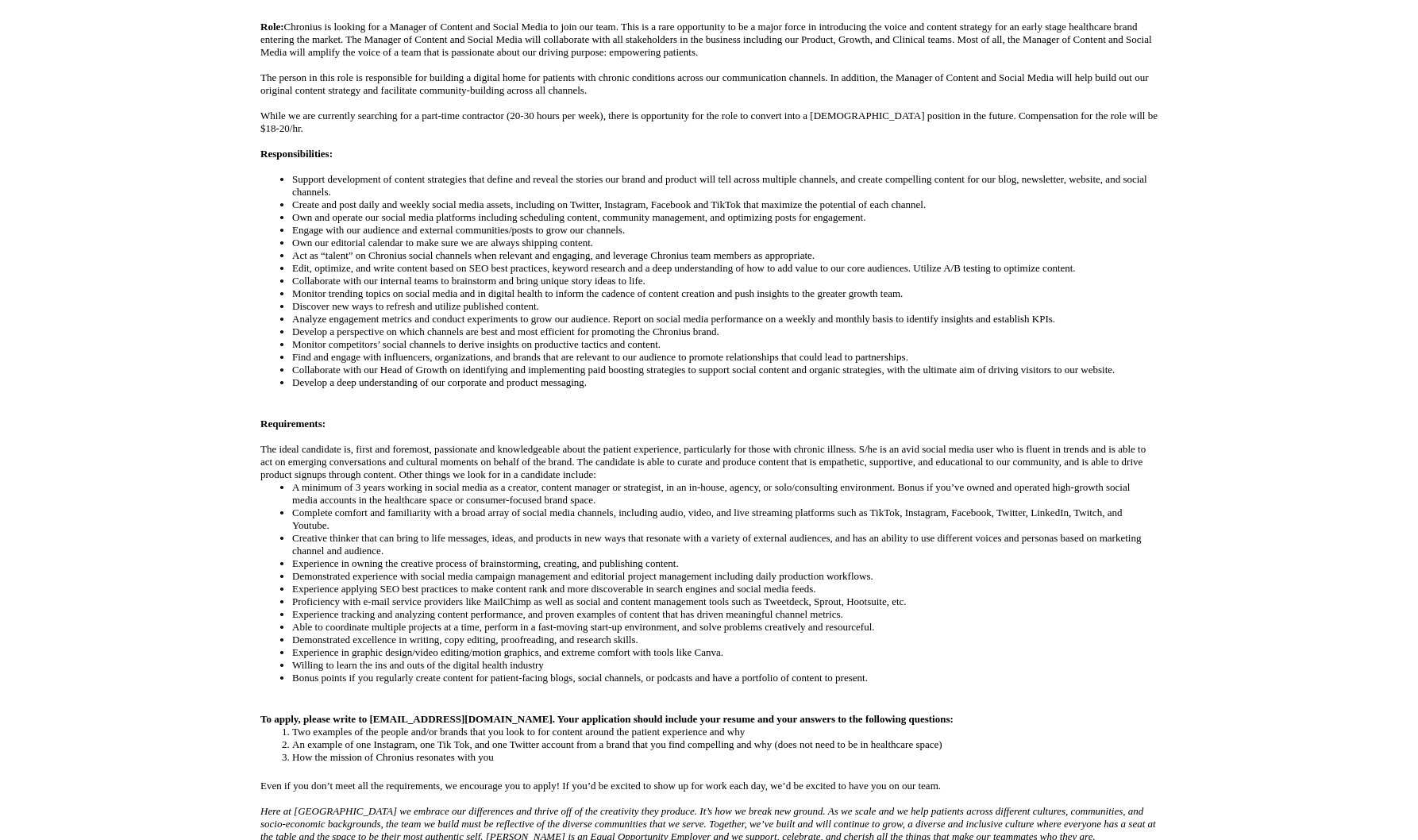
drag, startPoint x: 207, startPoint y: 653, endPoint x: 198, endPoint y: 667, distance: 16.6
click at [198, 667] on div "Job Description Filter using keywords Search Role: Chronius is looking for a Ma…" at bounding box center [709, 425] width 1418 height 1008
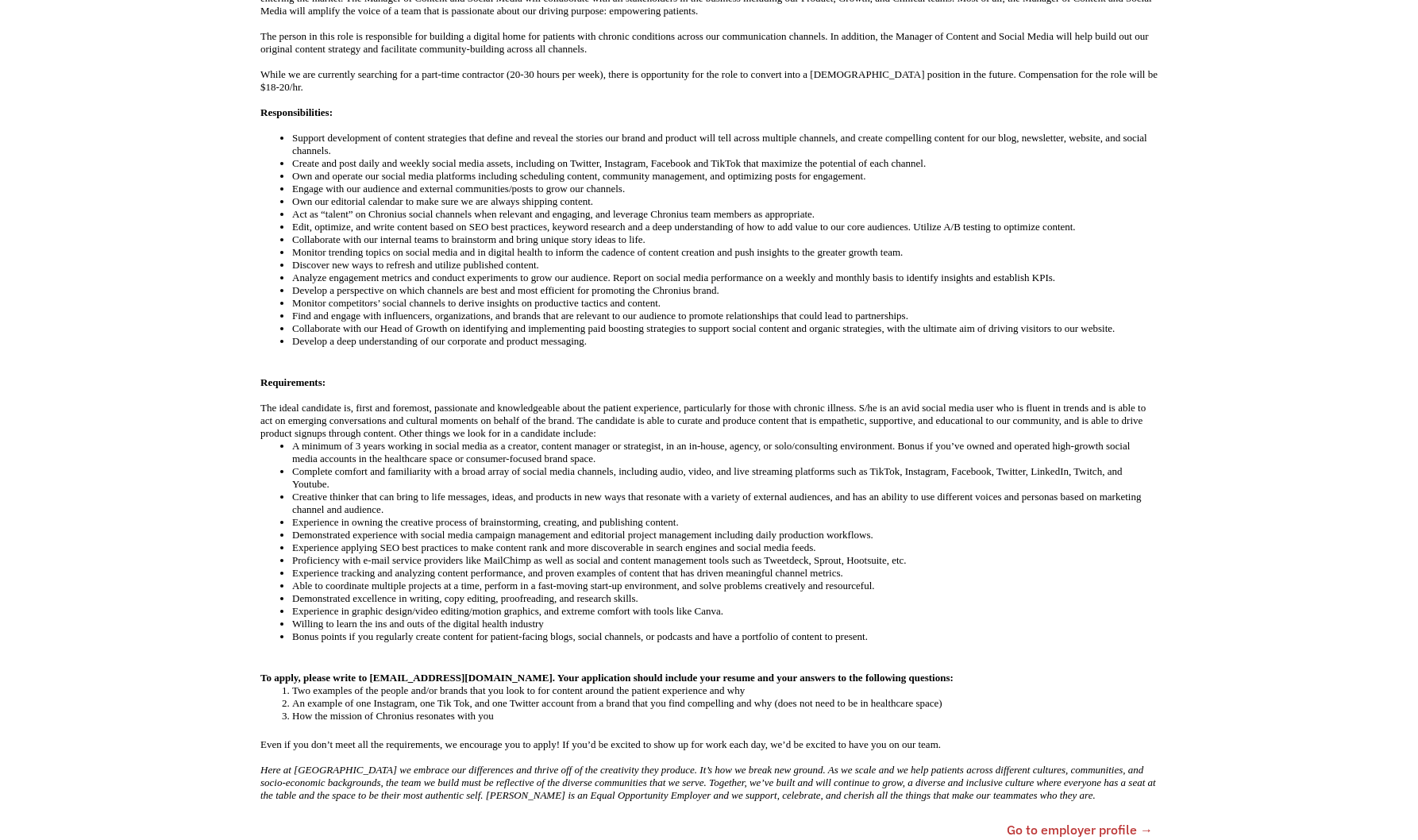
scroll to position [556, 0]
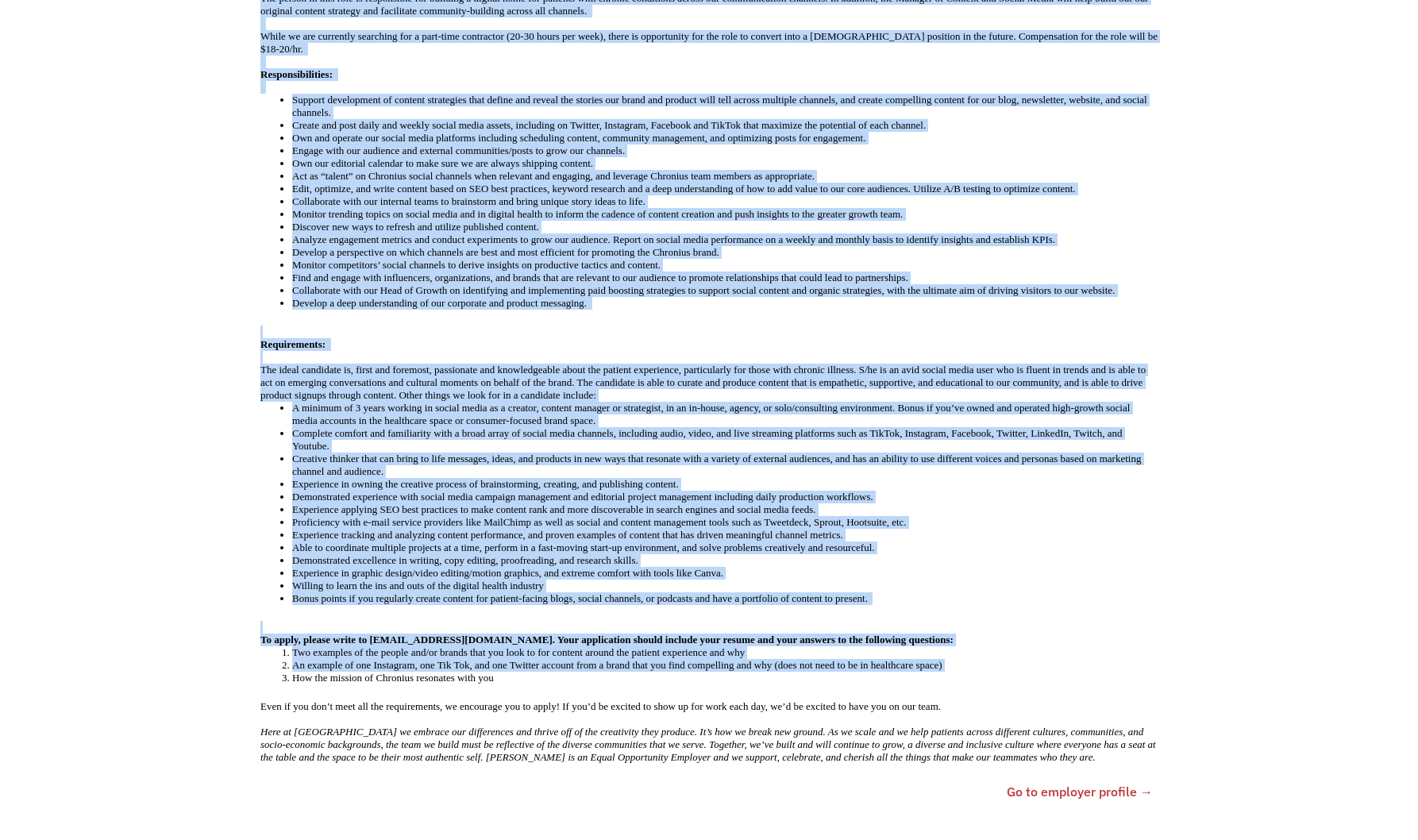
drag, startPoint x: 244, startPoint y: 352, endPoint x: 270, endPoint y: 682, distance: 331.0
click at [270, 682] on div "Job Description Filter using keywords Search Role: Chronius is looking for a Ma…" at bounding box center [709, 345] width 929 height 924
click at [270, 682] on ol "Two examples of the people and/or brands that you look to for content around th…" at bounding box center [709, 665] width 897 height 38
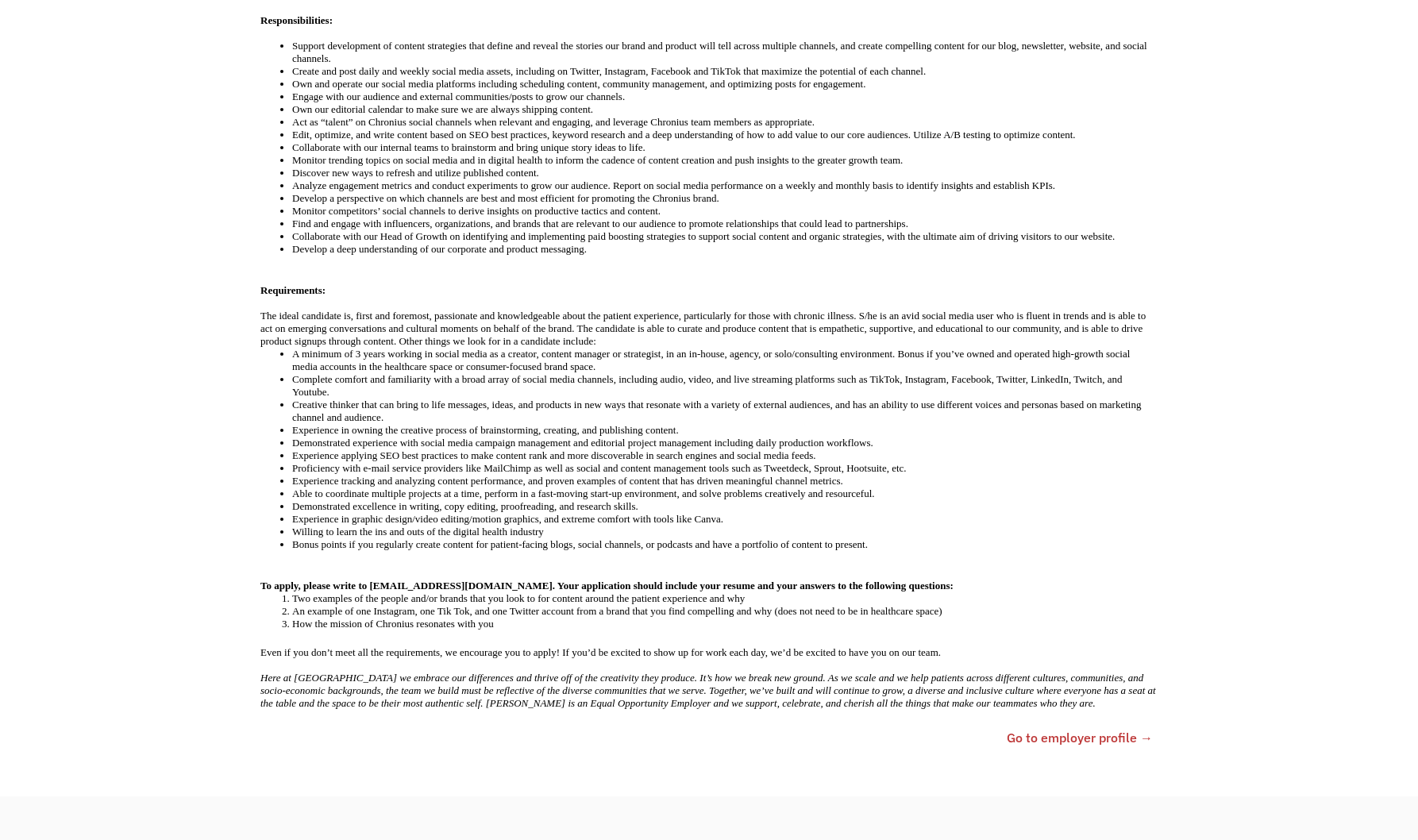
scroll to position [714, 0]
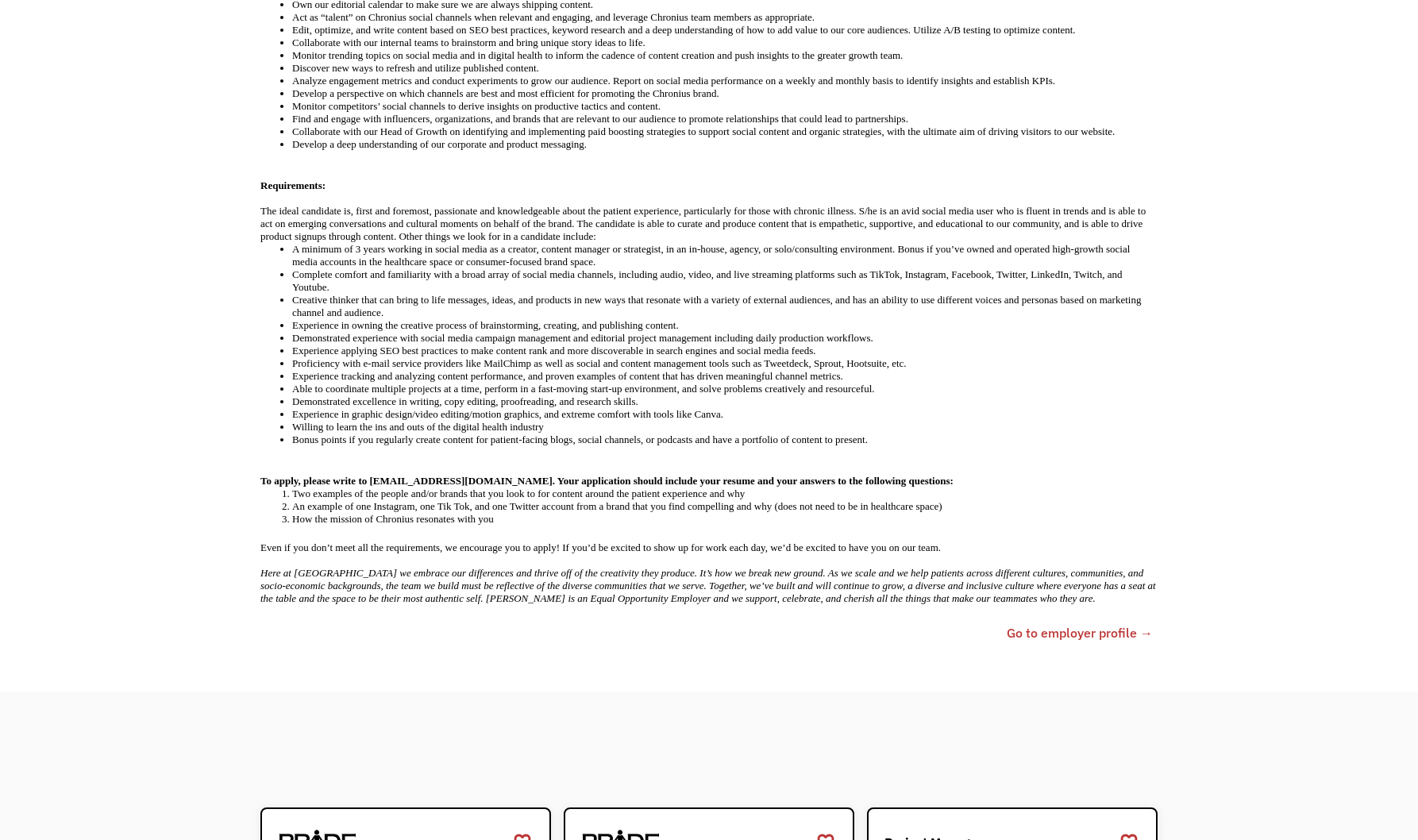
click at [1110, 639] on link "Go to employer profile →" at bounding box center [1079, 632] width 146 height 19
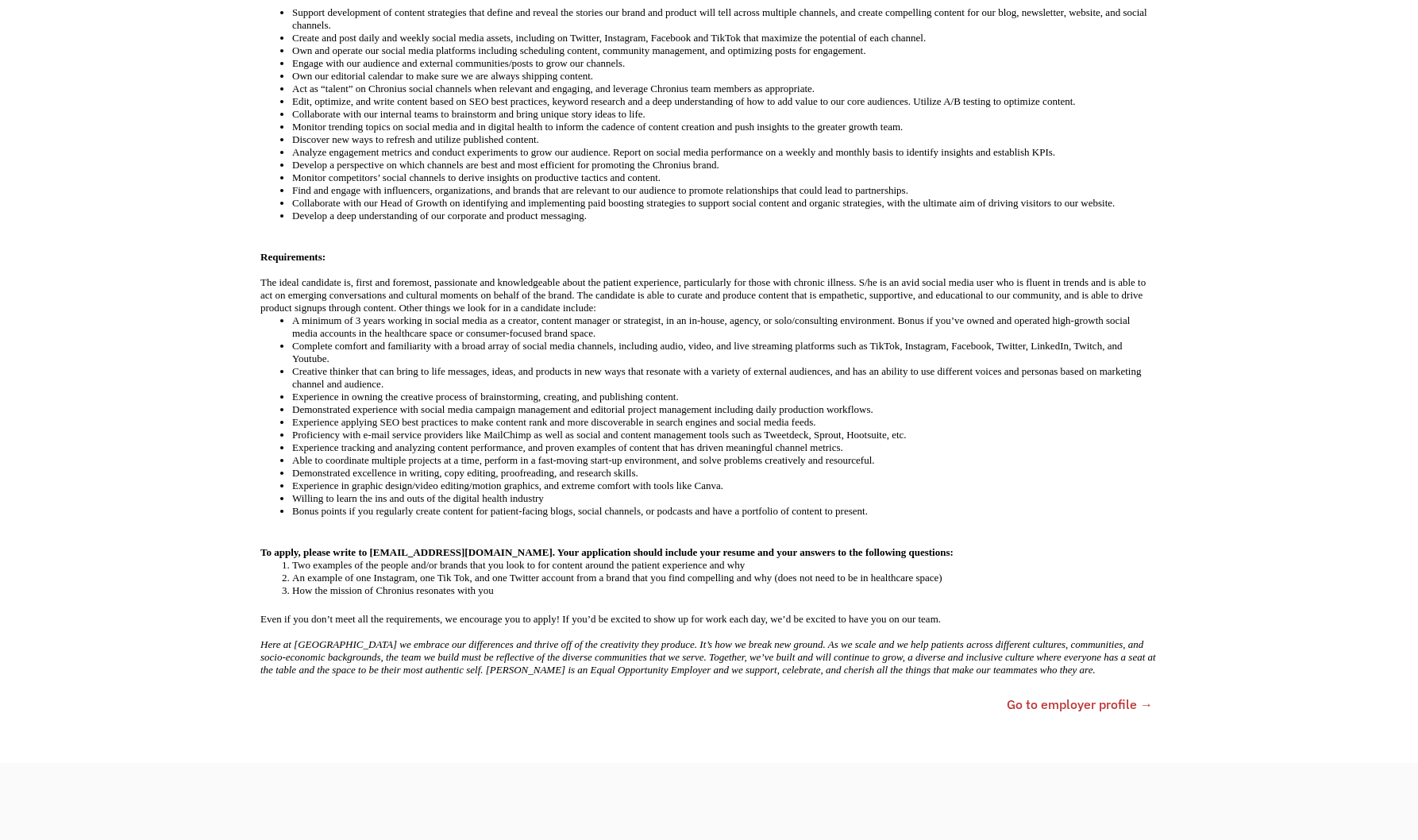
scroll to position [635, 0]
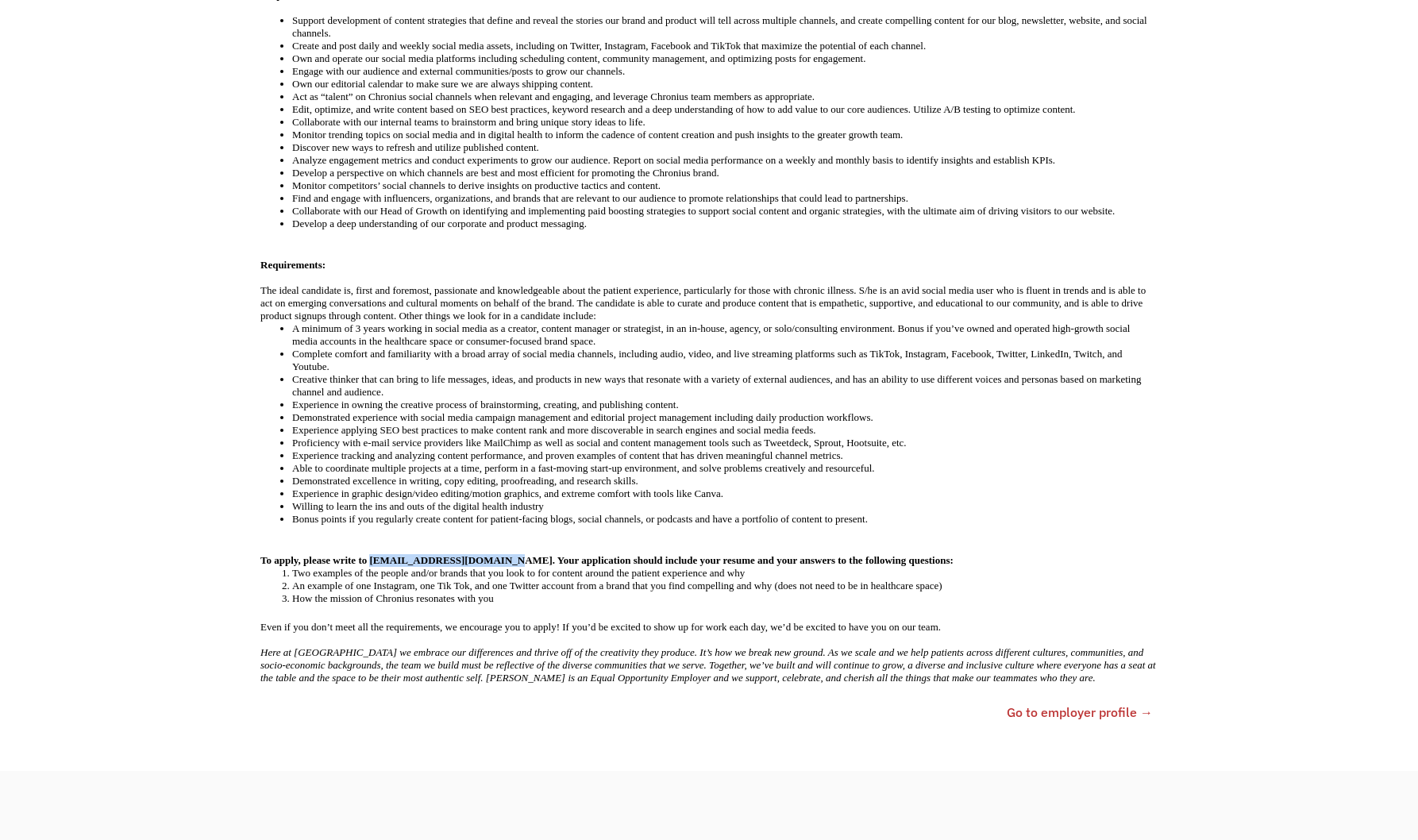
drag, startPoint x: 369, startPoint y: 563, endPoint x: 489, endPoint y: 561, distance: 120.0
click at [489, 561] on strong "To apply, please write to apply@chroniushealth.com. Your application should inc…" at bounding box center [607, 560] width 693 height 12
copy strong "apply@chroniushealth.com"
click at [572, 550] on p "To apply, please write to apply@chroniushealth.com. Your application should inc…" at bounding box center [709, 554] width 897 height 25
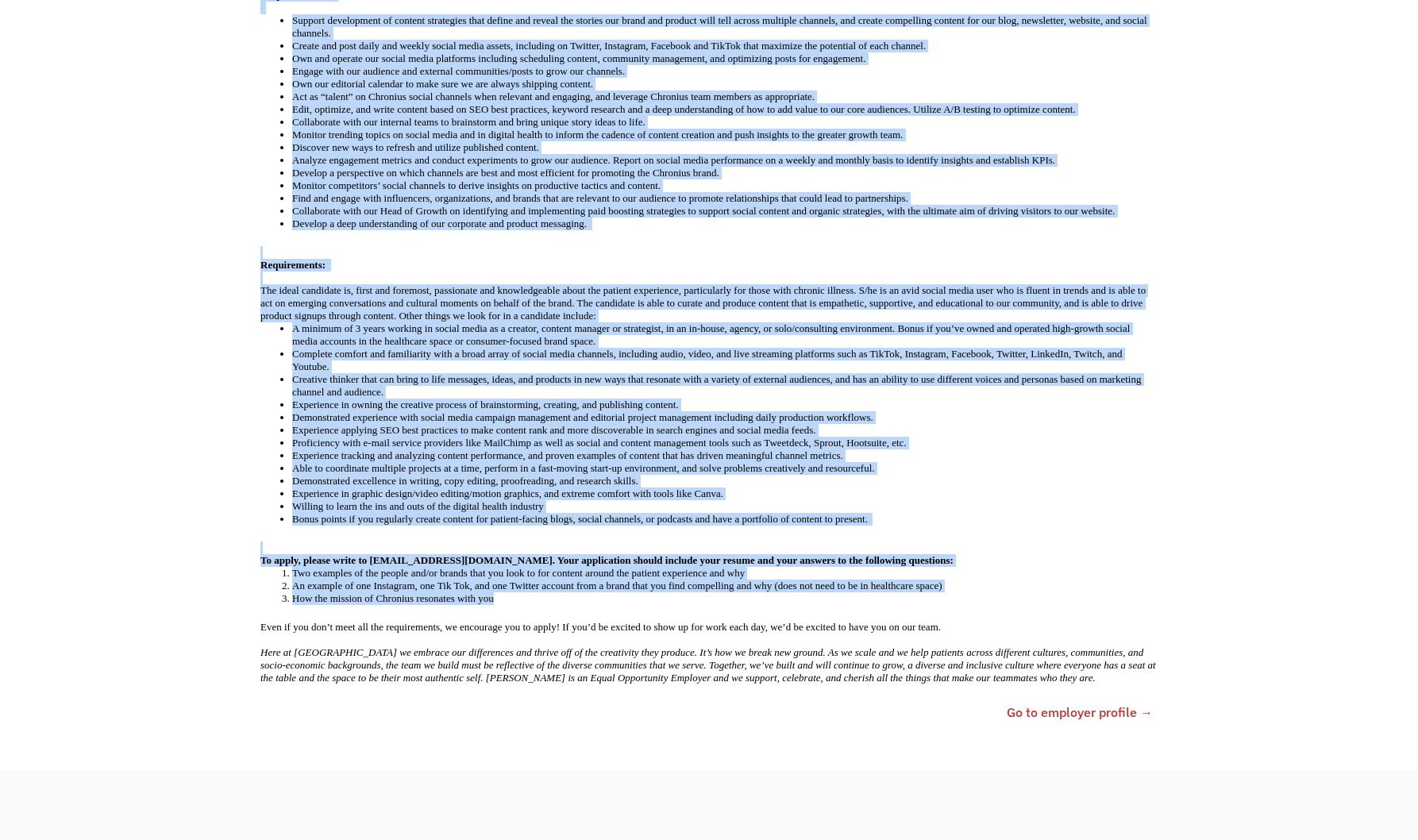
drag, startPoint x: 258, startPoint y: 550, endPoint x: 574, endPoint y: 605, distance: 320.8
click at [574, 605] on div "Job Description Filter using keywords Search Role: Chronius is looking for a Ma…" at bounding box center [709, 266] width 929 height 924
click at [574, 605] on div "Role: Chronius is looking for a Manager of Content and Social Media to join our…" at bounding box center [709, 272] width 897 height 822
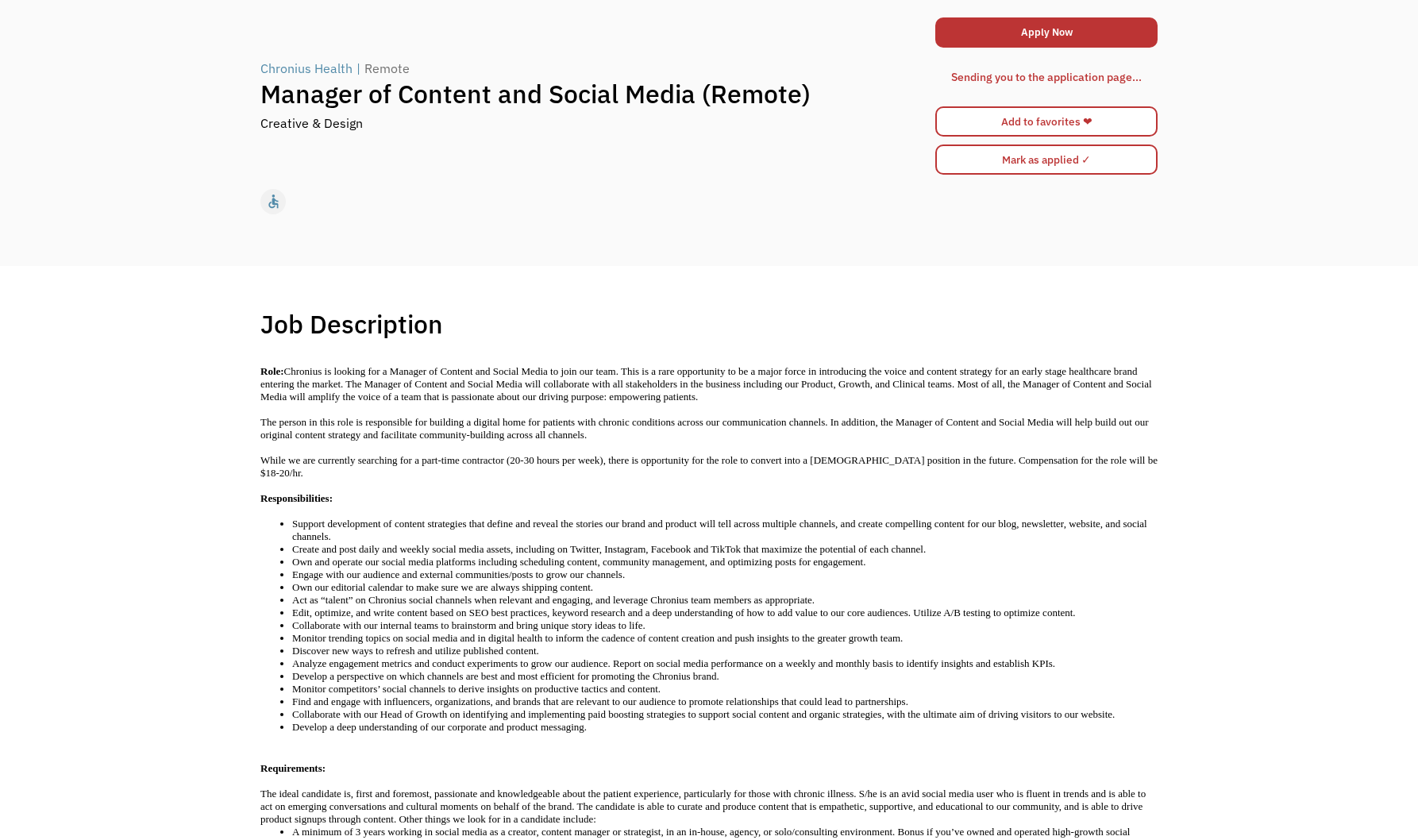
scroll to position [0, 0]
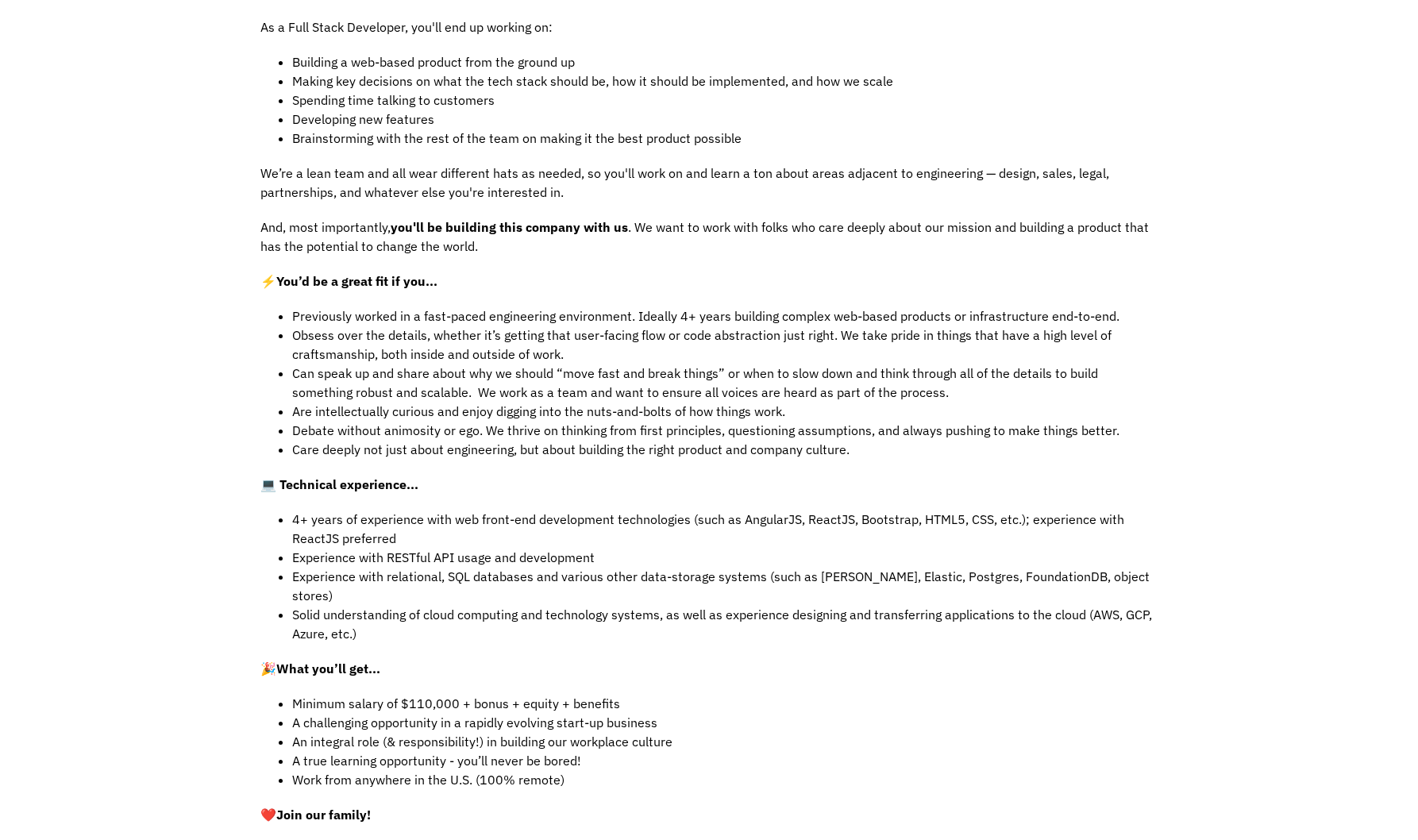
scroll to position [556, 0]
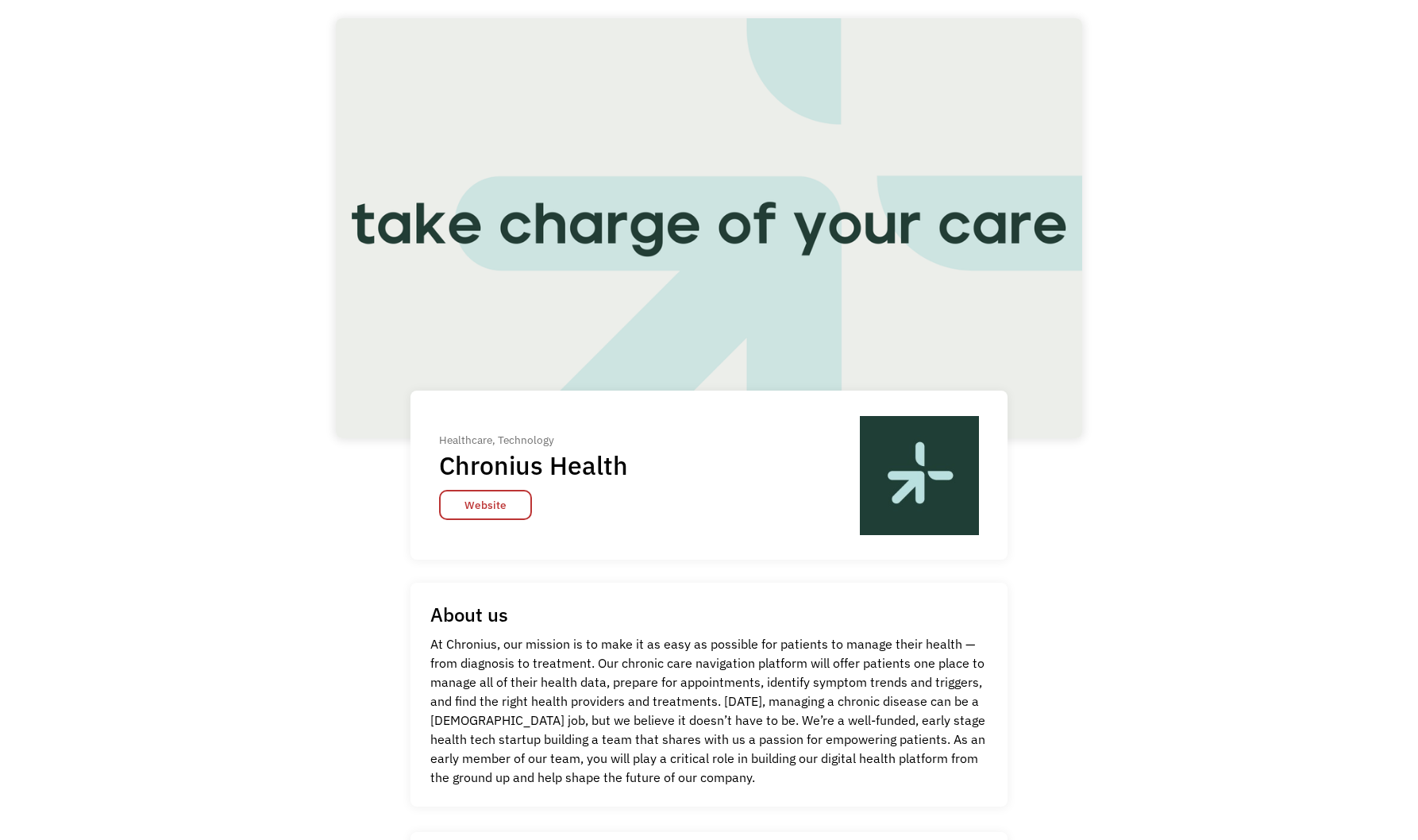
scroll to position [238, 0]
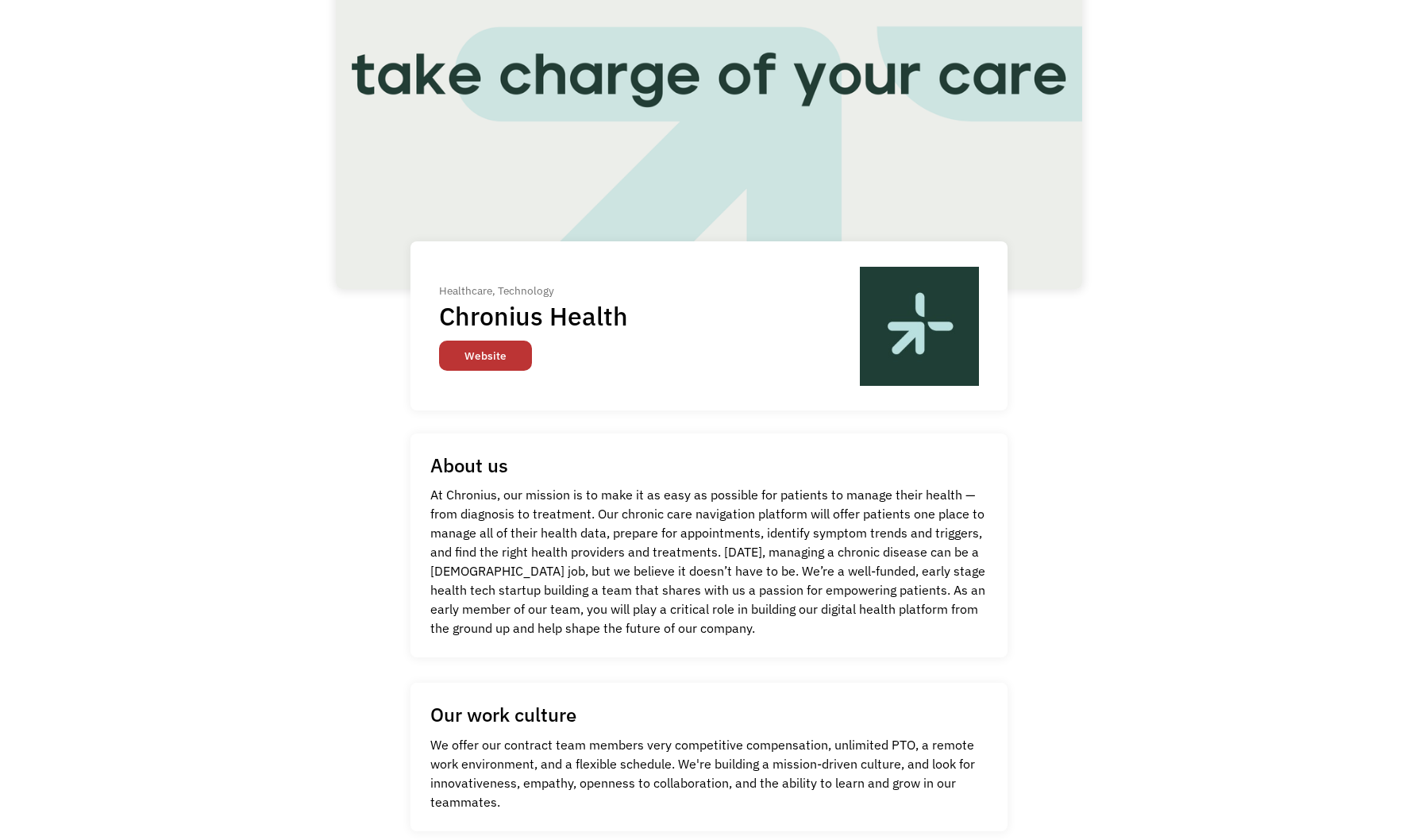
click at [503, 353] on link "Website" at bounding box center [485, 356] width 92 height 31
